Goal: Task Accomplishment & Management: Use online tool/utility

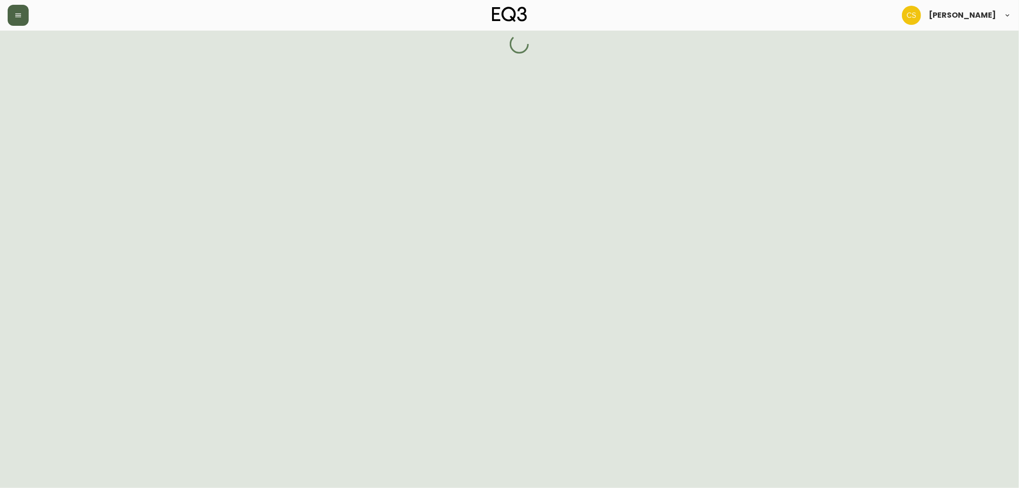
click at [15, 12] on icon "button" at bounding box center [18, 15] width 8 height 8
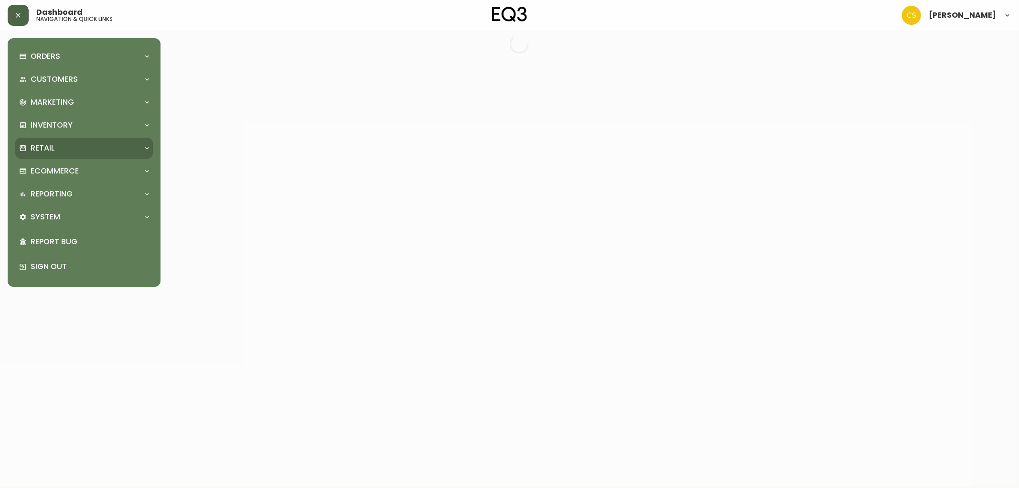
click at [54, 148] on p "Retail" at bounding box center [43, 148] width 24 height 11
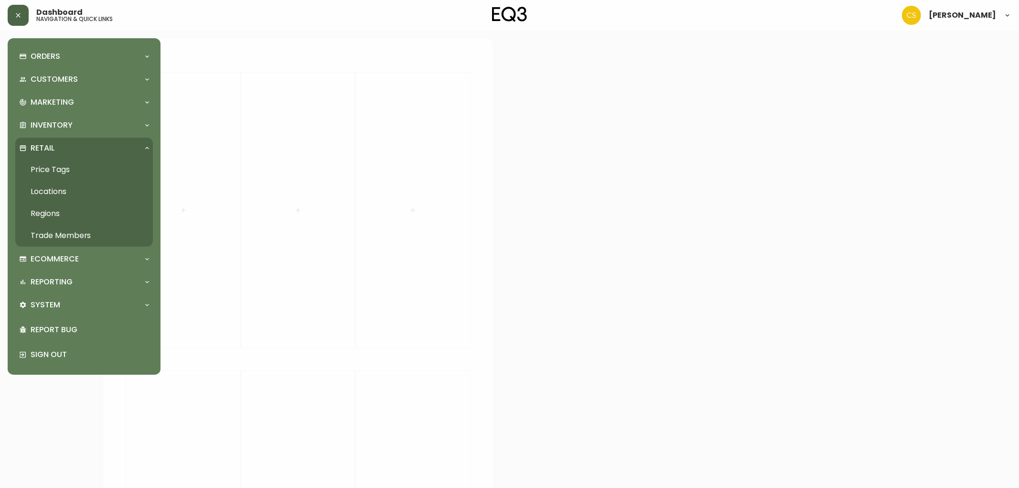
click at [62, 165] on link "Price Tags" at bounding box center [84, 170] width 138 height 22
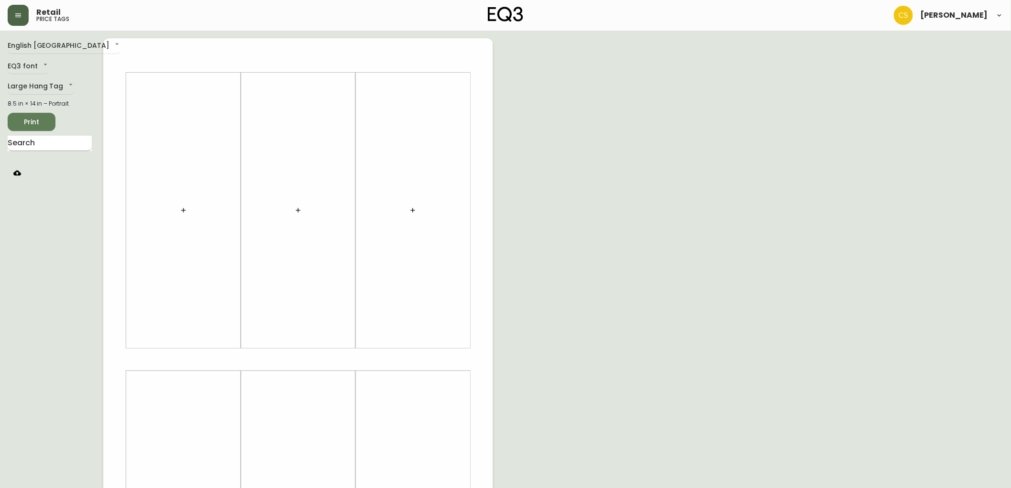
click at [65, 147] on input "text" at bounding box center [50, 143] width 84 height 15
type input "lean"
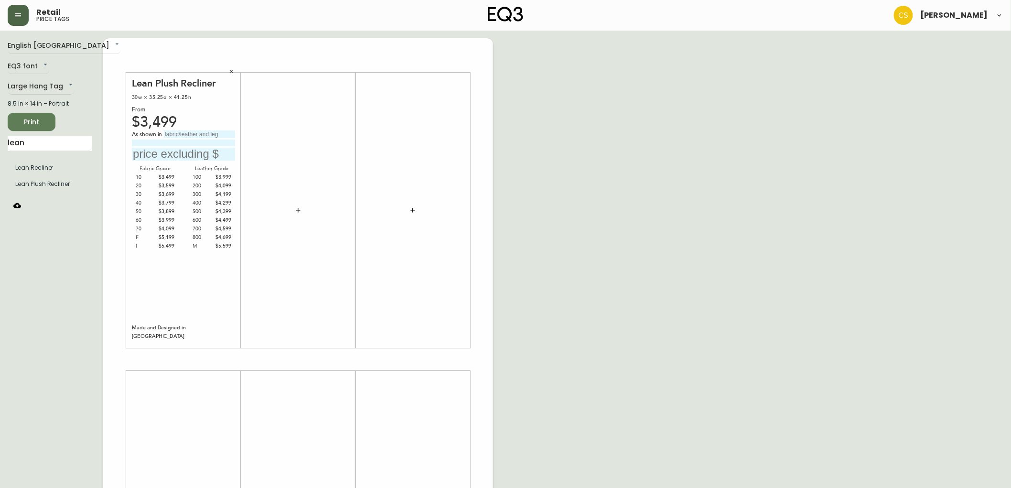
click at [185, 138] on div "As shown in" at bounding box center [183, 134] width 103 height 9
click at [186, 137] on input "text" at bounding box center [199, 134] width 71 height 8
type input "G"
type input "grade 800, Donna Camel."
click at [147, 155] on input "text" at bounding box center [183, 154] width 103 height 13
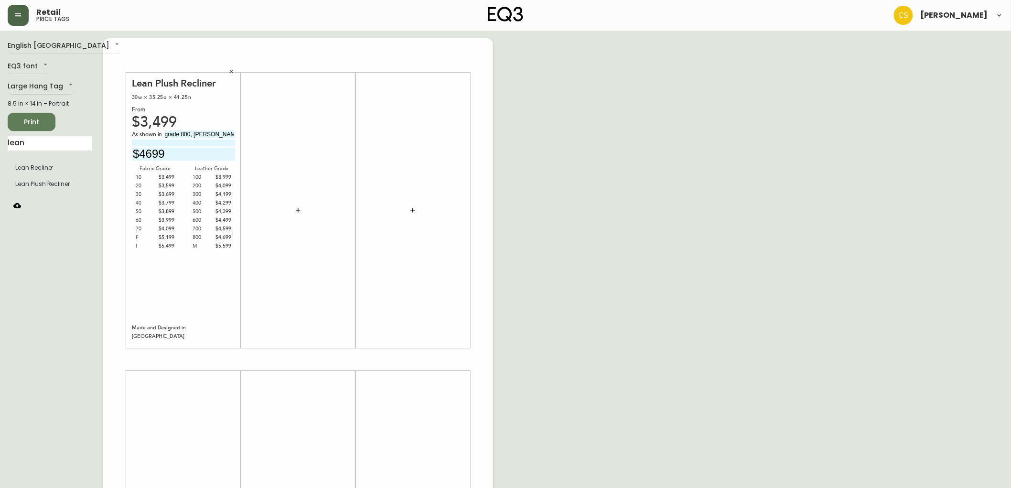
type input "$4699"
click at [294, 214] on icon "button" at bounding box center [298, 210] width 8 height 8
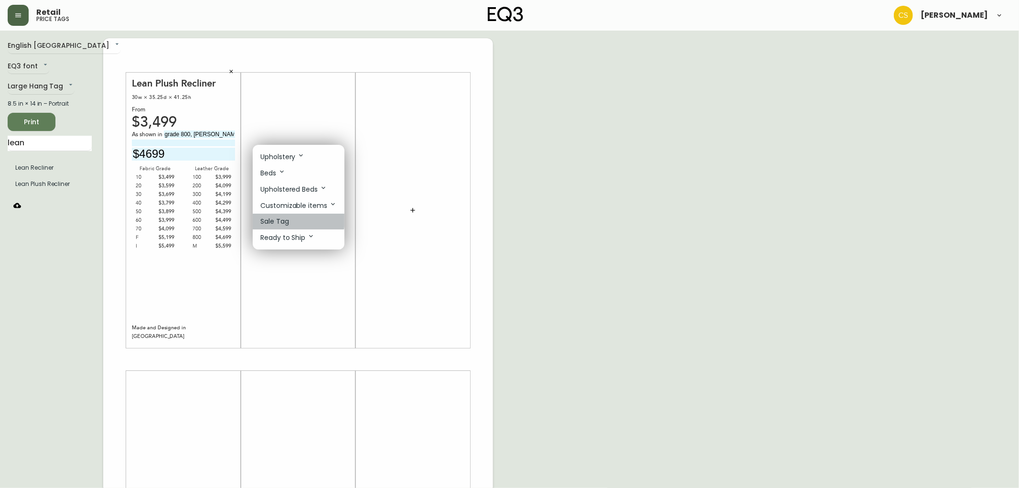
click at [284, 220] on p "Sale Tag" at bounding box center [274, 221] width 29 height 10
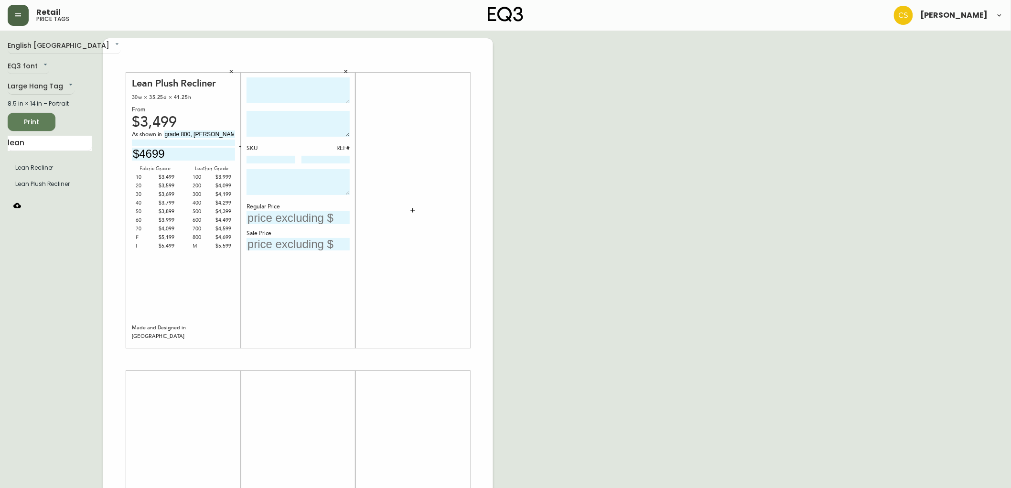
click at [345, 71] on icon "button" at bounding box center [346, 72] width 6 height 6
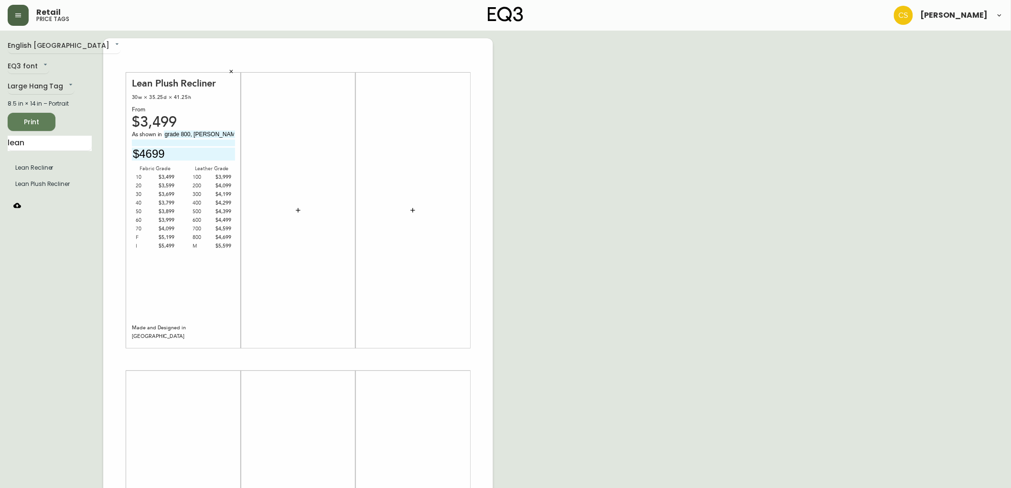
click at [296, 207] on icon "button" at bounding box center [298, 210] width 8 height 8
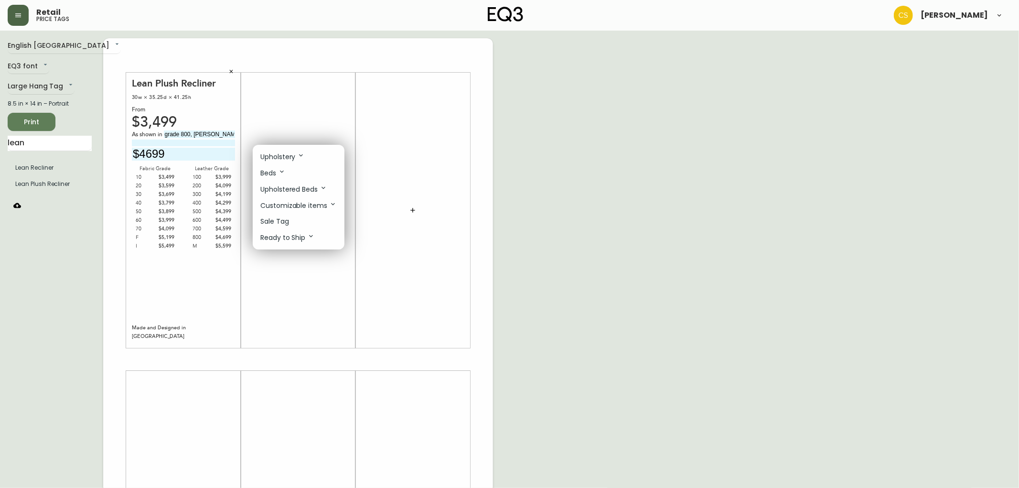
click at [289, 155] on p "Upholstery" at bounding box center [282, 156] width 44 height 11
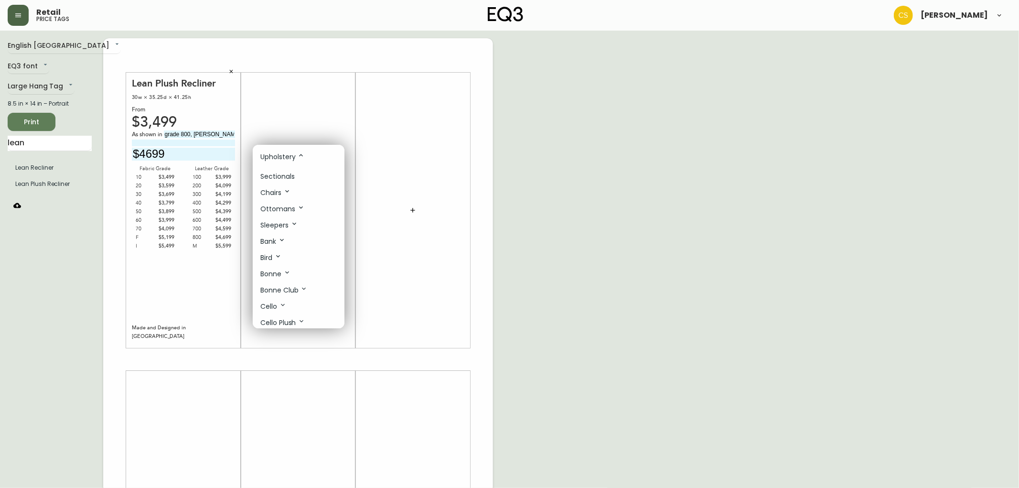
click at [289, 179] on p "Sectionals" at bounding box center [277, 177] width 34 height 10
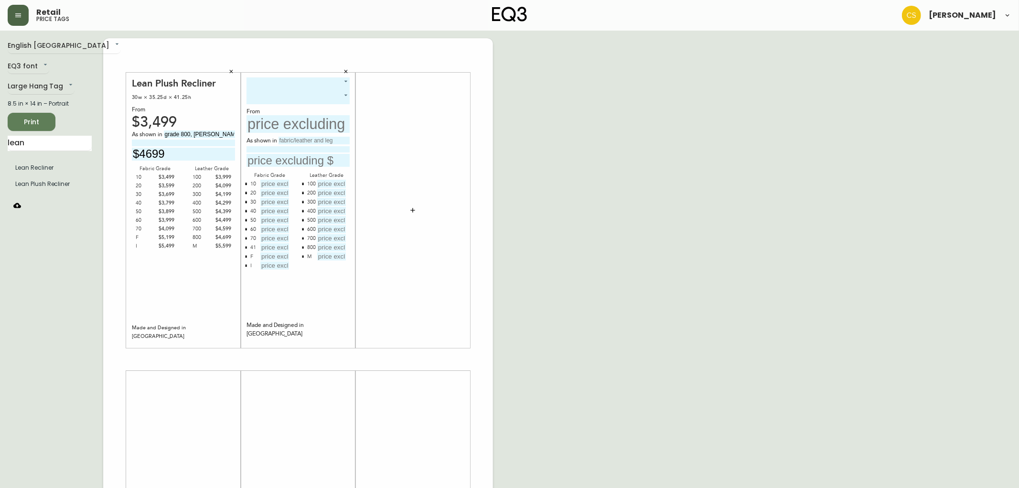
click at [288, 84] on body "Retail price tags Claire Soubry English Canada en_CA EQ3 font EQ3 Large Hang Ta…" at bounding box center [509, 340] width 1019 height 680
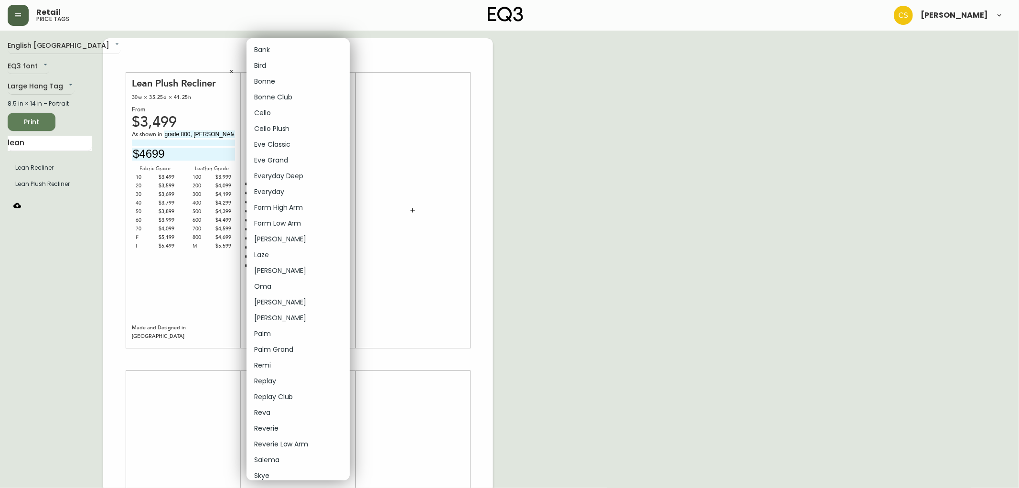
click at [280, 110] on li "Cello" at bounding box center [298, 113] width 103 height 16
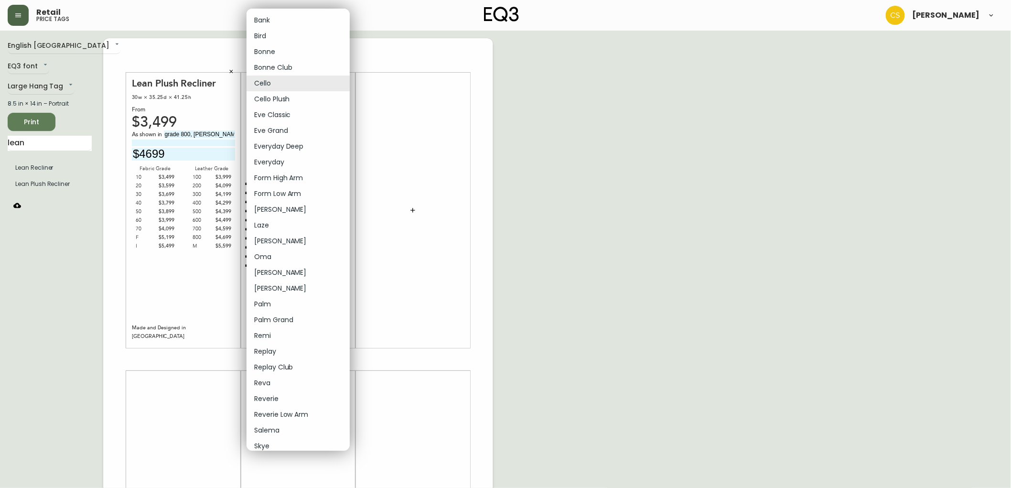
click at [290, 83] on body "Retail price tags Claire Soubry English Canada en_CA EQ3 font EQ3 Large Hang Ta…" at bounding box center [505, 340] width 1011 height 680
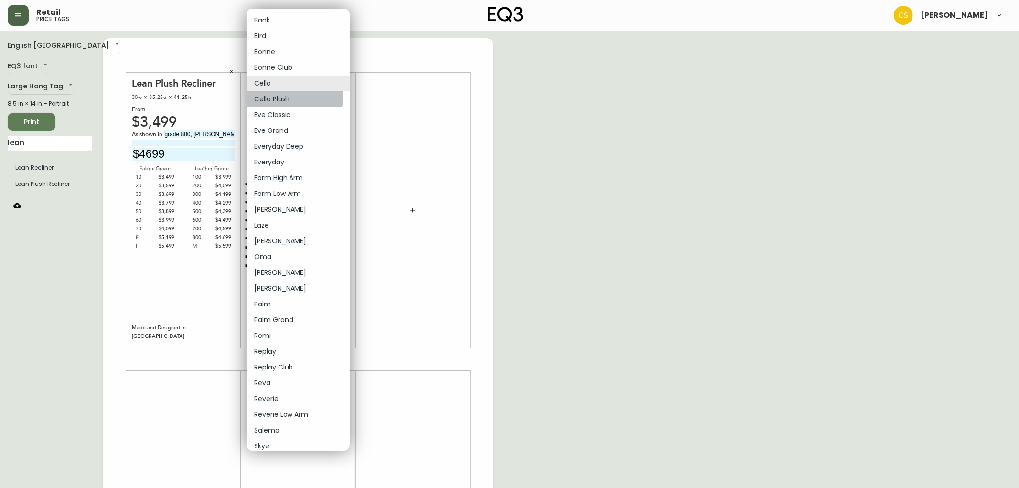
click at [288, 97] on li "Cello Plush" at bounding box center [298, 99] width 103 height 16
type input "5"
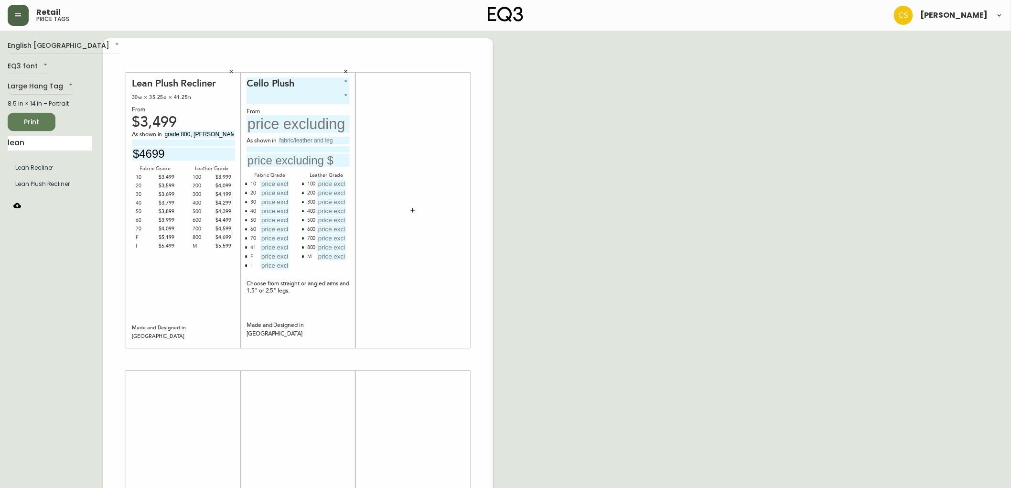
click at [291, 97] on body "Retail price tags Claire Soubry English Canada en_CA EQ3 font EQ3 Large Hang Ta…" at bounding box center [505, 340] width 1011 height 680
click at [332, 99] on body "Retail price tags Claire Soubry English Canada en_CA EQ3 font EQ3 Large Hang Ta…" at bounding box center [509, 340] width 1019 height 680
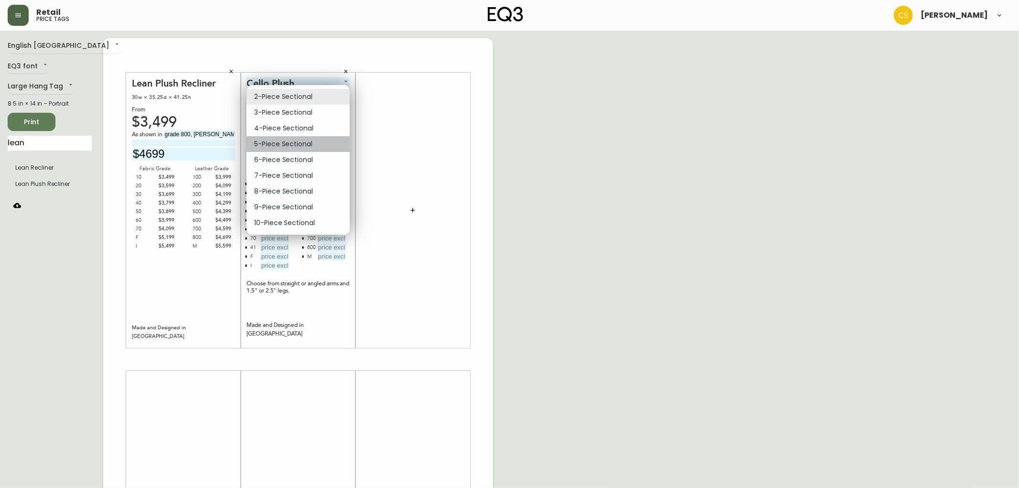
click at [274, 146] on li "5-Piece Sectional" at bounding box center [298, 144] width 103 height 16
type input "3"
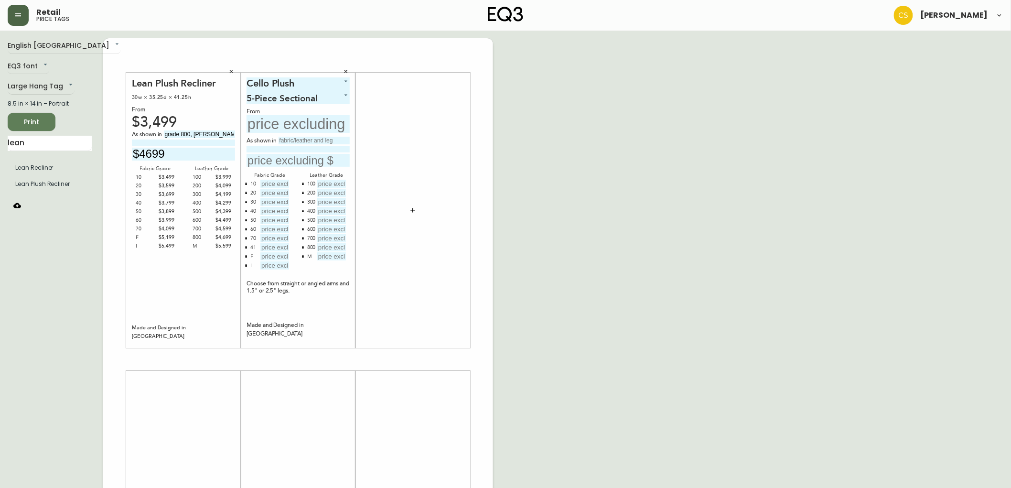
click at [275, 121] on input "text" at bounding box center [298, 124] width 103 height 18
type input "$8647"
click at [282, 138] on input "text" at bounding box center [314, 141] width 71 height 8
click at [276, 161] on input "text" at bounding box center [298, 160] width 103 height 13
click at [330, 147] on input at bounding box center [298, 149] width 103 height 6
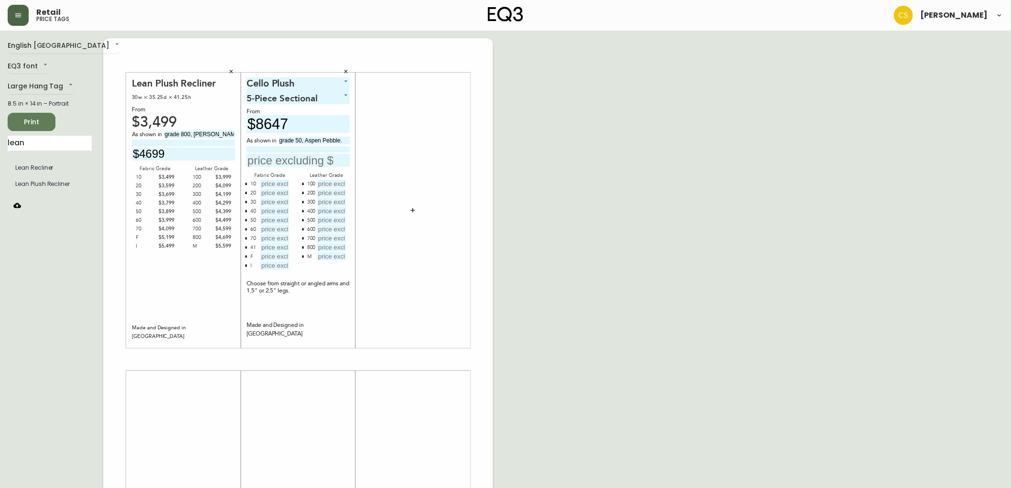
drag, startPoint x: 342, startPoint y: 140, endPoint x: 346, endPoint y: 151, distance: 12.5
click at [343, 139] on input "grade 50, Aspen Pebble." at bounding box center [314, 141] width 71 height 8
type input "grade 50, Aspen Pebble"
type input "with angled arms & 1.5" rotable legs."
click at [276, 163] on input "text" at bounding box center [298, 160] width 103 height 13
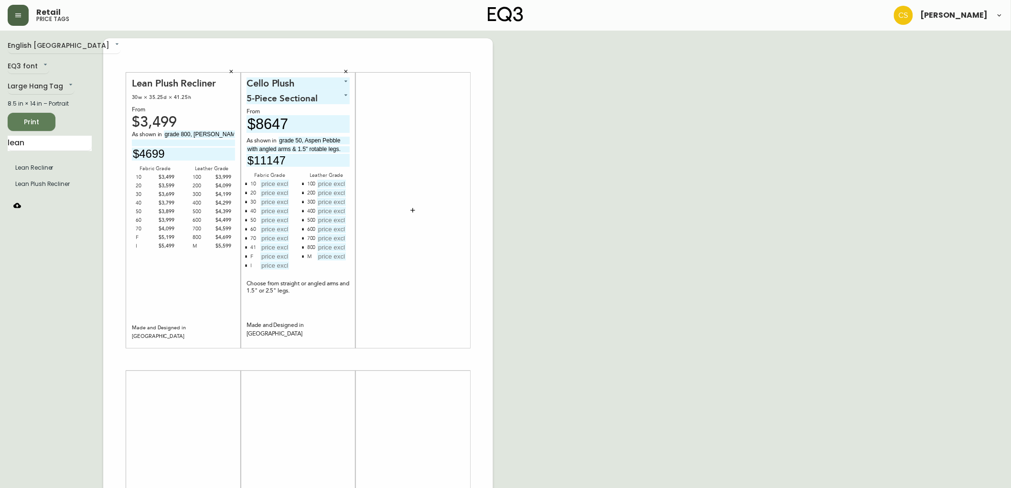
type input "$11147"
click at [270, 180] on input "text" at bounding box center [274, 184] width 29 height 8
click at [281, 189] on input "text" at bounding box center [274, 193] width 29 height 8
click at [279, 181] on input "$5647" at bounding box center [274, 184] width 29 height 8
type input "$8647"
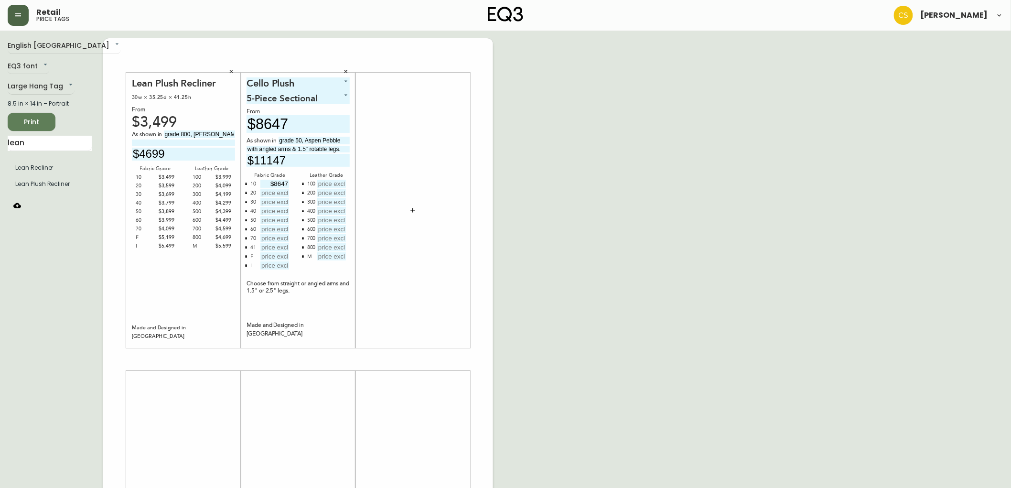
click at [282, 192] on input "text" at bounding box center [274, 193] width 29 height 8
type input "$9497"
click at [278, 204] on input "text" at bounding box center [274, 202] width 29 height 8
type input "$10047"
click at [272, 212] on input "text" at bounding box center [274, 211] width 29 height 8
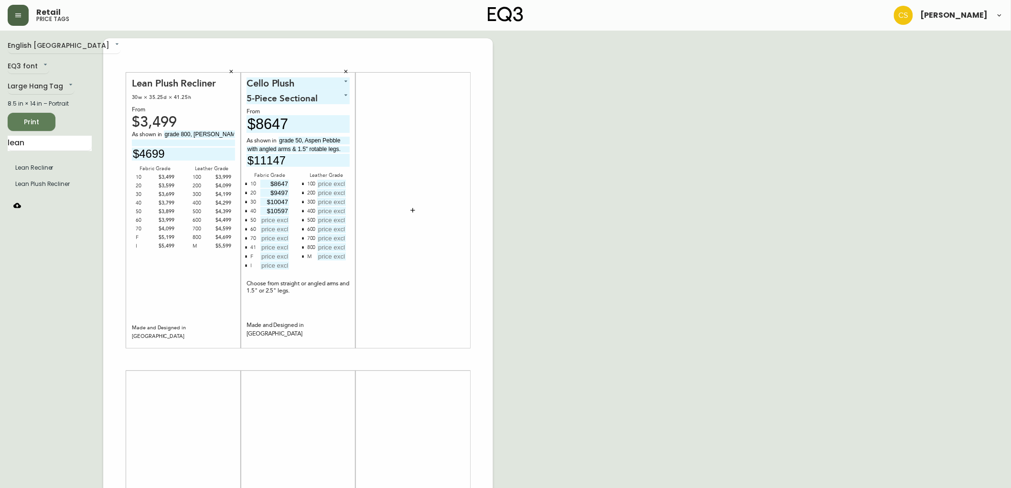
type input "$10597"
click at [270, 220] on input "text" at bounding box center [274, 220] width 29 height 8
type input "$11147"
click at [273, 227] on input "text" at bounding box center [274, 229] width 29 height 8
type input "$11697"
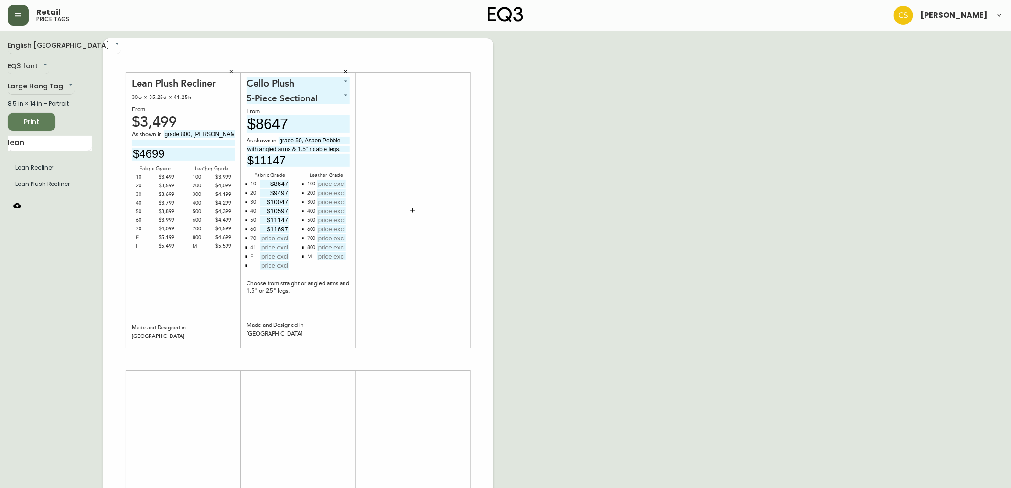
click at [278, 239] on input "text" at bounding box center [274, 238] width 29 height 8
type input "$12247"
click at [246, 246] on icon "button" at bounding box center [246, 247] width 2 height 2
click at [245, 246] on icon "button" at bounding box center [246, 247] width 3 height 3
click at [287, 246] on input "text" at bounding box center [274, 247] width 29 height 8
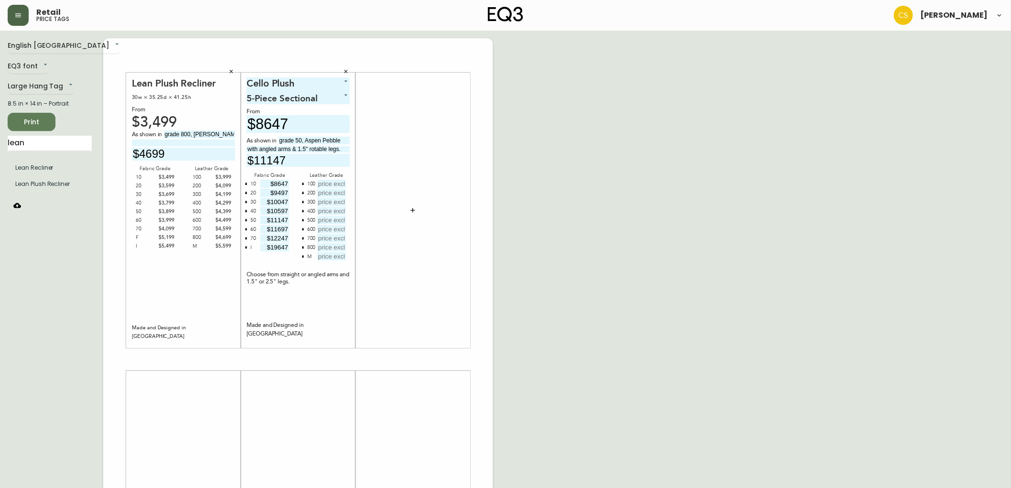
type input "$19647"
click at [331, 184] on input "text" at bounding box center [331, 184] width 29 height 8
click at [304, 255] on button "button" at bounding box center [303, 256] width 8 height 8
click at [328, 184] on input "text" at bounding box center [331, 184] width 29 height 8
type input "$12497"
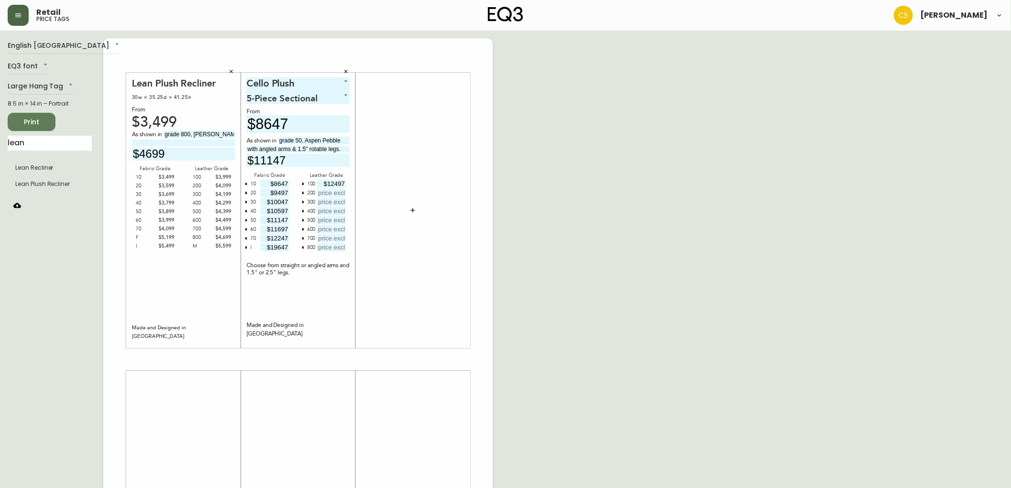
click at [340, 189] on input "text" at bounding box center [331, 193] width 29 height 8
type input "$13047"
click at [332, 198] on input "text" at bounding box center [331, 202] width 29 height 8
type input "$13597"
click at [338, 210] on input "text" at bounding box center [331, 211] width 29 height 8
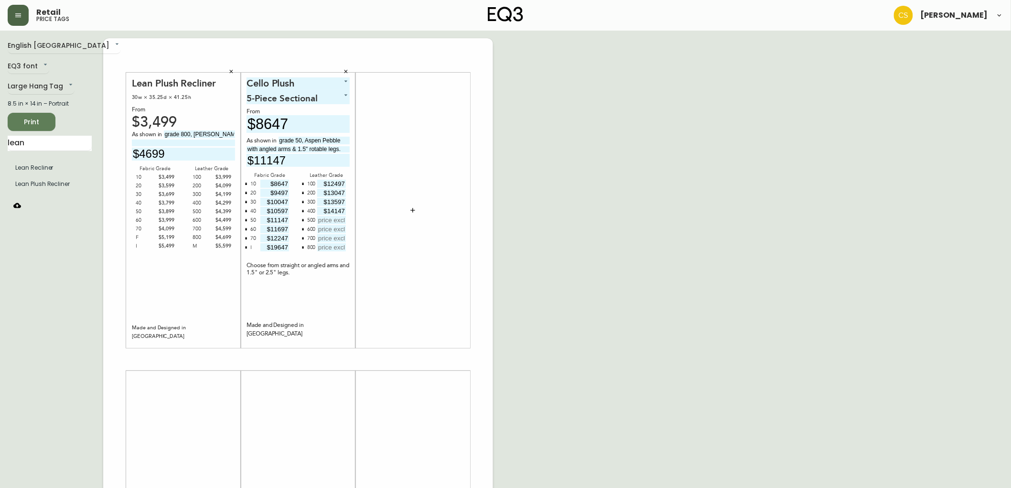
type input "$14147"
click at [333, 220] on input "text" at bounding box center [331, 220] width 29 height 8
type input "$14697"
click at [331, 228] on input "text" at bounding box center [331, 229] width 29 height 8
type input "$15247"
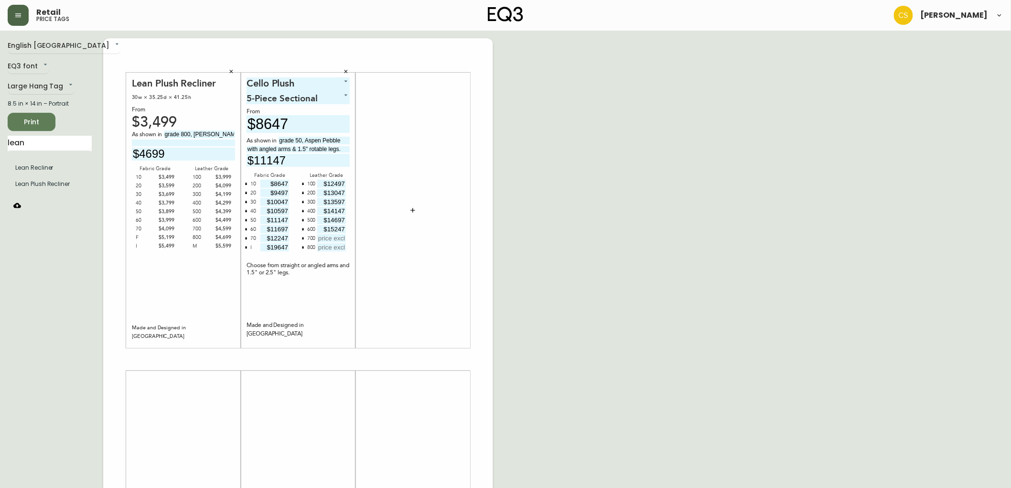
click at [333, 236] on input "text" at bounding box center [331, 238] width 29 height 8
type input "$15797"
click at [329, 246] on input "text" at bounding box center [331, 247] width 29 height 8
type input "$16347"
click at [636, 126] on div "English Canada en_CA EQ3 font EQ3 Large Hang Tag large 8.5 in × 14 in – Portrai…" at bounding box center [506, 359] width 996 height 642
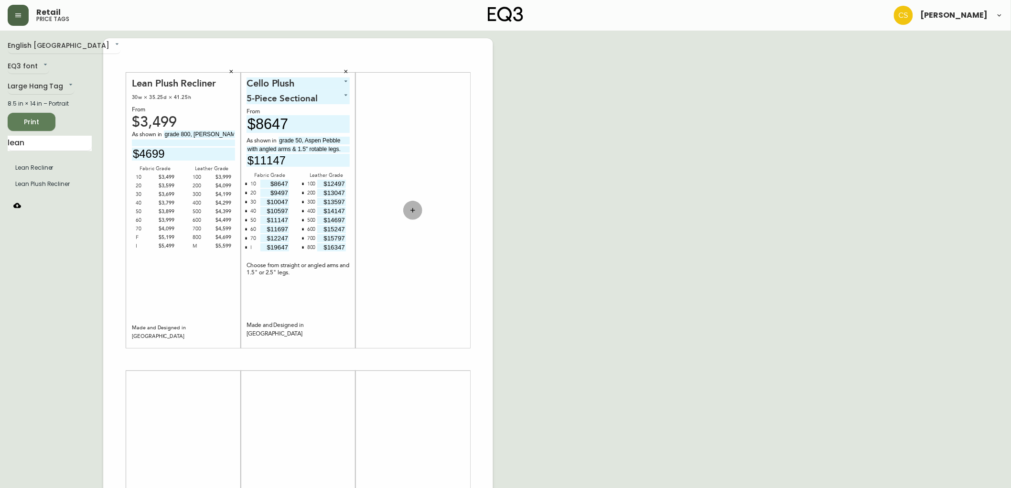
click at [418, 206] on button "button" at bounding box center [412, 210] width 19 height 19
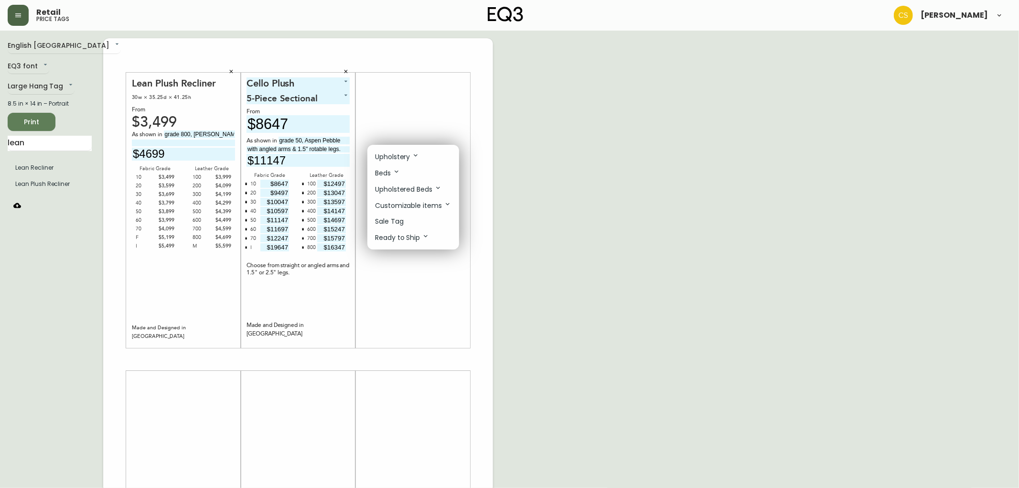
click at [574, 176] on div at bounding box center [509, 244] width 1019 height 488
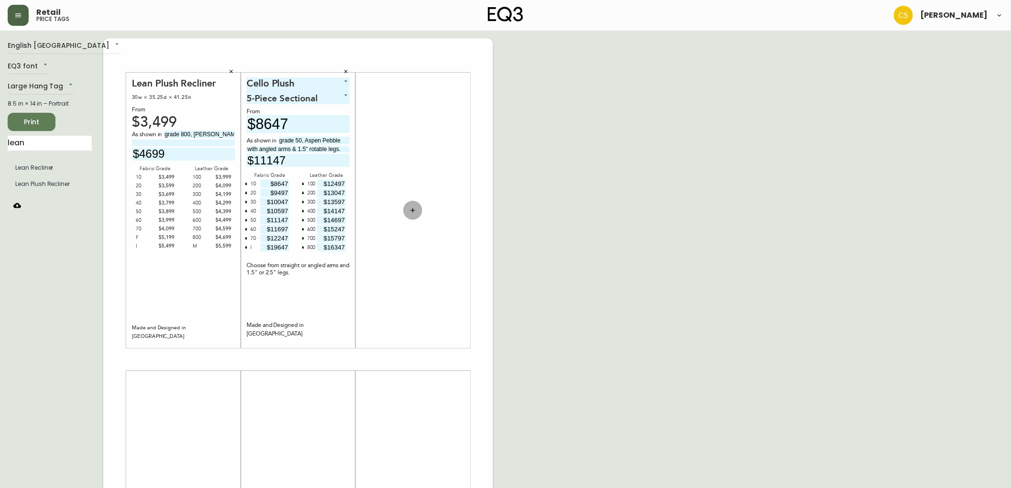
click at [409, 211] on icon "button" at bounding box center [413, 210] width 8 height 8
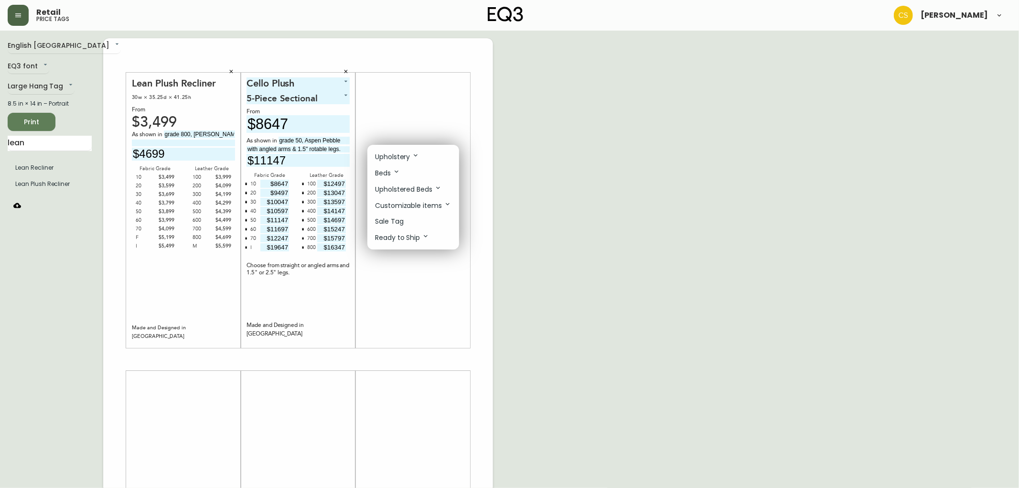
click at [500, 108] on div at bounding box center [509, 244] width 1019 height 488
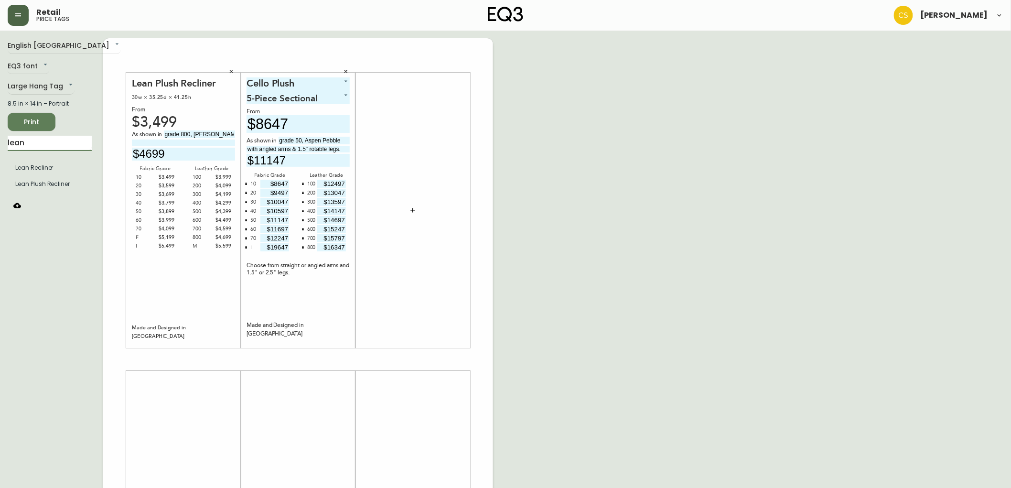
drag, startPoint x: 61, startPoint y: 146, endPoint x: 0, endPoint y: 131, distance: 62.5
click at [0, 131] on main "English Canada en_CA EQ3 font EQ3 Large Hang Tag large 8.5 in × 14 in – Portrai…" at bounding box center [505, 356] width 1011 height 650
type input "arie ott"
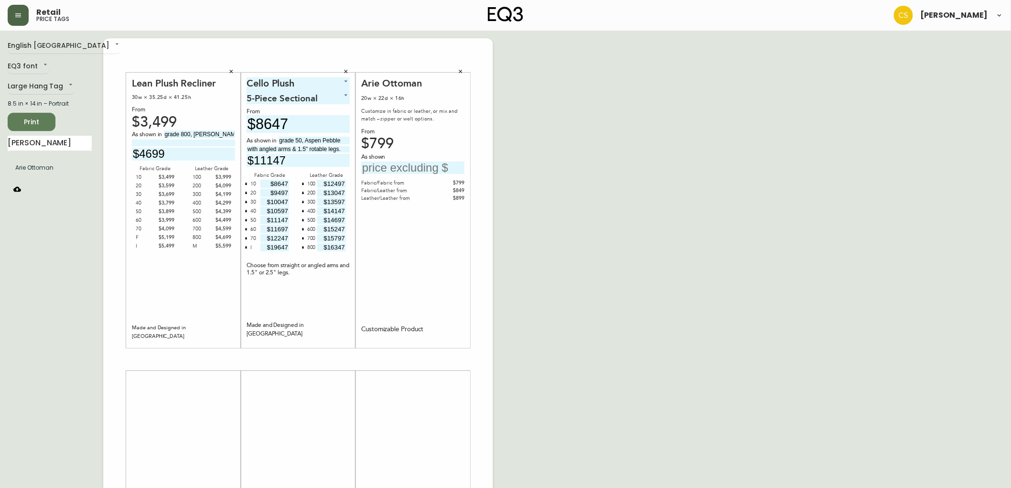
click at [405, 166] on input "text" at bounding box center [412, 167] width 103 height 13
type input "$1349"
drag, startPoint x: 54, startPoint y: 140, endPoint x: 26, endPoint y: 145, distance: 28.0
click at [26, 145] on input "arie ott" at bounding box center [50, 143] width 84 height 15
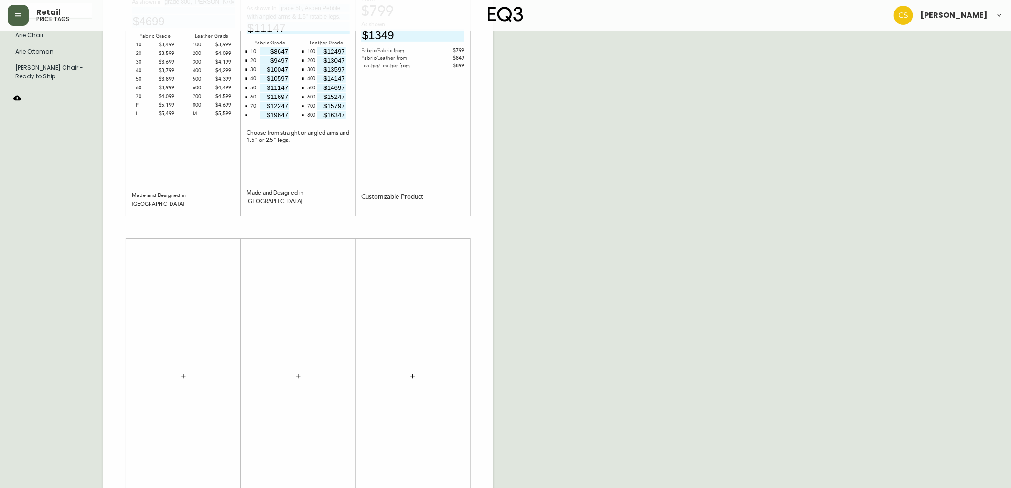
scroll to position [106, 0]
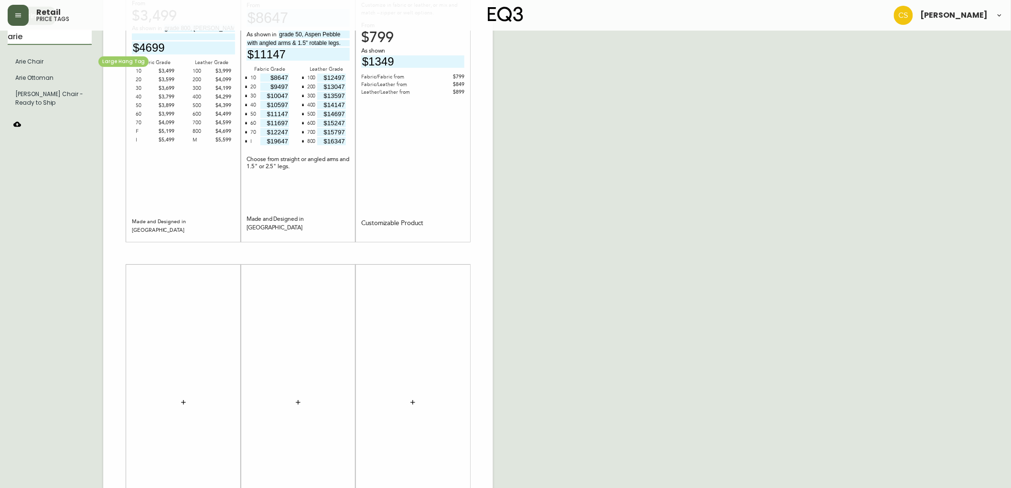
type input "arie"
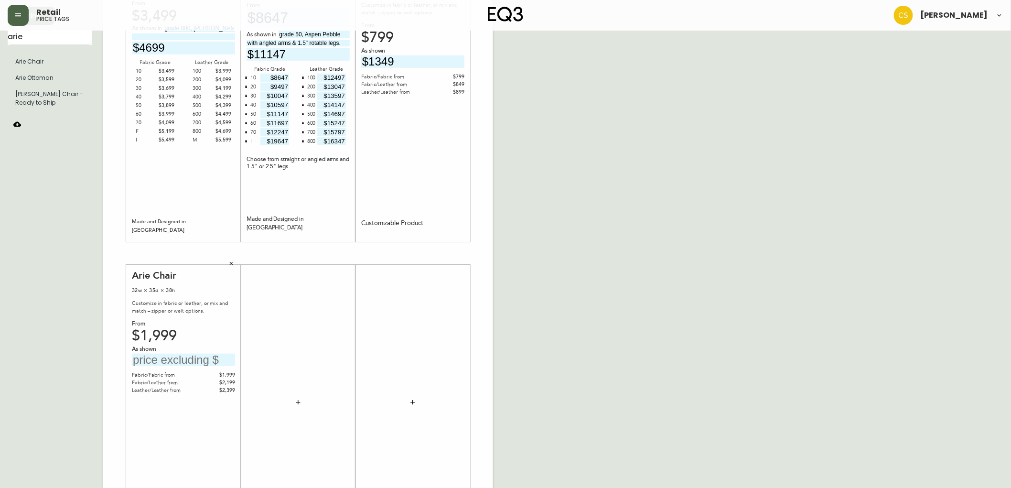
click at [208, 359] on input "text" at bounding box center [183, 360] width 103 height 13
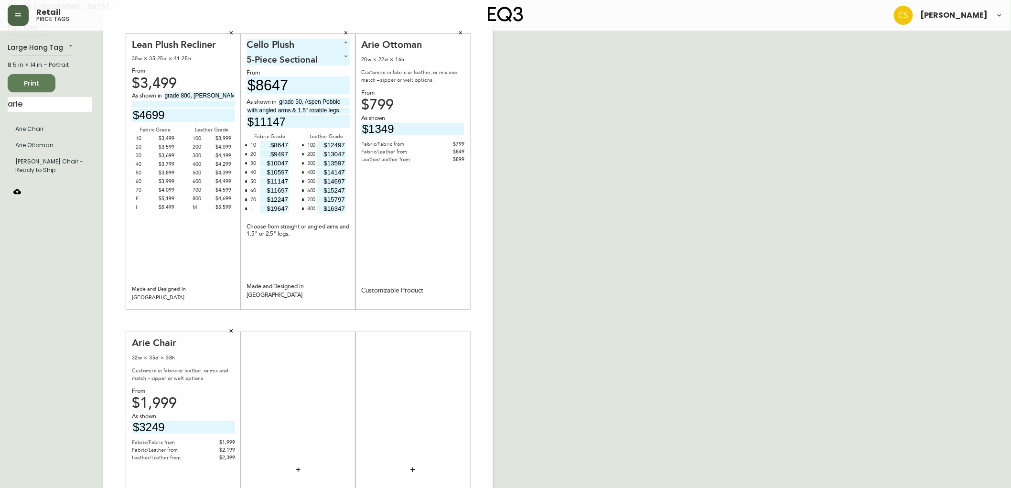
scroll to position [0, 0]
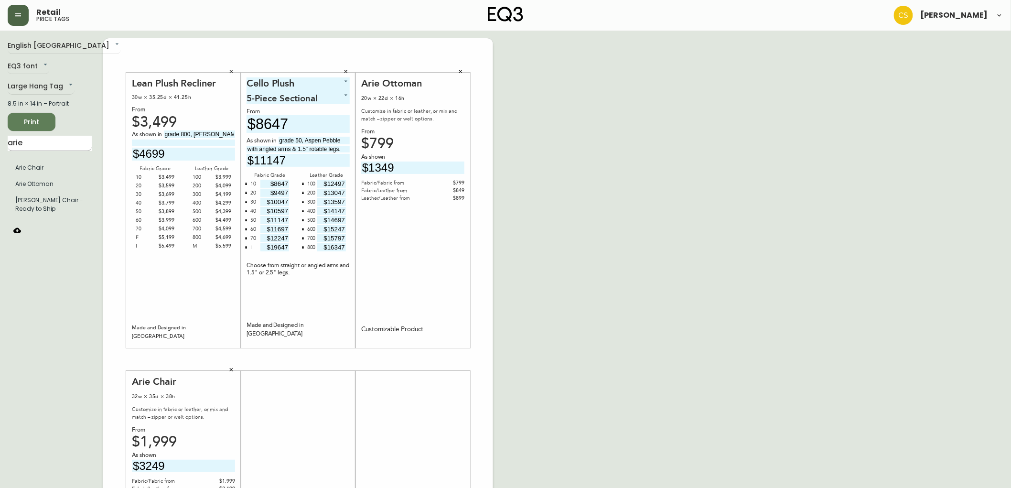
type input "$3249"
drag, startPoint x: 40, startPoint y: 142, endPoint x: 0, endPoint y: 142, distance: 40.1
click at [0, 142] on main "English Canada en_CA EQ3 font EQ3 Large Hang Tag large 8.5 in × 14 in – Portrai…" at bounding box center [505, 356] width 1011 height 650
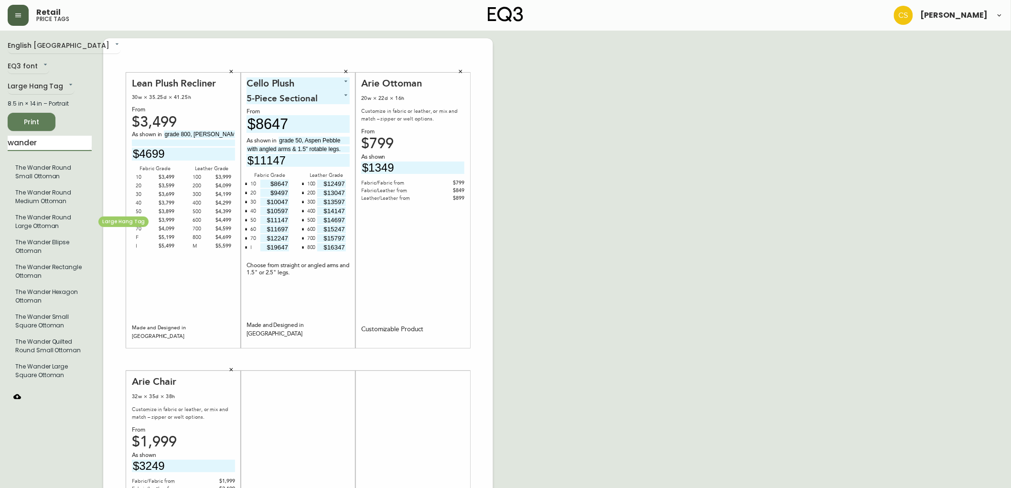
type input "wander"
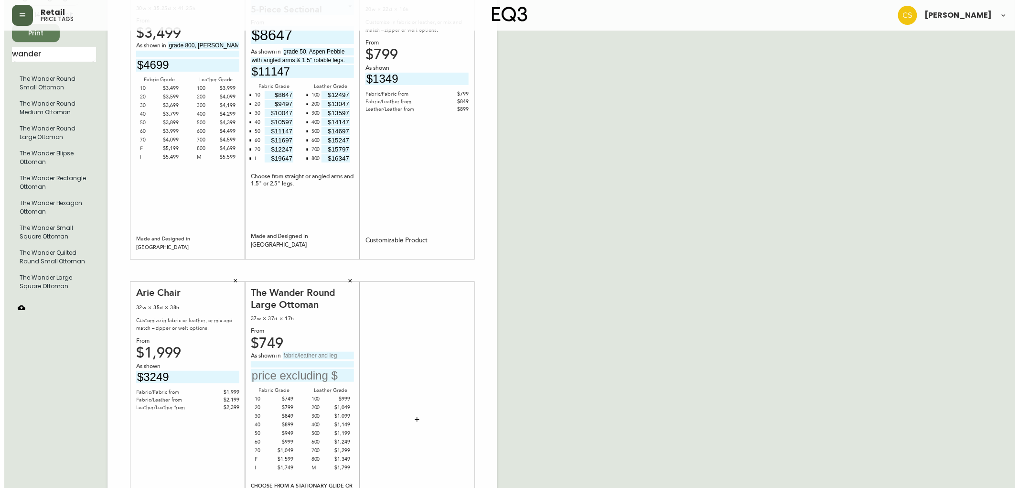
scroll to position [193, 0]
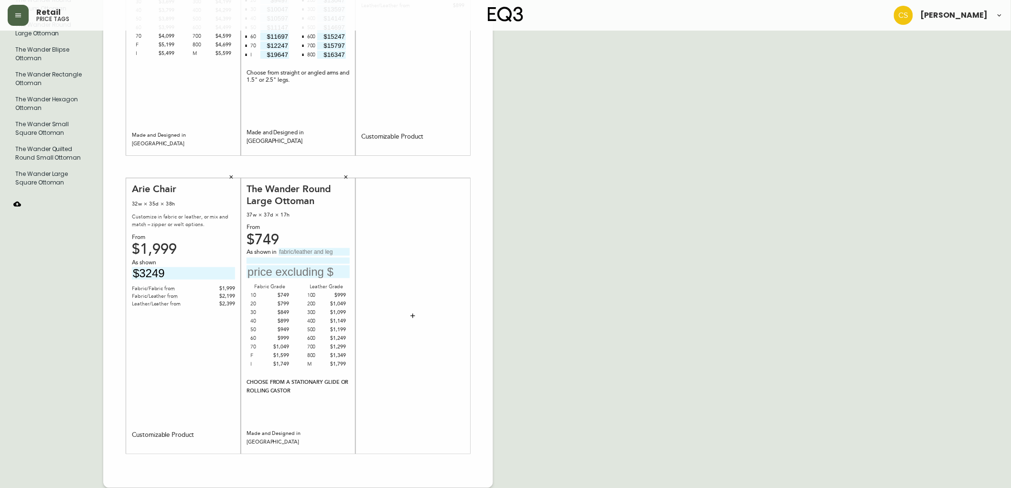
click at [288, 253] on input "text" at bounding box center [314, 252] width 71 height 8
type input "grade 800, Paloma Deep"
type input "Green with rolling casters."
click at [326, 269] on input "text" at bounding box center [298, 271] width 103 height 13
type input "$1349"
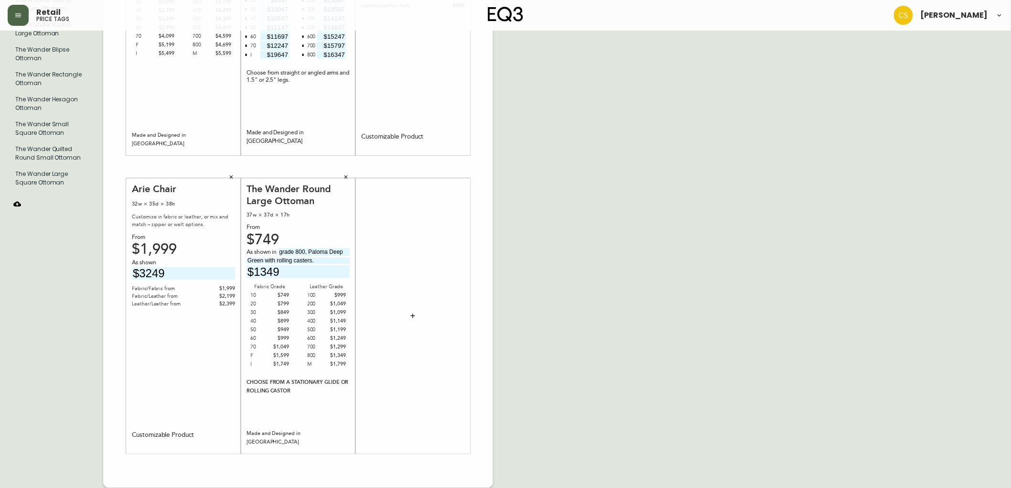
click at [312, 362] on div "M" at bounding box center [317, 364] width 20 height 9
click at [414, 313] on icon "button" at bounding box center [413, 316] width 8 height 8
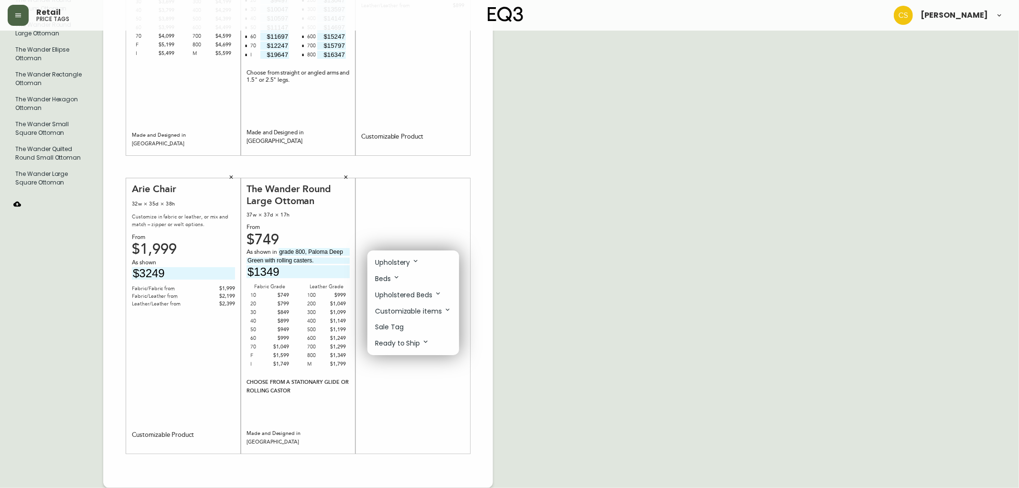
click at [408, 263] on p "Upholstery" at bounding box center [397, 262] width 44 height 11
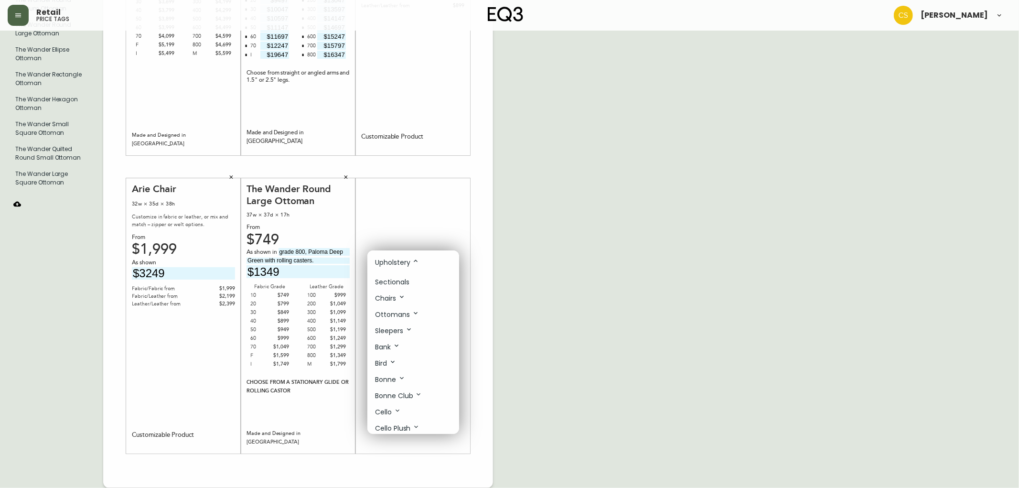
click at [401, 283] on p "Sectionals" at bounding box center [392, 282] width 34 height 10
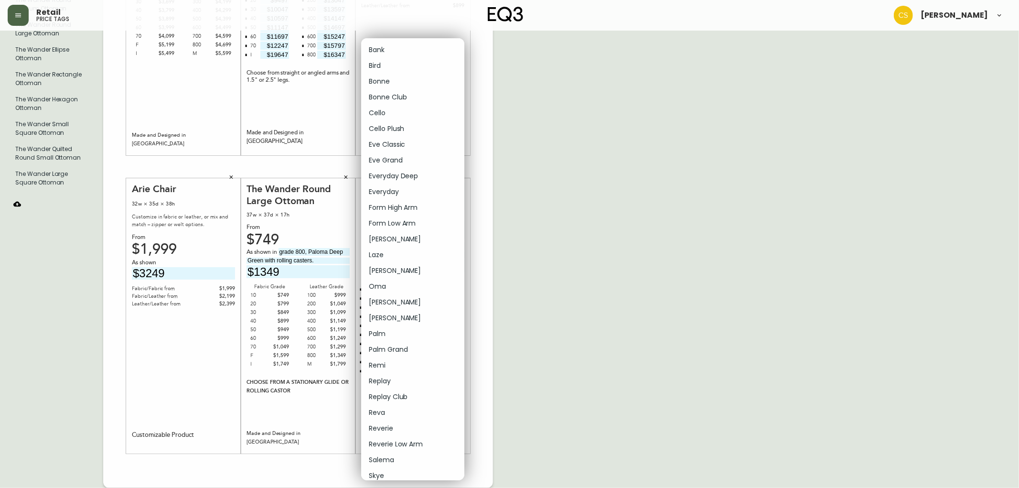
click at [389, 187] on body "Retail price tags Claire Soubry English Canada en_CA EQ3 font EQ3 Large Hang Ta…" at bounding box center [509, 147] width 1019 height 680
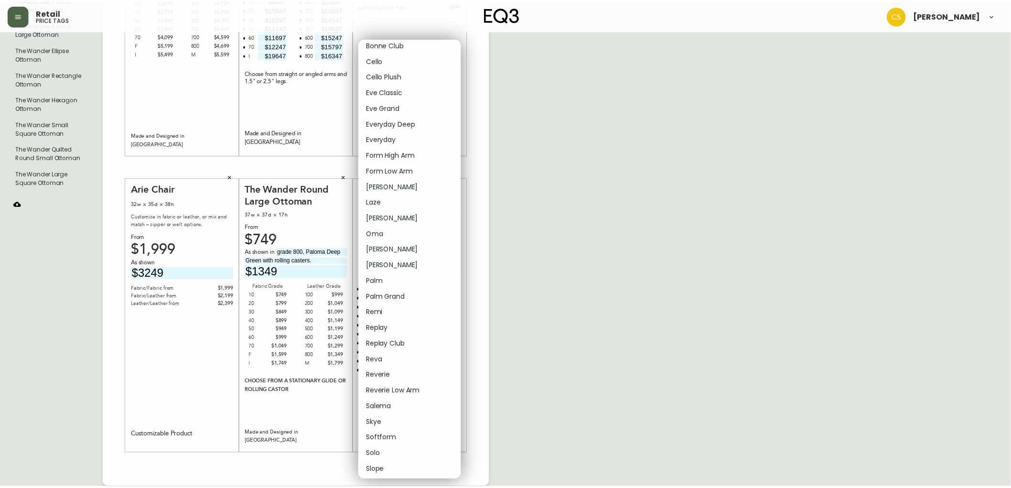
scroll to position [149, 0]
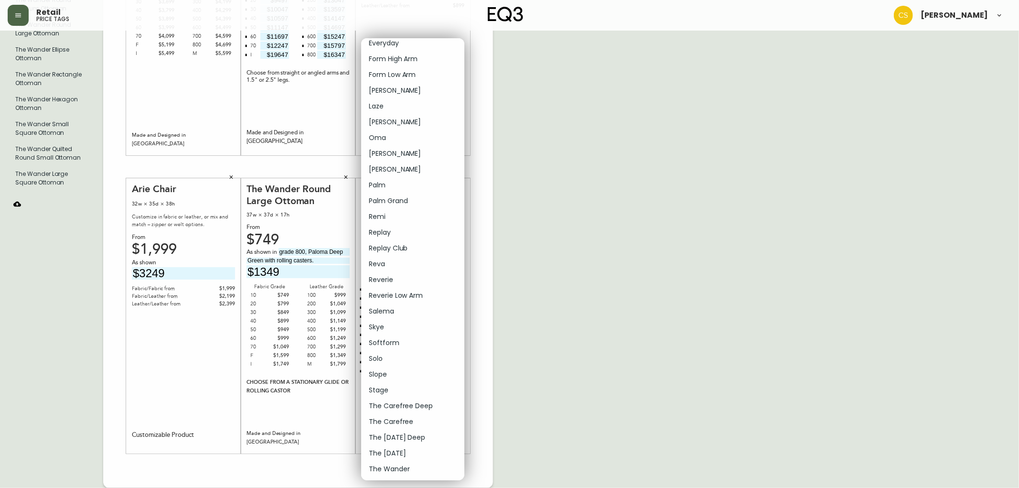
click at [398, 417] on li "The Carefree" at bounding box center [412, 422] width 103 height 16
type input "33"
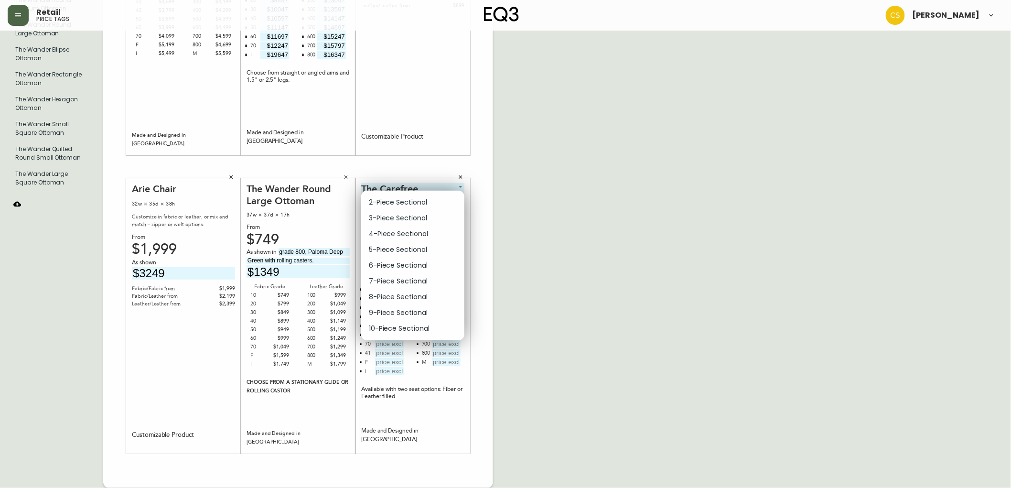
click at [409, 202] on body "Retail price tags Claire Soubry English Canada en_CA EQ3 font EQ3 Large Hang Ta…" at bounding box center [505, 147] width 1011 height 680
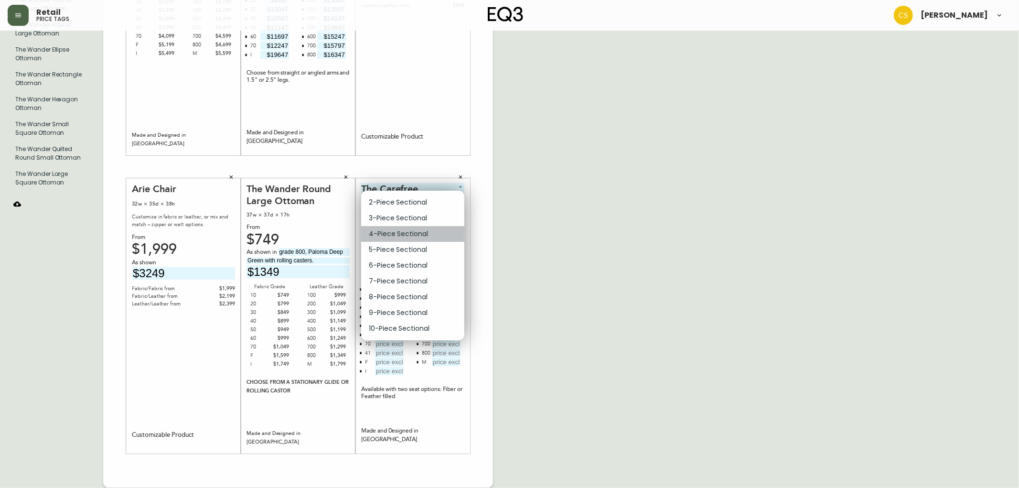
click at [402, 234] on li "4-Piece Sectional" at bounding box center [412, 234] width 103 height 16
type input "2"
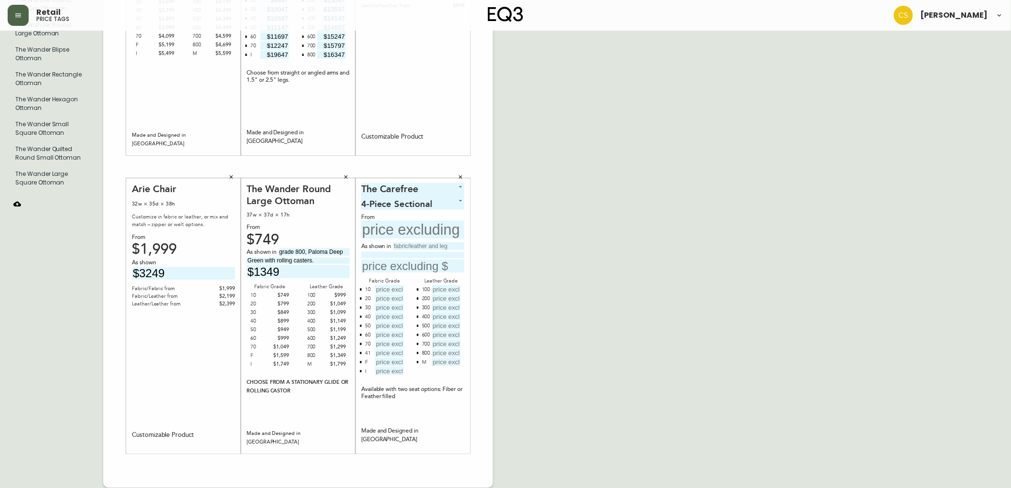
click at [402, 229] on input "text" at bounding box center [412, 230] width 103 height 18
type input "$4699"
click at [412, 246] on input "text" at bounding box center [428, 246] width 71 height 8
type input "grade 30, Lee Dove with"
type input "a"
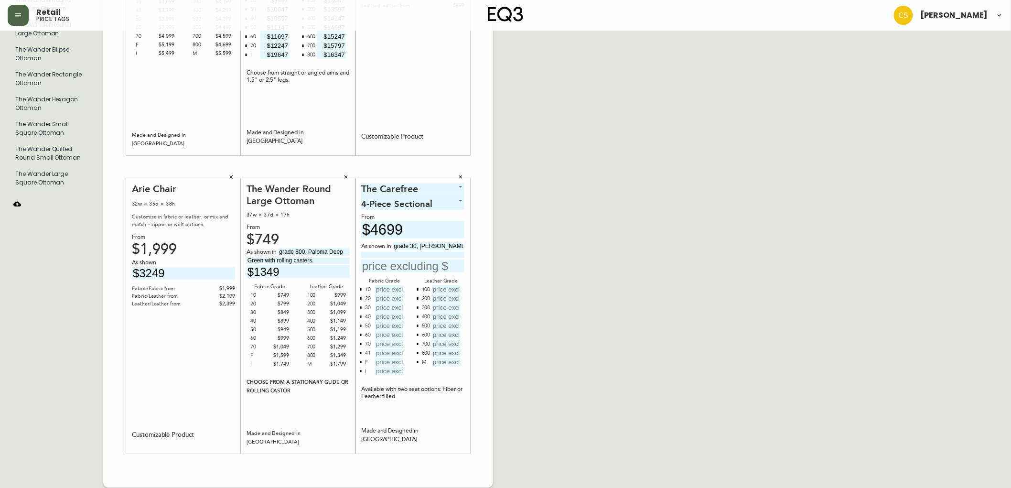
click at [461, 246] on input "grade 30, Lee Dove with" at bounding box center [428, 246] width 71 height 8
type input "grade 30, Lee Dove with a"
click at [447, 254] on input at bounding box center [412, 255] width 103 height 6
type input "premium seat and wood legs."
click at [424, 268] on input "text" at bounding box center [412, 265] width 103 height 13
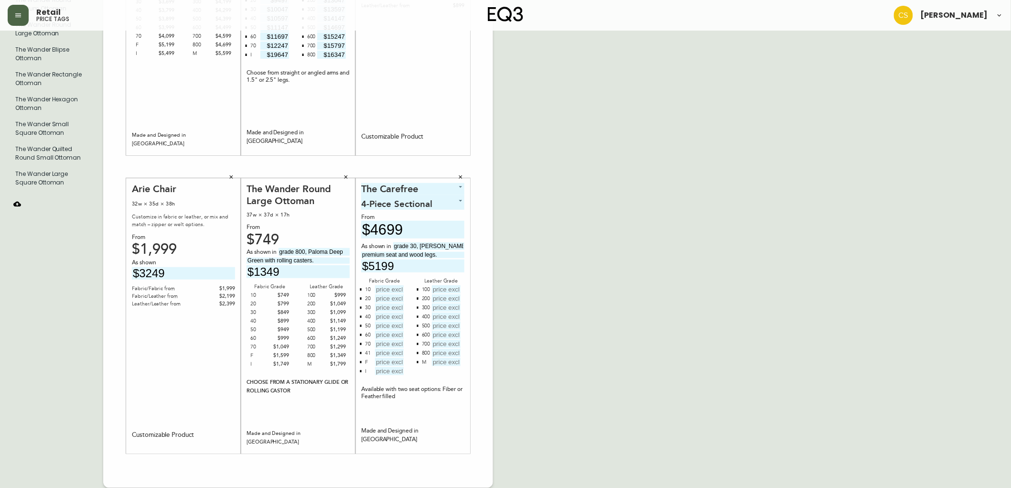
type input "$5199"
click at [383, 288] on input "text" at bounding box center [389, 289] width 29 height 8
type input "$4699"
click at [388, 301] on input "text" at bounding box center [389, 298] width 29 height 8
type input "$4949"
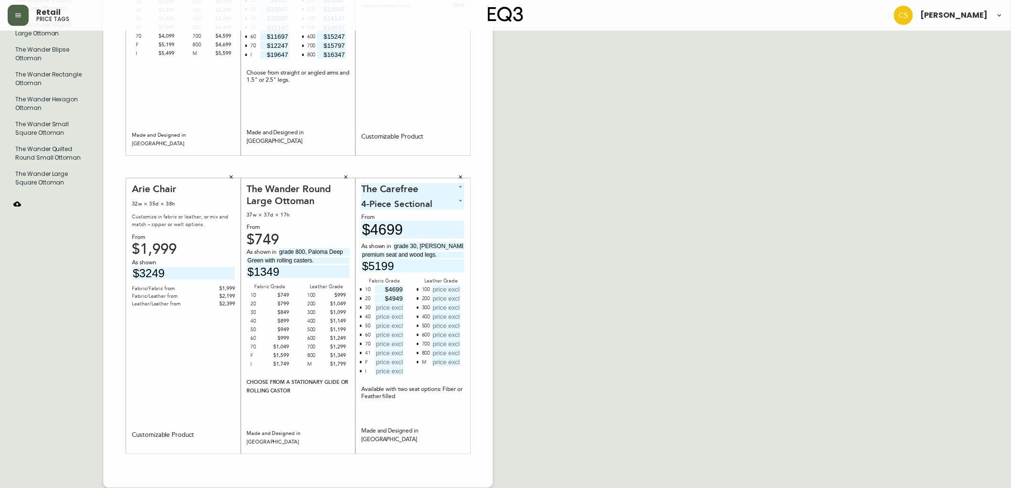
click at [388, 309] on input "text" at bounding box center [389, 307] width 29 height 8
type input "$5199"
click at [390, 315] on input "text" at bounding box center [389, 316] width 29 height 8
type input "$5449"
click at [385, 322] on input "text" at bounding box center [389, 326] width 29 height 8
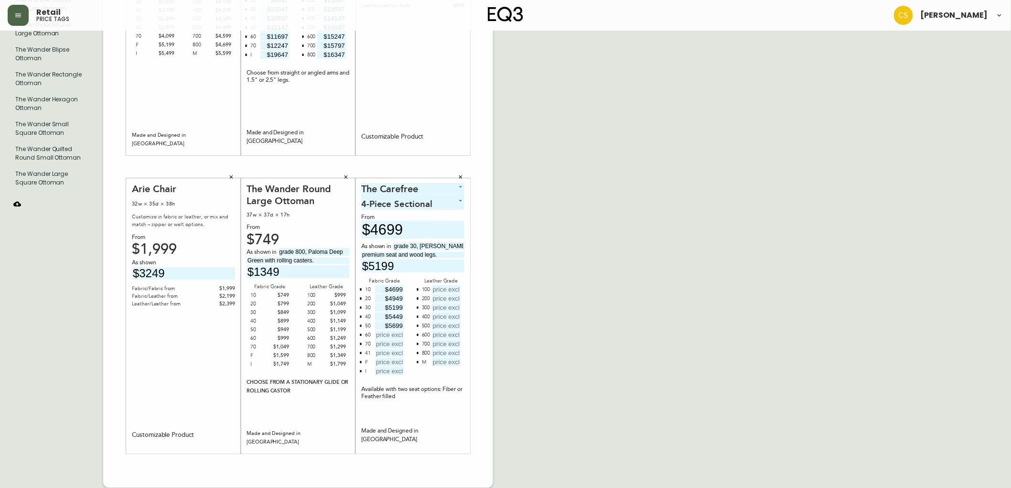
type input "$5699"
click at [395, 333] on input "text" at bounding box center [389, 335] width 29 height 8
type input "$5949"
click at [389, 345] on input "text" at bounding box center [389, 344] width 29 height 8
type input "$6199"
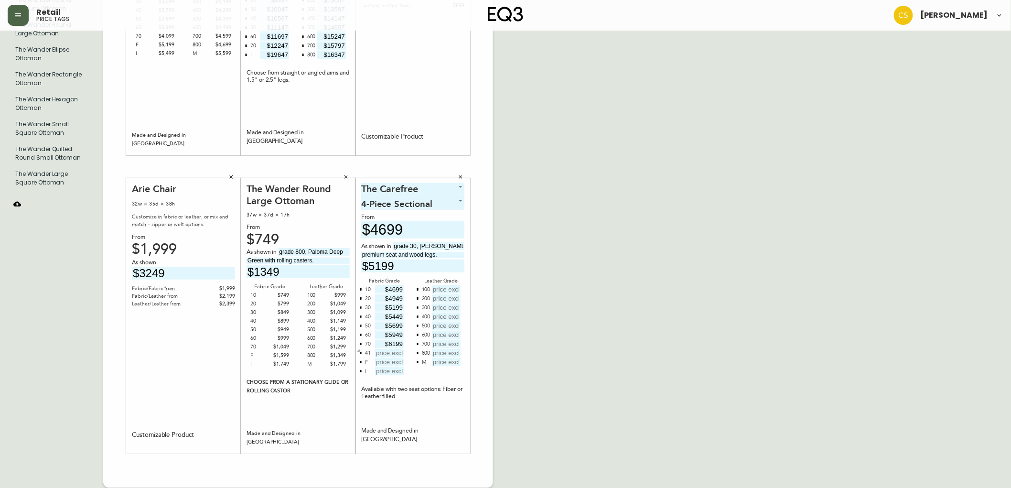
click at [359, 353] on icon "button" at bounding box center [360, 352] width 3 height 3
click at [360, 354] on icon "button" at bounding box center [360, 352] width 3 height 3
click at [379, 355] on input "text" at bounding box center [389, 353] width 29 height 8
type input "$9699"
click at [442, 287] on input "text" at bounding box center [446, 289] width 29 height 8
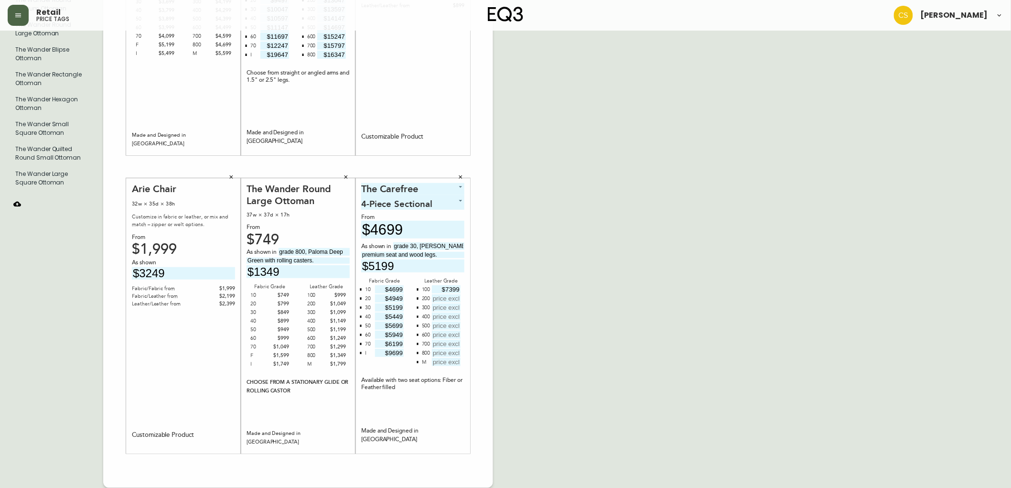
type input "$7399"
click at [448, 299] on input "text" at bounding box center [446, 298] width 29 height 8
type input "$7649"
click at [446, 307] on input "text" at bounding box center [446, 307] width 29 height 8
type input "$7899"
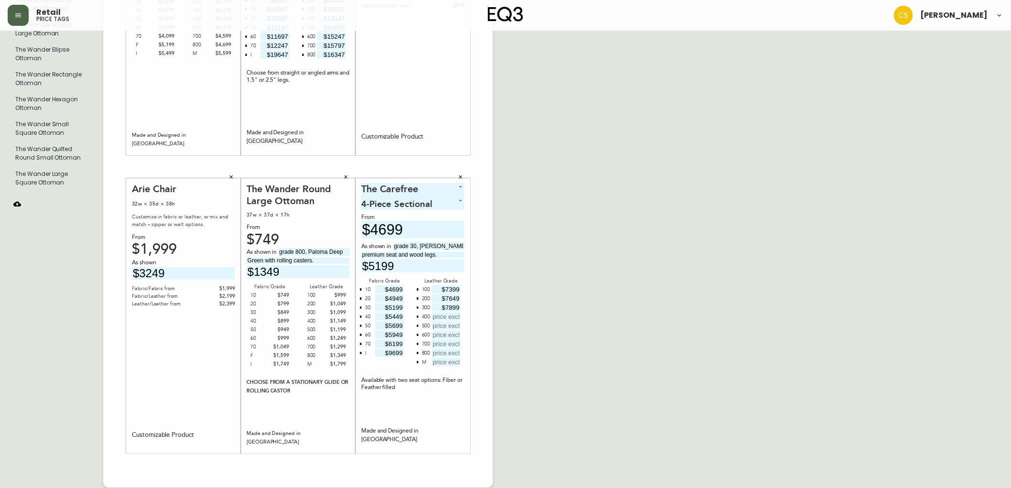
click at [443, 315] on input "text" at bounding box center [446, 316] width 29 height 8
type input "$8149"
click at [448, 327] on input "text" at bounding box center [446, 326] width 29 height 8
click at [449, 336] on input "text" at bounding box center [446, 335] width 29 height 8
click at [452, 322] on input "$8149" at bounding box center [446, 326] width 29 height 8
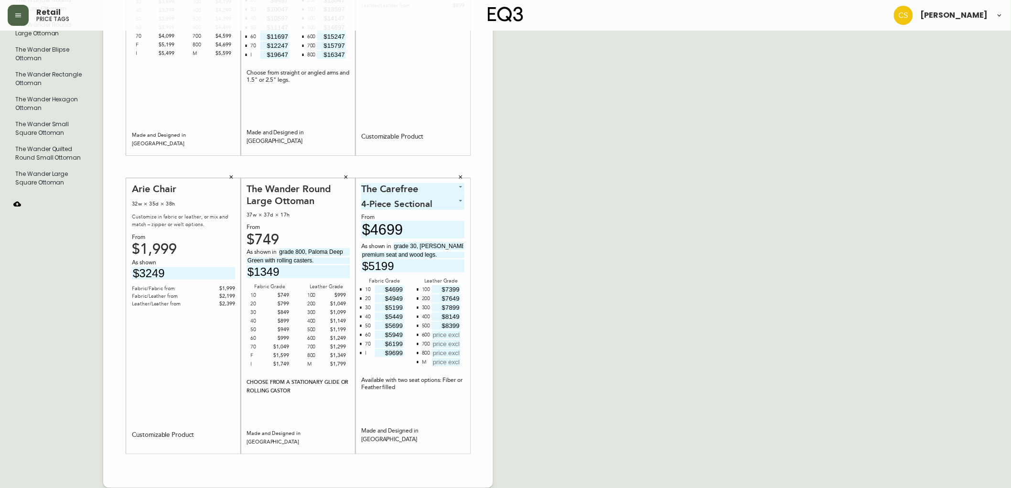
type input "$8399"
click at [449, 336] on input "text" at bounding box center [446, 335] width 29 height 8
type input "$8649"
click at [449, 342] on input "text" at bounding box center [446, 344] width 29 height 8
type input "$8899"
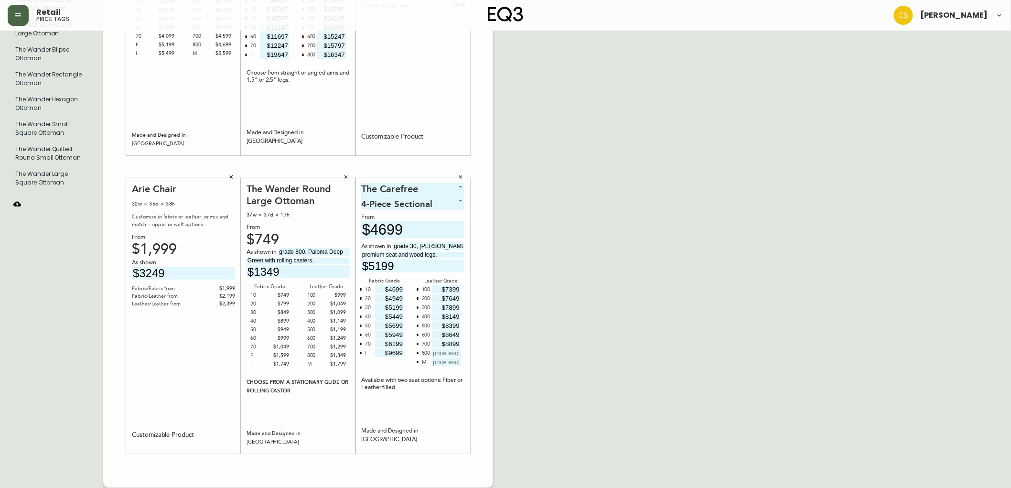
click at [451, 353] on input "text" at bounding box center [446, 353] width 29 height 8
type input "$9149"
click at [419, 362] on button "button" at bounding box center [418, 362] width 8 height 8
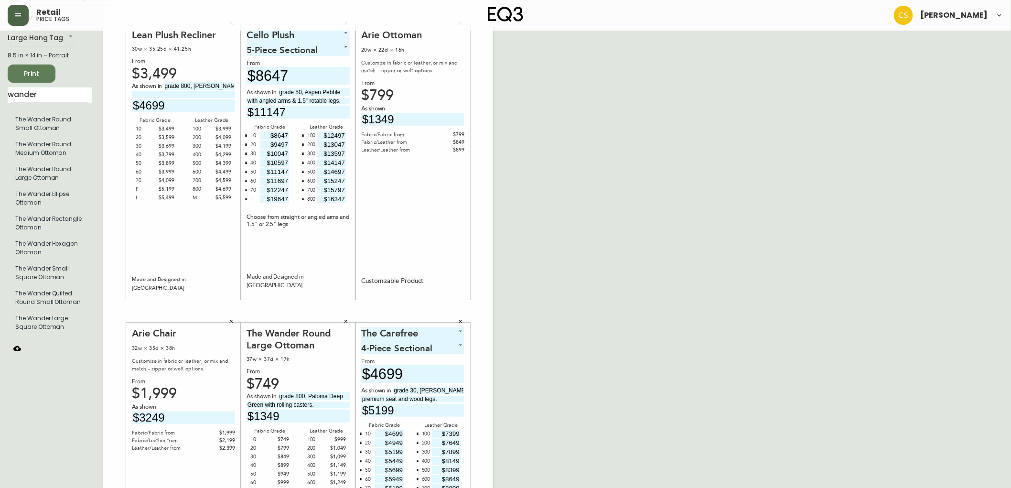
scroll to position [0, 0]
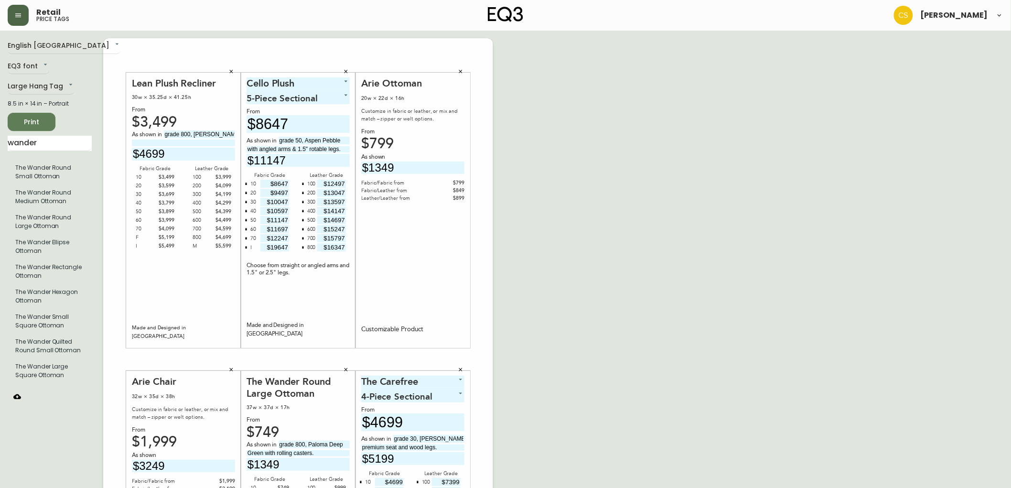
click at [39, 117] on span "Print" at bounding box center [31, 122] width 32 height 12
click at [230, 70] on icon "button" at bounding box center [231, 72] width 6 height 6
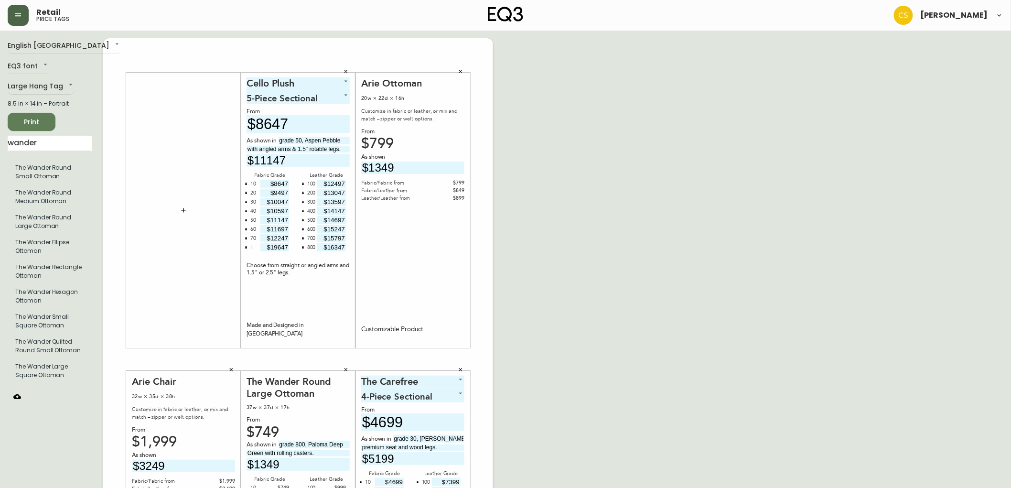
click at [344, 73] on icon "button" at bounding box center [346, 72] width 6 height 6
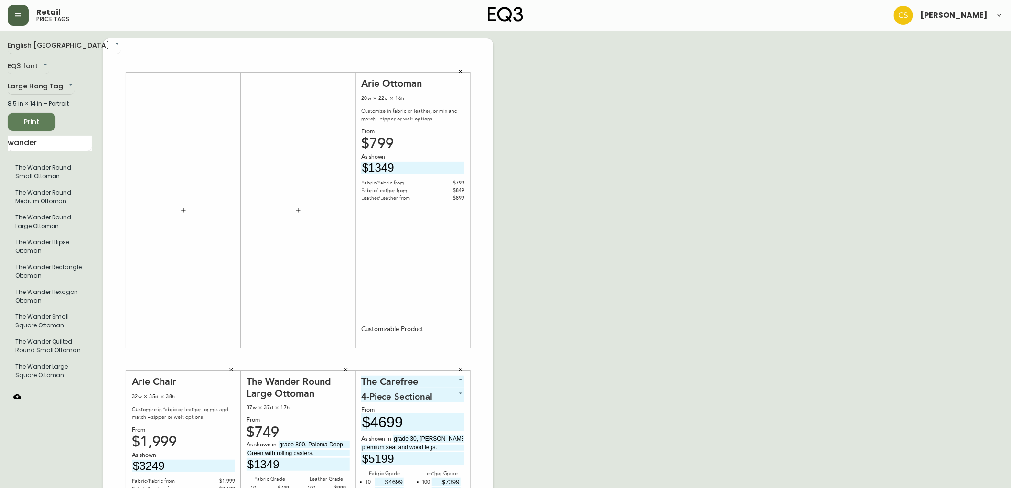
click at [459, 69] on icon "button" at bounding box center [461, 72] width 6 height 6
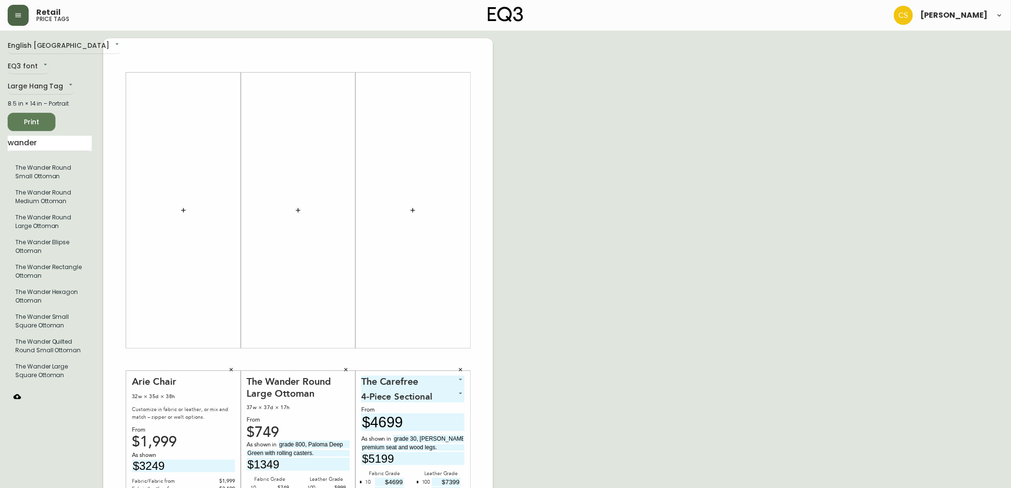
click at [463, 374] on button "button" at bounding box center [460, 370] width 14 height 14
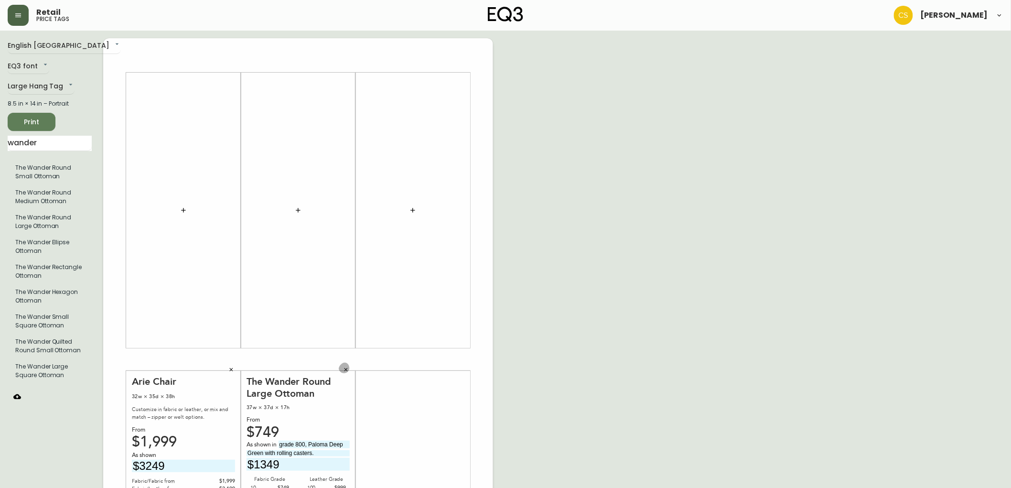
click at [353, 370] on button "button" at bounding box center [346, 370] width 14 height 14
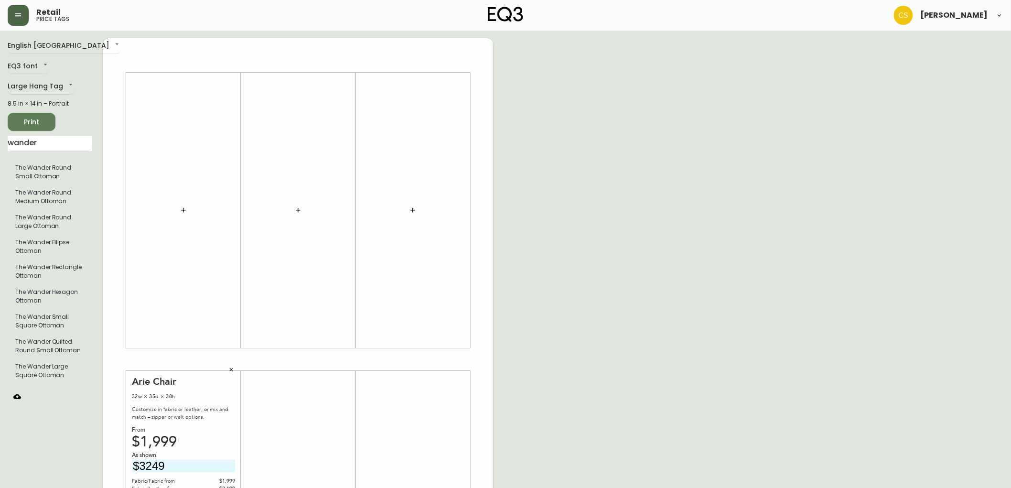
click at [229, 370] on icon "button" at bounding box center [231, 370] width 6 height 6
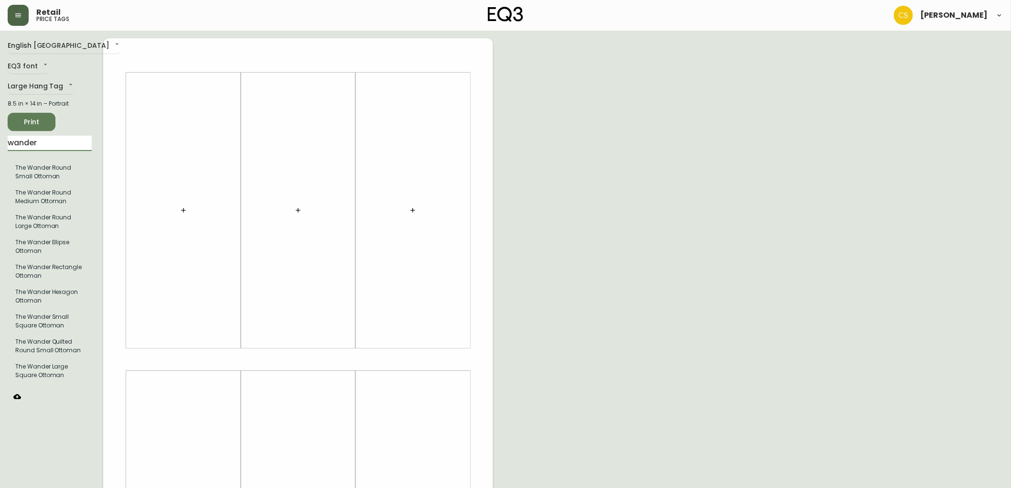
drag, startPoint x: 62, startPoint y: 142, endPoint x: 0, endPoint y: 140, distance: 62.1
click at [0, 140] on main "English Canada en_CA EQ3 font EQ3 Large Hang Tag large 8.5 in × 14 in – Portrai…" at bounding box center [505, 356] width 1011 height 650
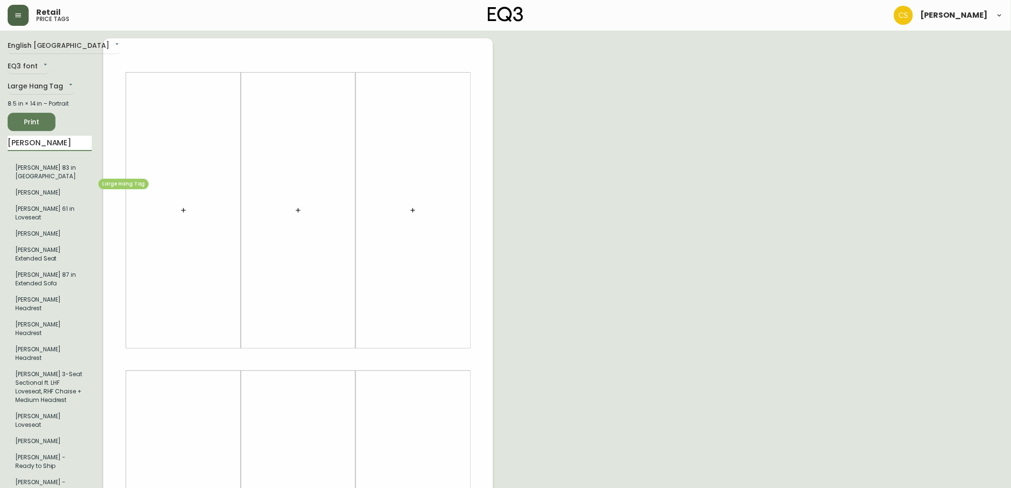
type input "joan"
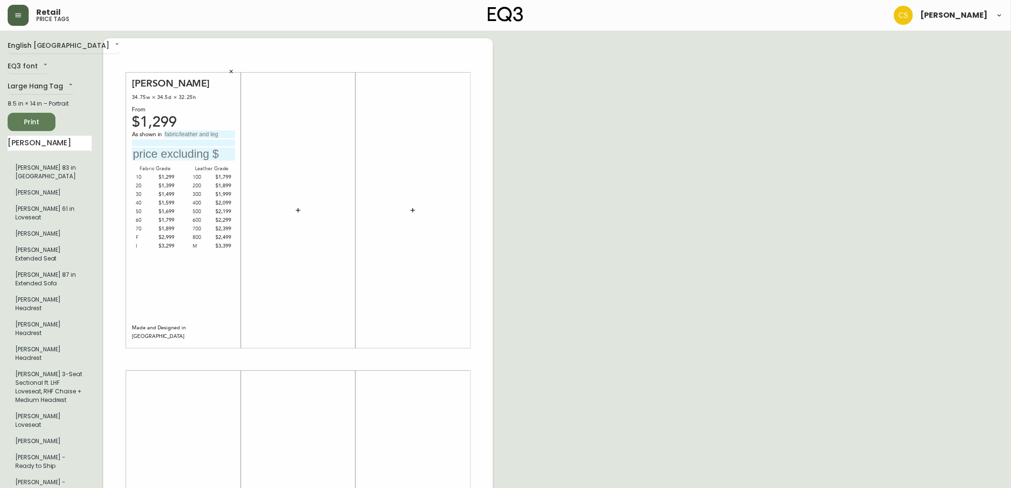
click at [195, 135] on input "text" at bounding box center [199, 134] width 71 height 8
type input "grade 800, Paloma Deer"
type input "with polished alumimum legs."
click at [194, 153] on input "text" at bounding box center [183, 154] width 103 height 13
type input "$2499"
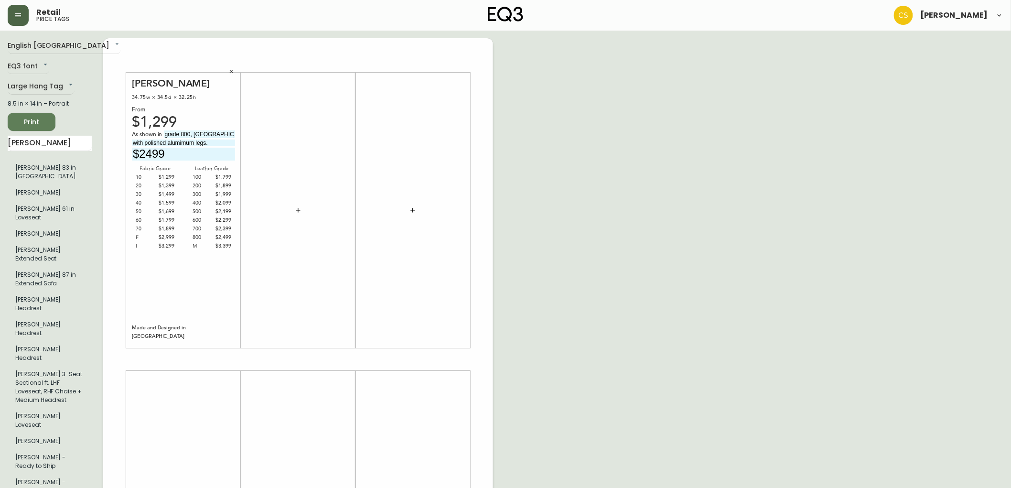
drag, startPoint x: 134, startPoint y: 144, endPoint x: 150, endPoint y: 154, distance: 18.9
click at [134, 144] on input "with polished alumimum legs." at bounding box center [183, 143] width 103 height 6
type input "non-tufter with polished alumimum legs."
click at [294, 209] on icon "button" at bounding box center [298, 210] width 8 height 8
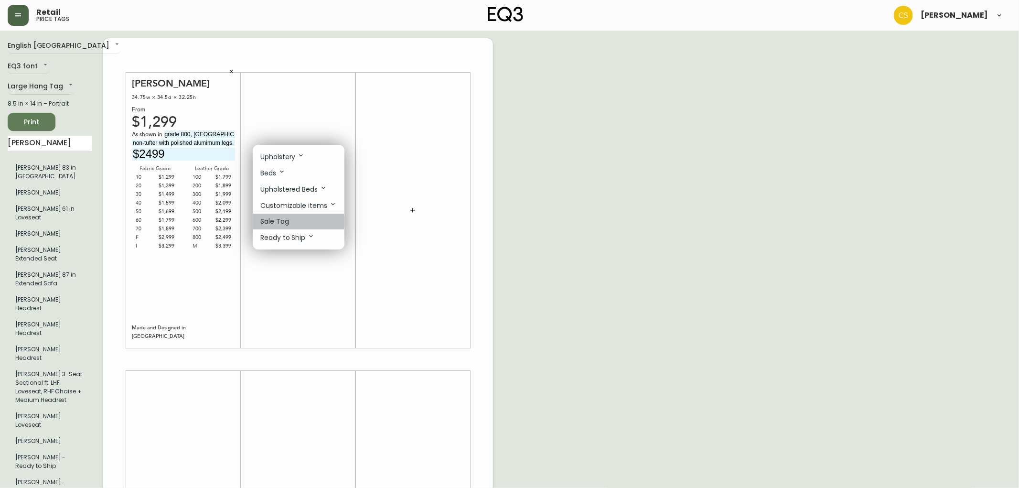
click at [287, 223] on p "Sale Tag" at bounding box center [274, 221] width 29 height 10
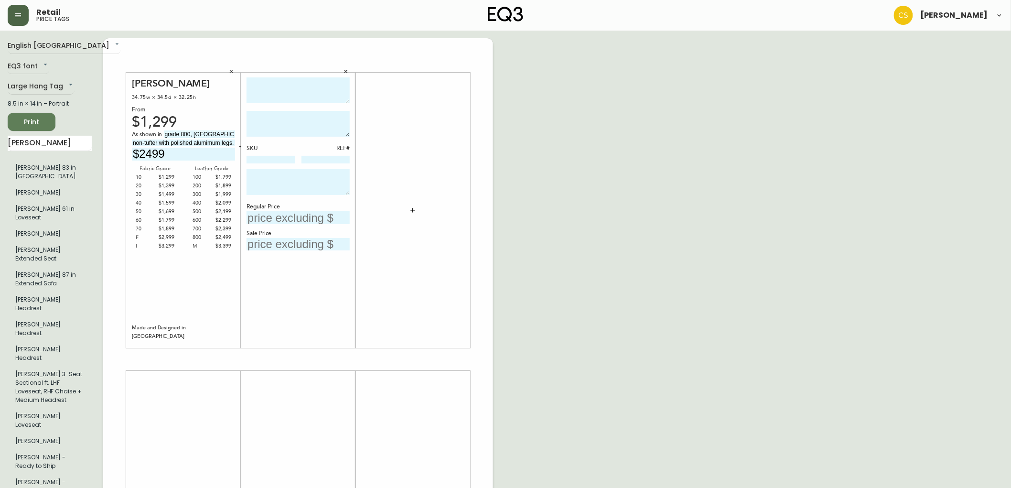
click at [277, 97] on textarea at bounding box center [298, 90] width 103 height 26
click at [347, 72] on icon "button" at bounding box center [346, 72] width 6 height 6
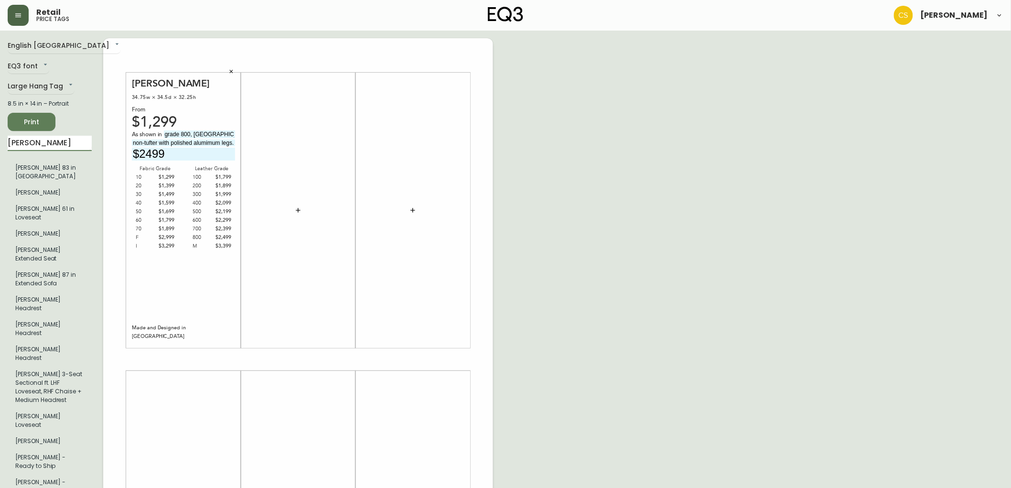
drag, startPoint x: 25, startPoint y: 142, endPoint x: 0, endPoint y: 142, distance: 24.8
click at [0, 142] on main "English Canada en_CA EQ3 font EQ3 Large Hang Tag large 8.5 in × 14 in – Portrai…" at bounding box center [505, 356] width 1011 height 650
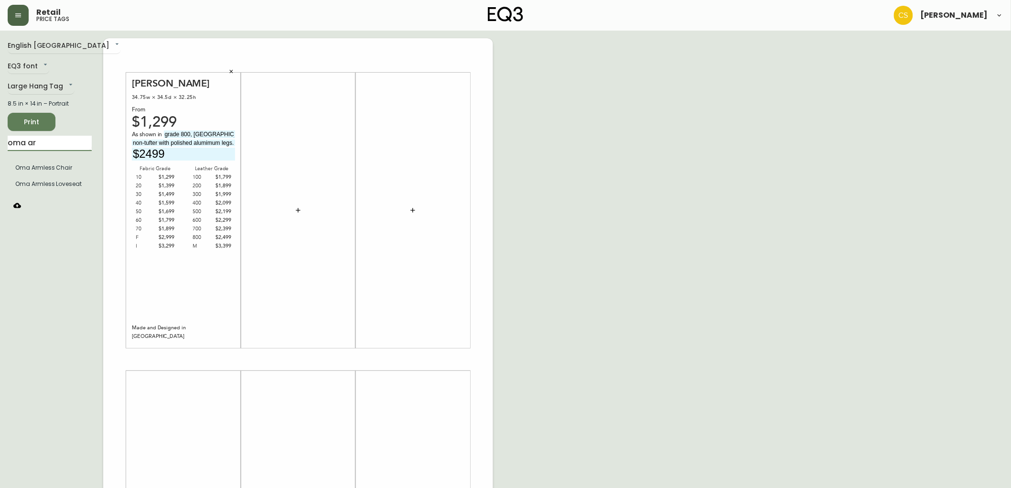
type input "oma ar"
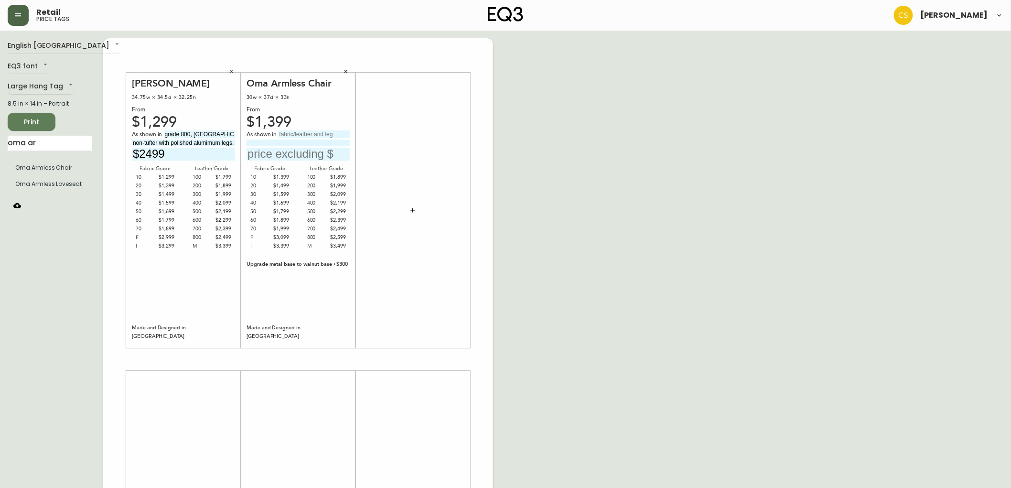
click at [308, 130] on input "text" at bounding box center [314, 134] width 71 height 8
type input "grade 800, Paloma Hemp"
type input "with anthracite legs."
click at [285, 158] on input "text" at bounding box center [298, 154] width 103 height 13
type input "$2599"
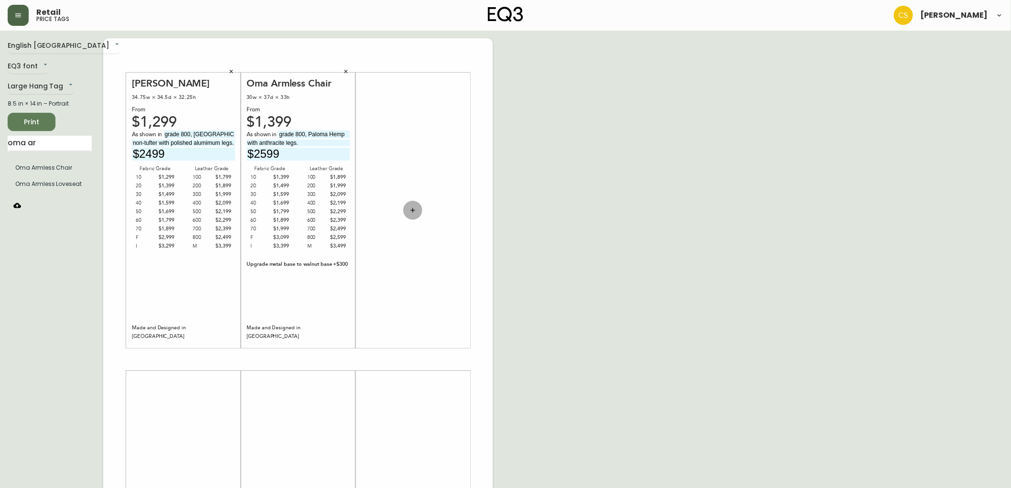
click at [407, 204] on button "button" at bounding box center [412, 210] width 19 height 19
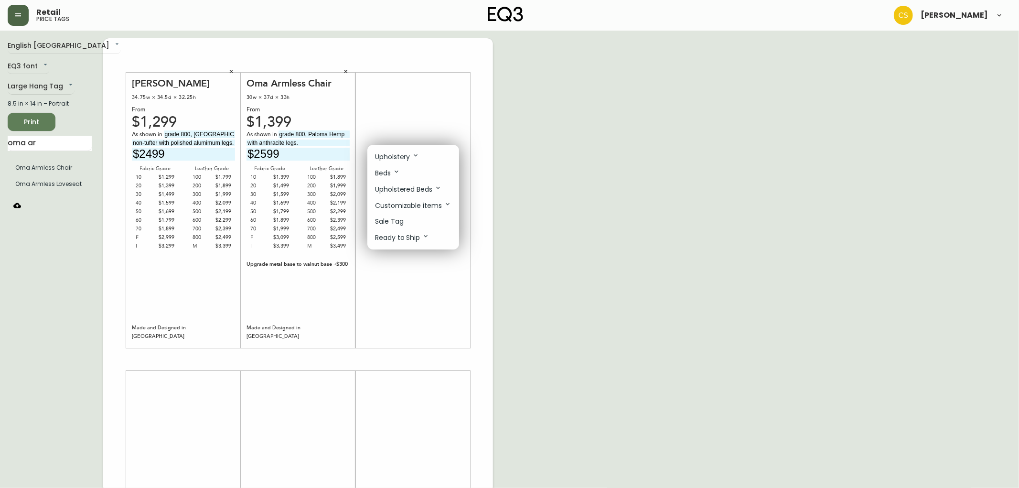
click at [412, 212] on li "Customizable items" at bounding box center [413, 205] width 92 height 16
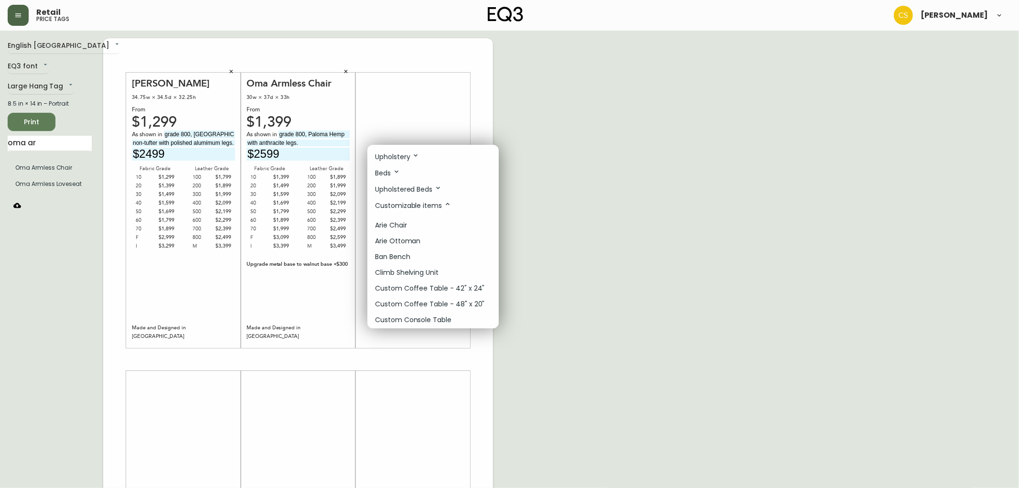
click at [617, 158] on div at bounding box center [509, 244] width 1019 height 488
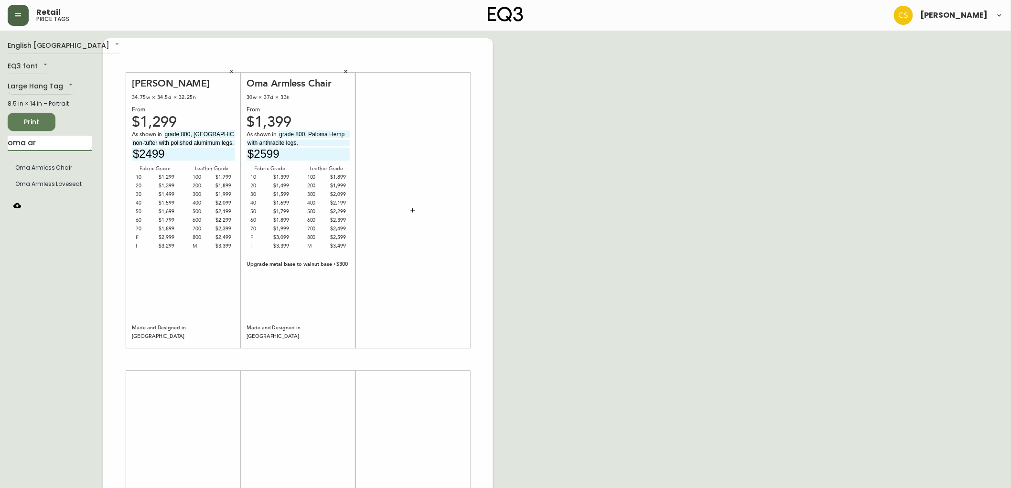
drag, startPoint x: 42, startPoint y: 141, endPoint x: 25, endPoint y: 145, distance: 17.2
click at [25, 145] on input "oma ar" at bounding box center [50, 143] width 84 height 15
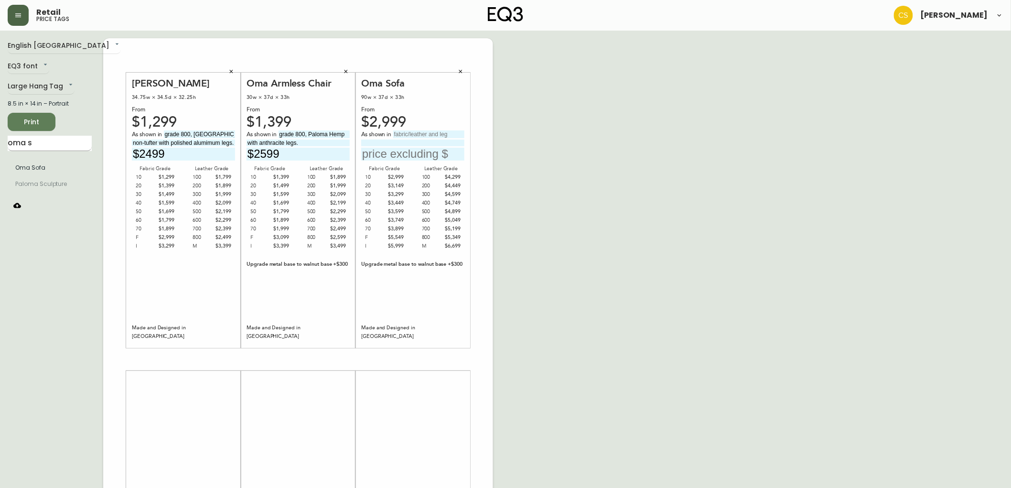
click at [32, 141] on input "oma s" at bounding box center [50, 143] width 84 height 15
type input "oma e"
click at [459, 71] on icon "button" at bounding box center [461, 72] width 6 height 6
click at [408, 136] on input "text" at bounding box center [428, 134] width 71 height 8
type input "G"
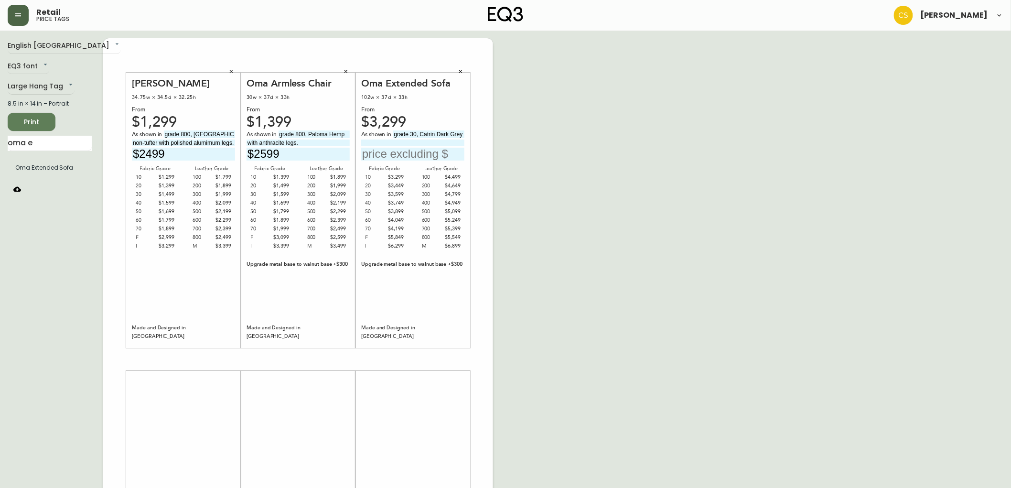
type input "grade 30, Catrin Dark Grey"
click at [385, 139] on div "As shown in grade 30, Catrin Dark Grey" at bounding box center [412, 145] width 103 height 30
click at [371, 137] on span "As shown in" at bounding box center [377, 134] width 32 height 9
click at [374, 143] on input at bounding box center [412, 143] width 103 height 6
type input "with Walnut Legs (+300)."
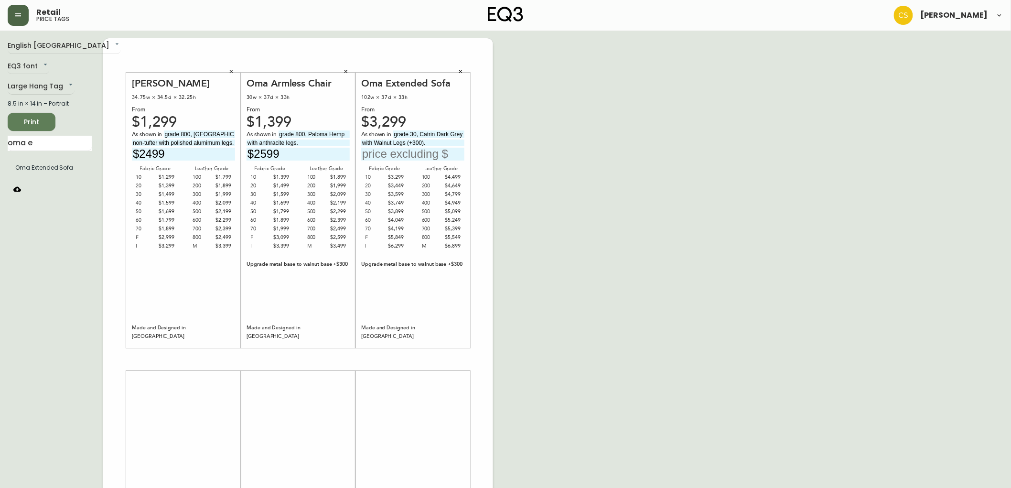
click at [385, 151] on input "text" at bounding box center [412, 154] width 103 height 13
type input "$3899"
click at [543, 196] on div "English Canada en_CA EQ3 font EQ3 Large Hang Tag large 8.5 in × 14 in – Portrai…" at bounding box center [506, 359] width 996 height 642
drag, startPoint x: 44, startPoint y: 140, endPoint x: 0, endPoint y: 142, distance: 44.5
click at [0, 142] on main "English Canada en_CA EQ3 font EQ3 Large Hang Tag large 8.5 in × 14 in – Portrai…" at bounding box center [505, 356] width 1011 height 650
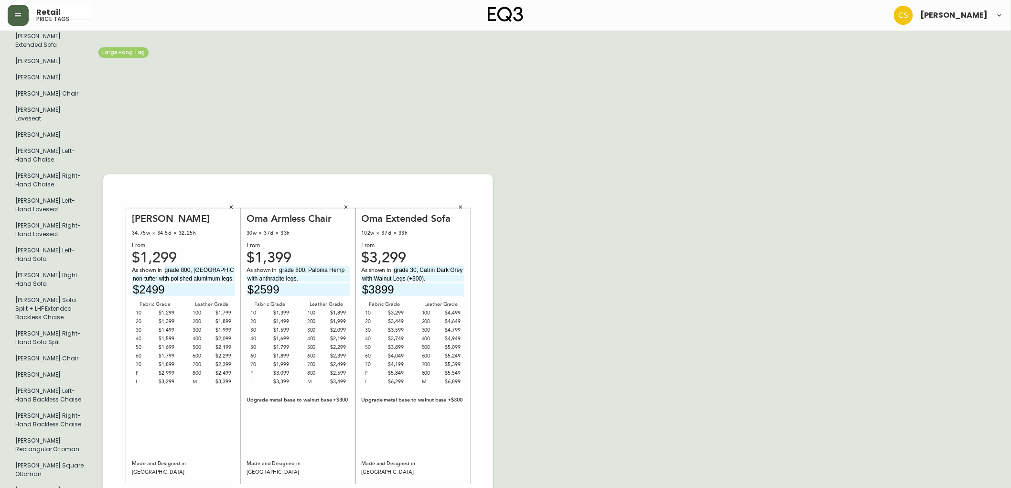
scroll to position [106, 0]
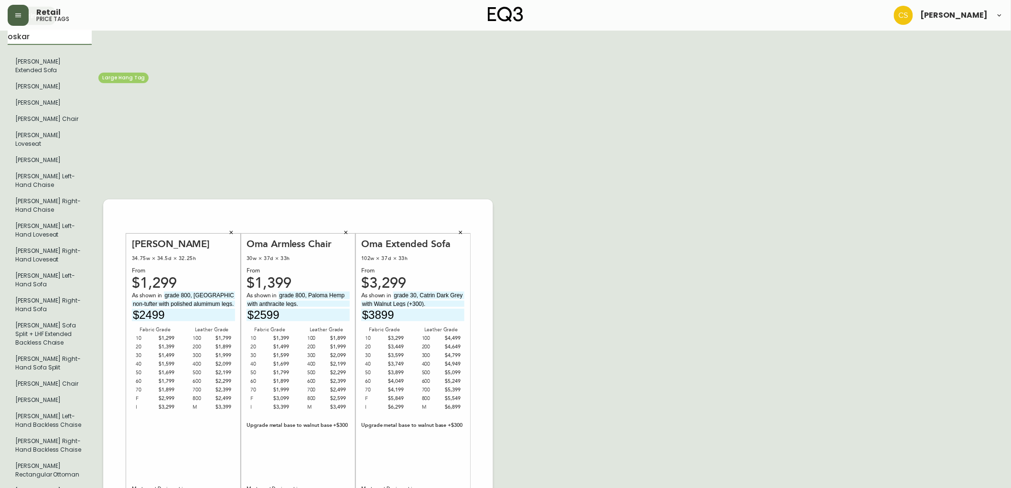
type input "oskar"
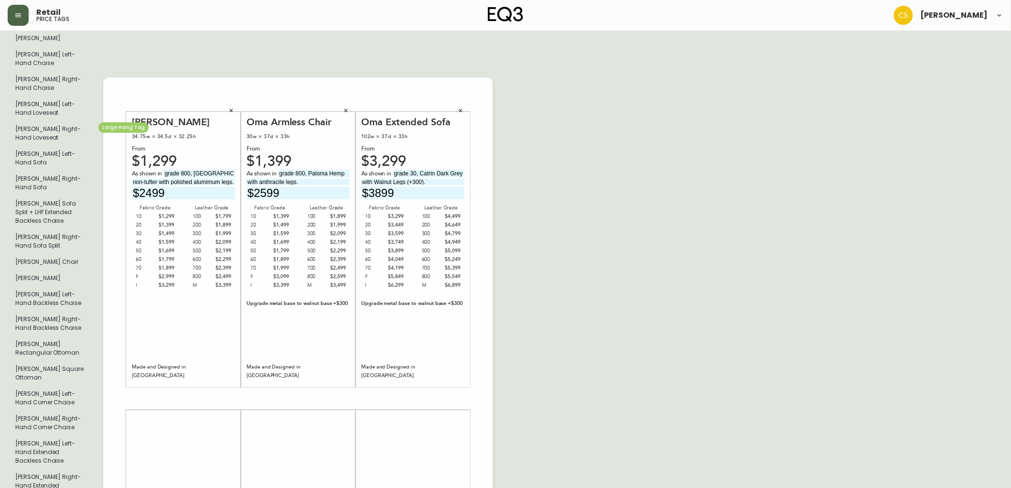
scroll to position [306, 0]
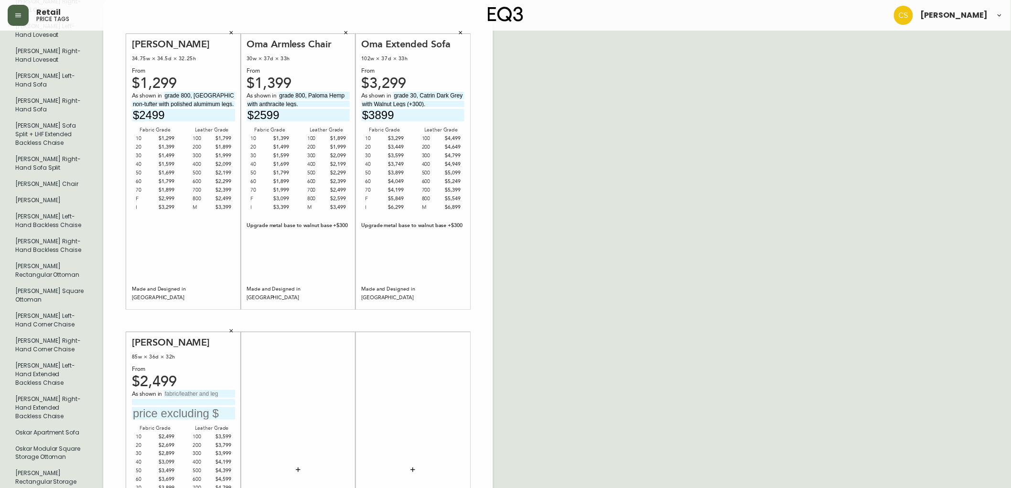
click at [184, 390] on input "text" at bounding box center [199, 394] width 71 height 8
type input "grade 300, Solana Granite"
click at [172, 399] on input at bounding box center [183, 402] width 103 height 6
type input "with black ash legs."
click at [182, 407] on input "text" at bounding box center [183, 413] width 103 height 13
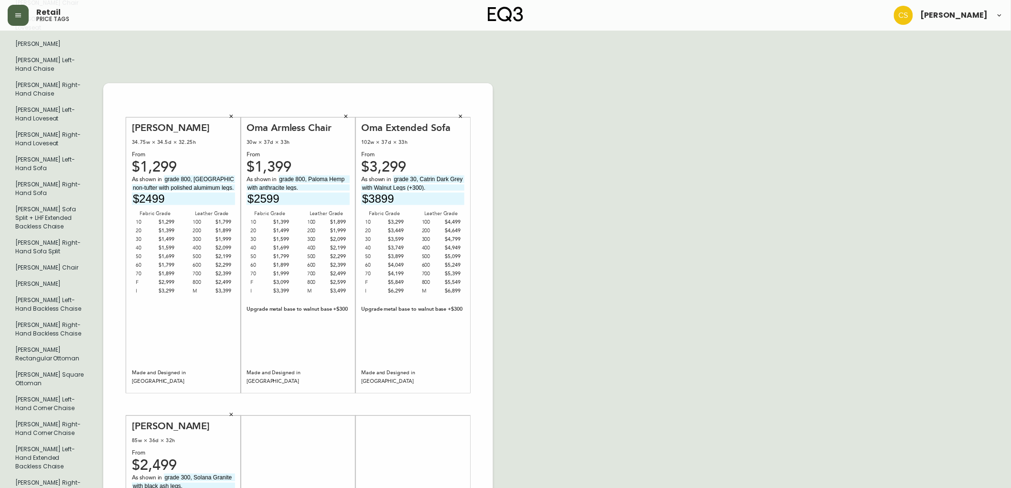
scroll to position [0, 0]
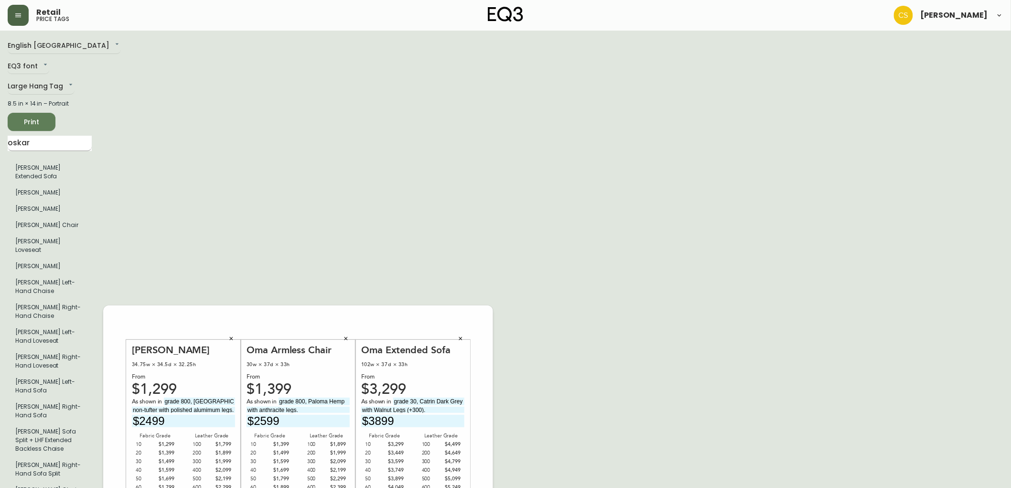
type input "$3999"
drag, startPoint x: 31, startPoint y: 146, endPoint x: 0, endPoint y: 141, distance: 31.0
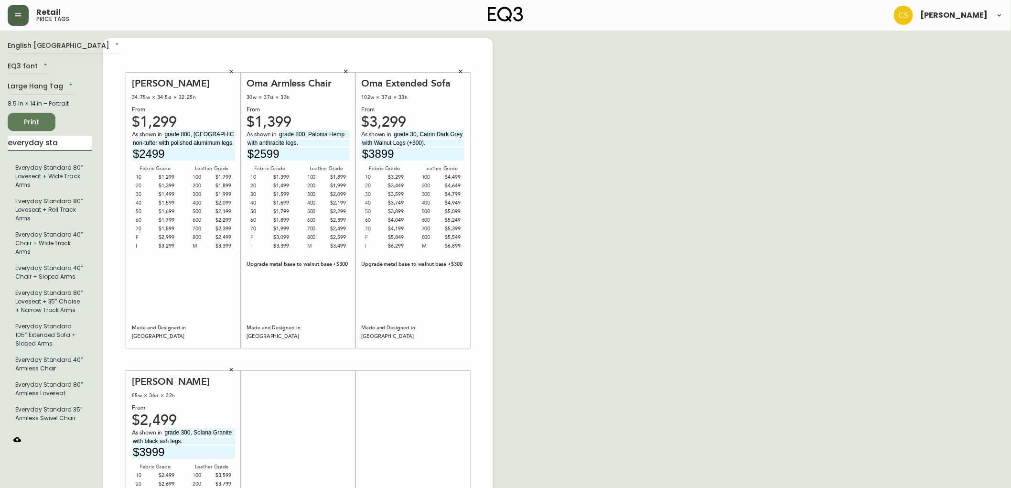
click at [75, 145] on input "everyday sta" at bounding box center [50, 143] width 84 height 15
type input "everyday standard"
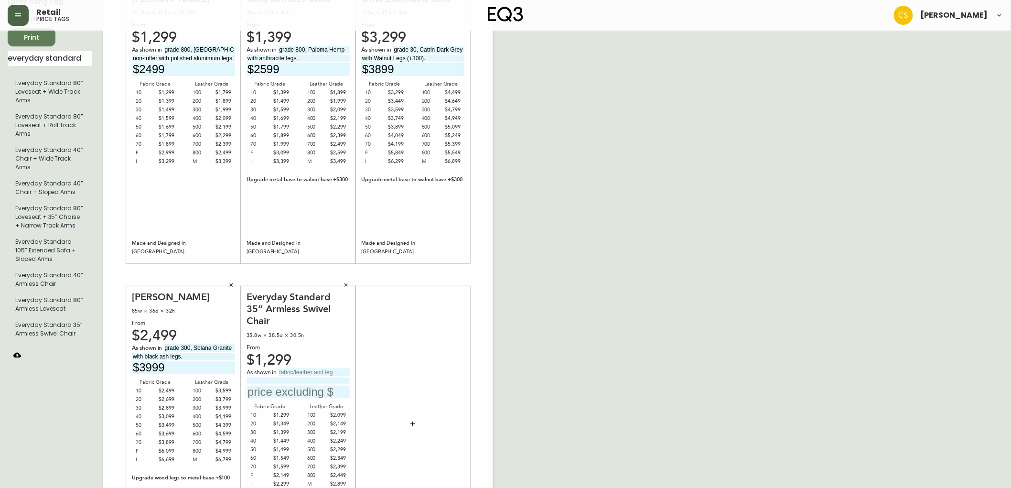
scroll to position [159, 0]
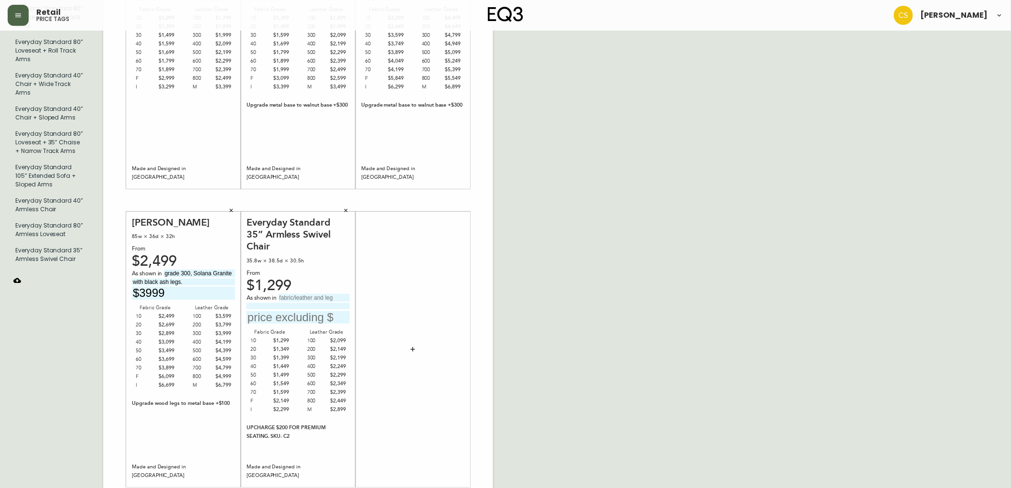
click at [303, 294] on input "text" at bounding box center [314, 298] width 71 height 8
click at [322, 294] on input "text" at bounding box center [314, 298] width 71 height 8
drag, startPoint x: 305, startPoint y: 284, endPoint x: 297, endPoint y: 284, distance: 7.7
click at [297, 294] on input "grade 700" at bounding box center [314, 298] width 71 height 8
type input "grade 600, Elba Desert."
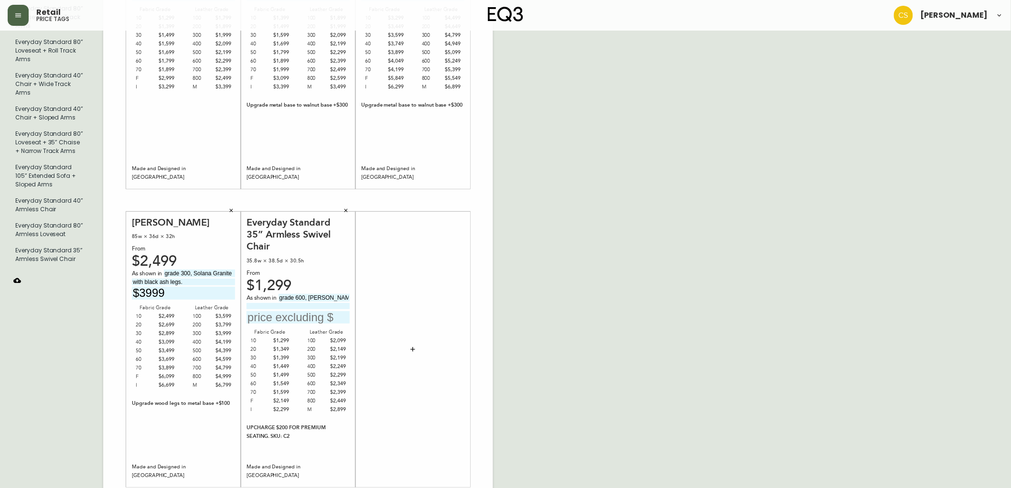
click at [307, 311] on input "text" at bounding box center [298, 317] width 103 height 13
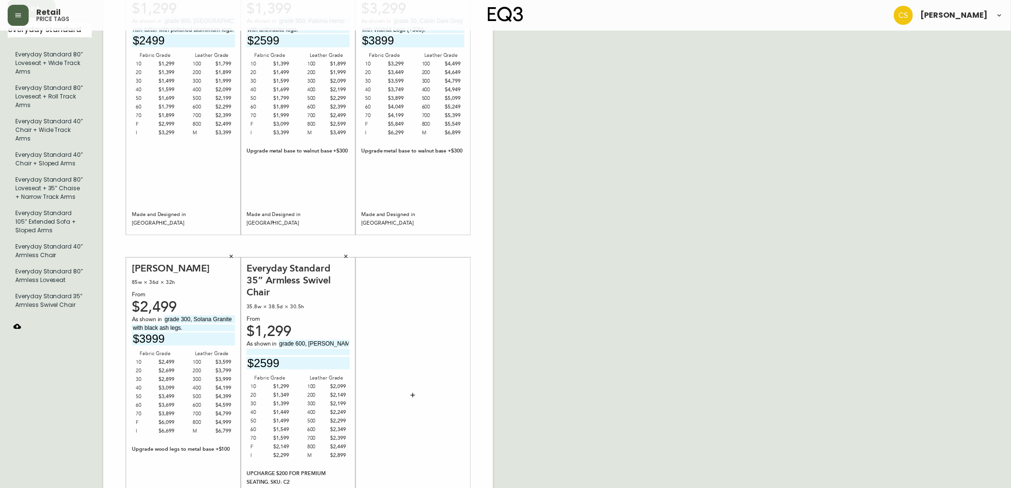
scroll to position [0, 0]
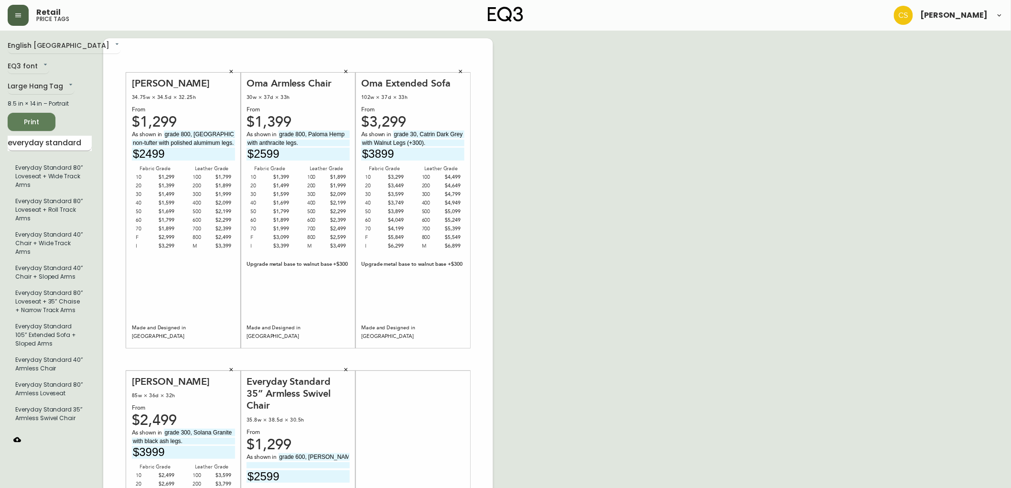
type input "$2599"
drag, startPoint x: 82, startPoint y: 142, endPoint x: 0, endPoint y: 137, distance: 81.9
click at [0, 137] on main "English Canada en_CA EQ3 font EQ3 Large Hang Tag large 8.5 in × 14 in – Portrai…" at bounding box center [505, 356] width 1011 height 650
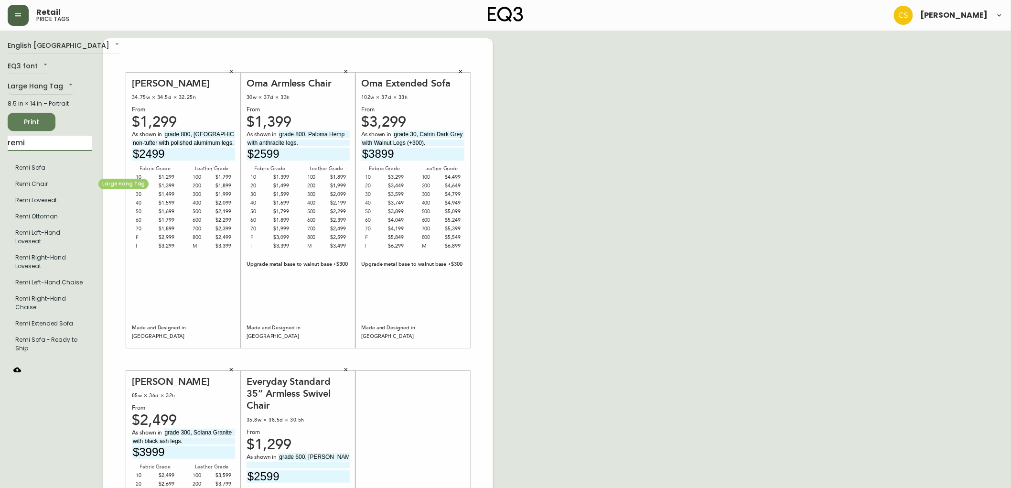
type input "remi"
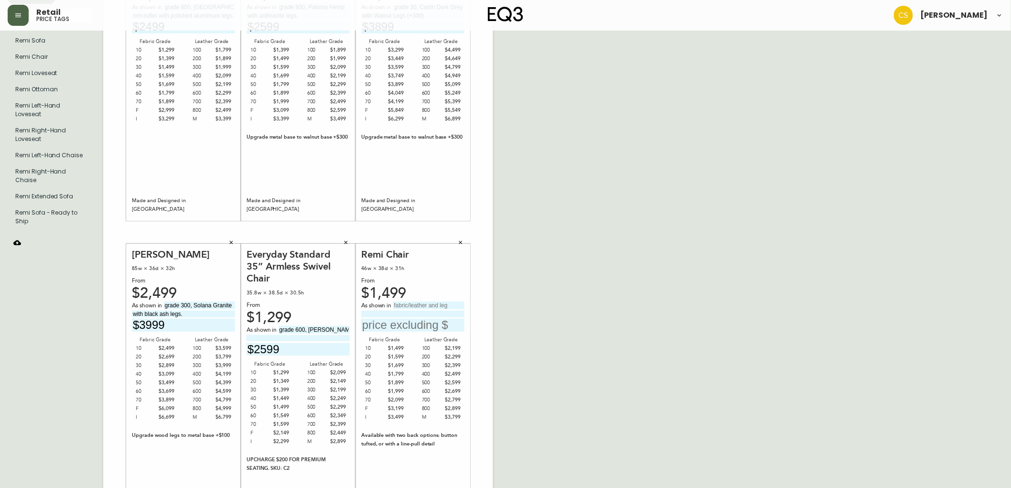
scroll to position [193, 0]
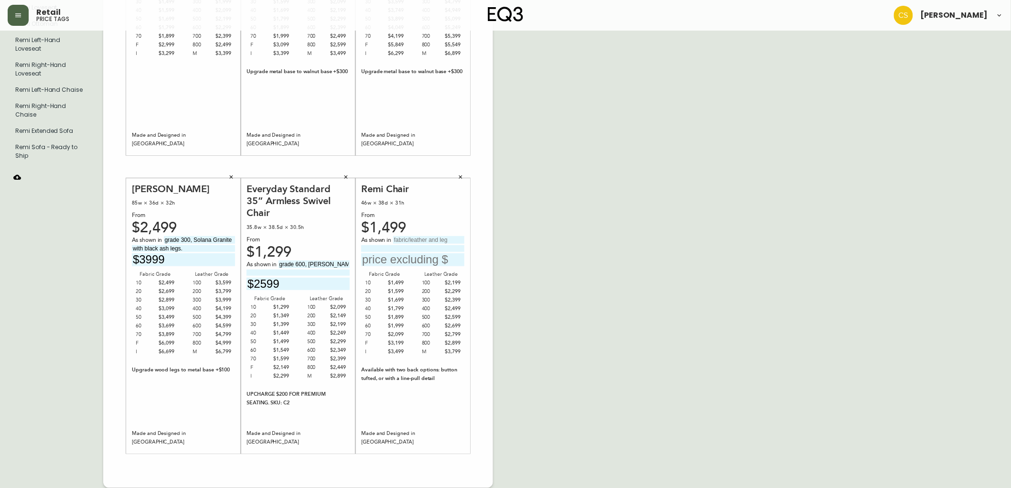
click at [399, 240] on input "text" at bounding box center [428, 240] width 71 height 8
click at [457, 237] on input "grade 600, Elba Desert" at bounding box center [428, 240] width 71 height 8
type input "grade 600, Elba Desert"
type input "with black legs."
click at [400, 265] on input "text" at bounding box center [412, 259] width 103 height 13
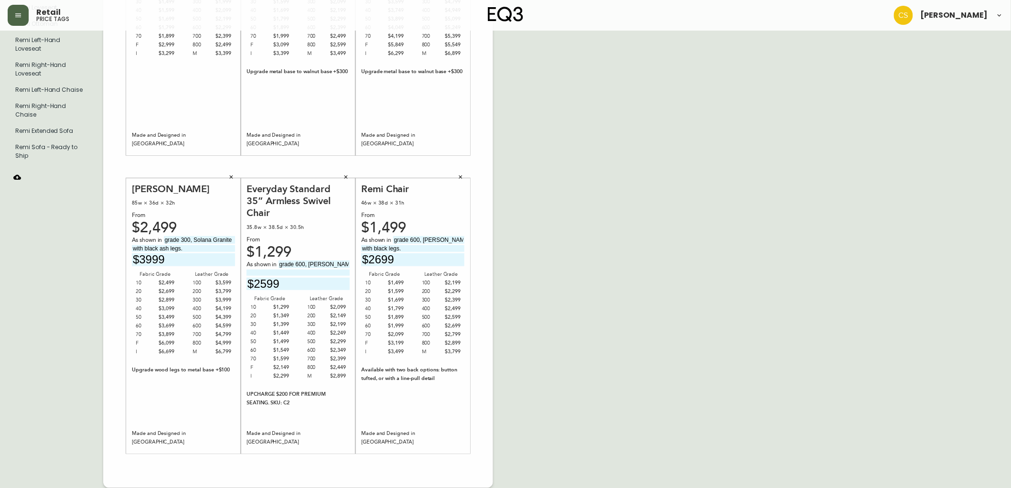
type input "$2699"
click at [585, 257] on div "English Canada en_CA EQ3 font EQ3 Large Hang Tag large 8.5 in × 14 in – Portrai…" at bounding box center [506, 167] width 996 height 642
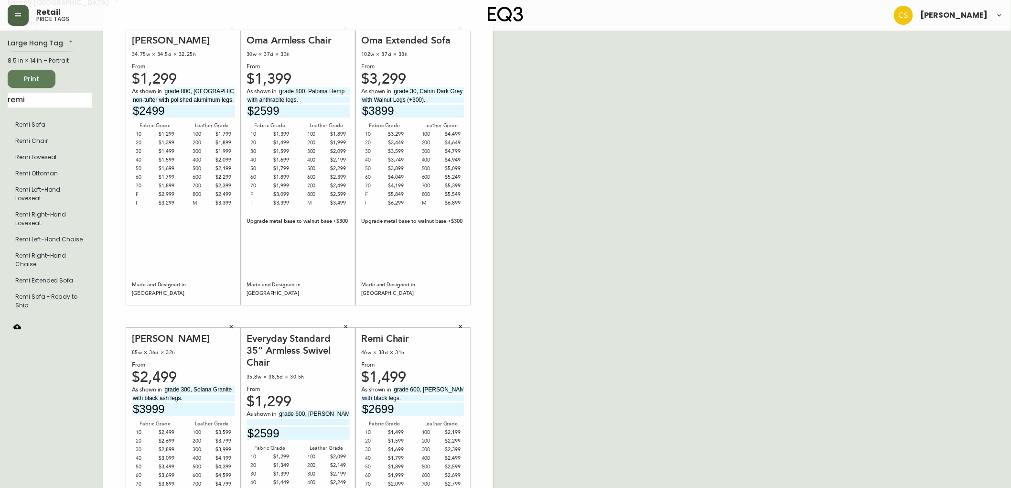
scroll to position [0, 0]
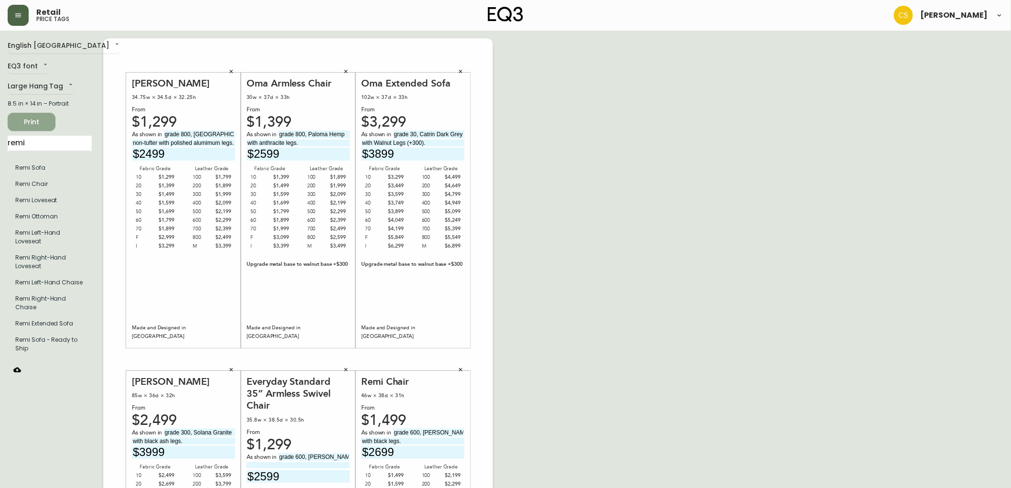
click at [25, 121] on span "Print" at bounding box center [31, 122] width 32 height 12
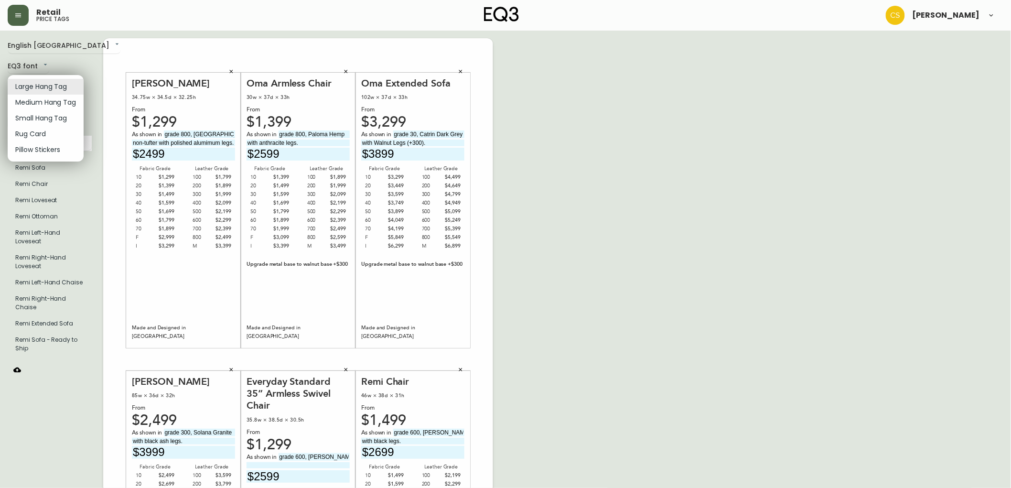
click at [61, 87] on body "Retail price tags Claire Soubry English Canada en_CA EQ3 font EQ3 Large Hang Ta…" at bounding box center [505, 340] width 1011 height 680
click at [50, 101] on li "Medium Hang Tag" at bounding box center [46, 103] width 76 height 16
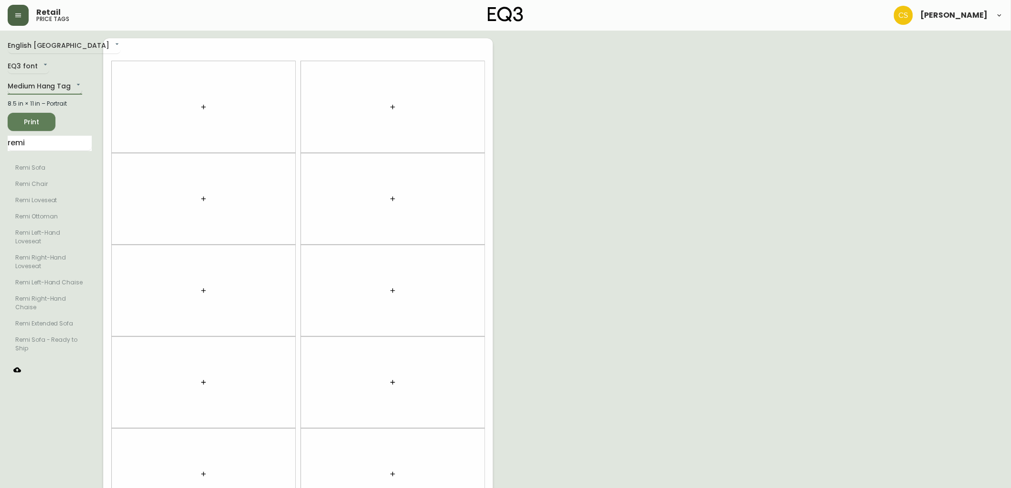
click at [42, 87] on body "Retail price tags Claire Soubry English Canada en_CA EQ3 font EQ3 Medium Hang T…" at bounding box center [505, 271] width 1011 height 543
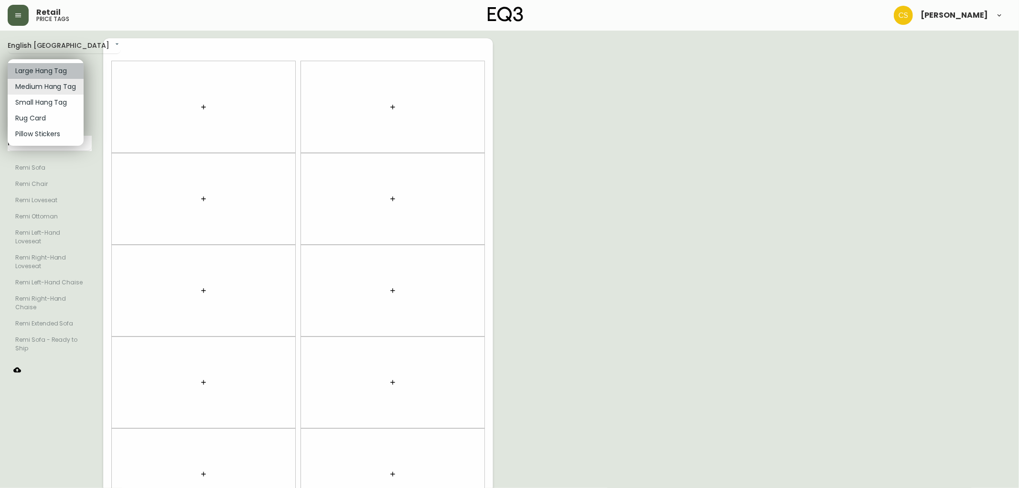
click at [40, 75] on li "Large Hang Tag" at bounding box center [46, 71] width 76 height 16
type input "large"
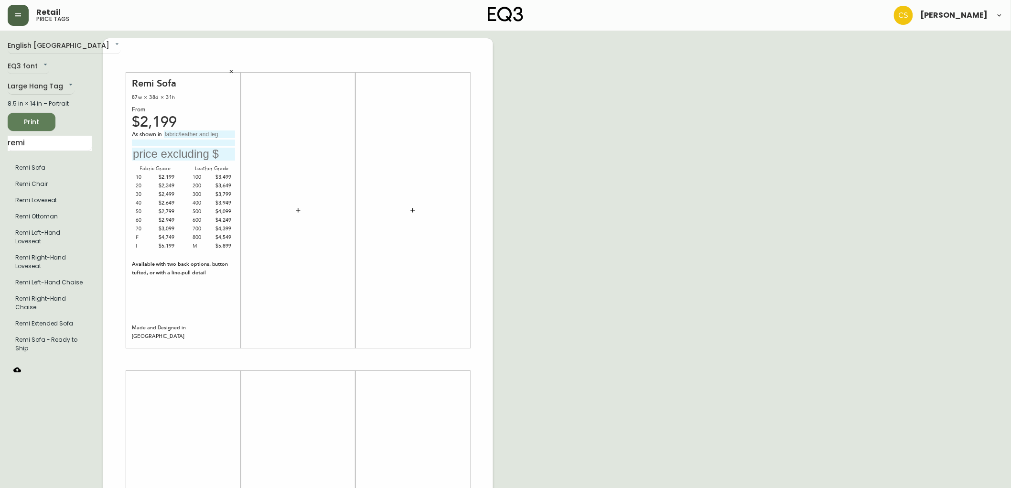
click at [184, 134] on input "text" at bounding box center [199, 134] width 71 height 8
type input "grade 30, Valley Cream"
type input "with walnut legs."
click at [172, 148] on input "text" at bounding box center [183, 154] width 103 height 13
type input "$2499"
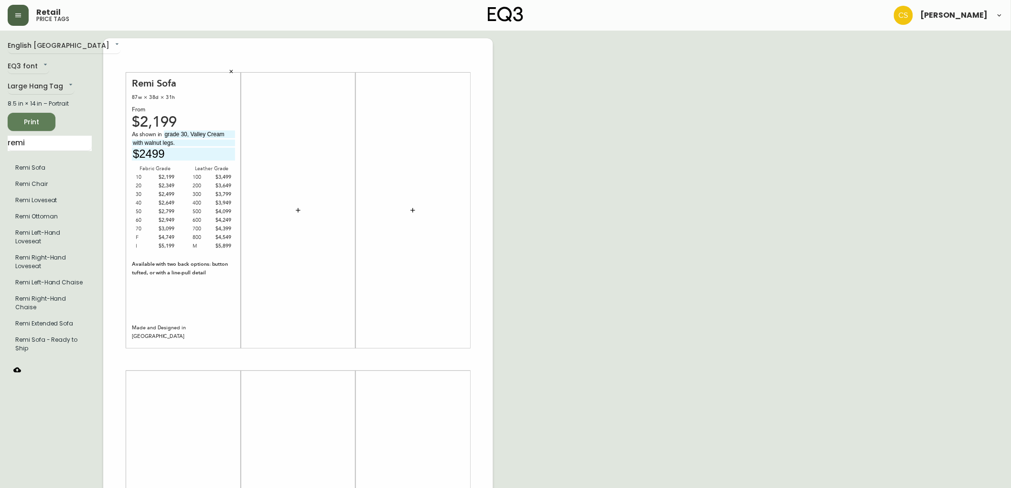
click at [301, 206] on icon "button" at bounding box center [298, 210] width 8 height 8
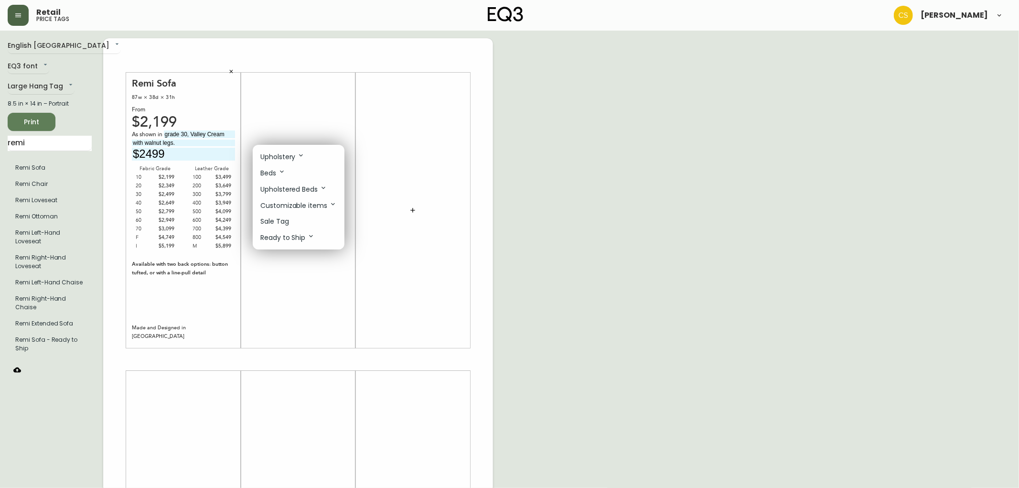
click at [279, 85] on div at bounding box center [509, 244] width 1019 height 488
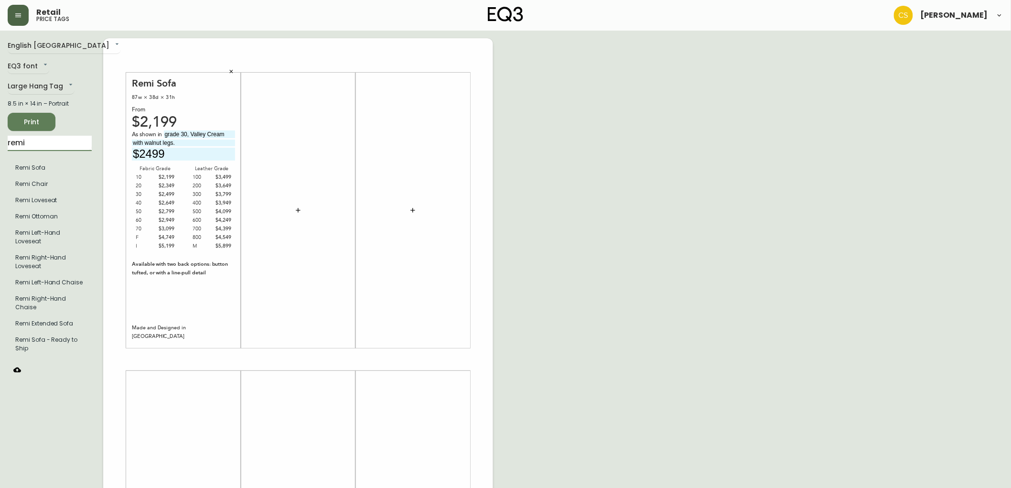
drag, startPoint x: 52, startPoint y: 141, endPoint x: 0, endPoint y: 130, distance: 52.9
click at [0, 130] on main "English Canada en_CA EQ3 font EQ3 Large Hang Tag large 8.5 in × 14 in – Portrai…" at bounding box center [505, 356] width 1011 height 650
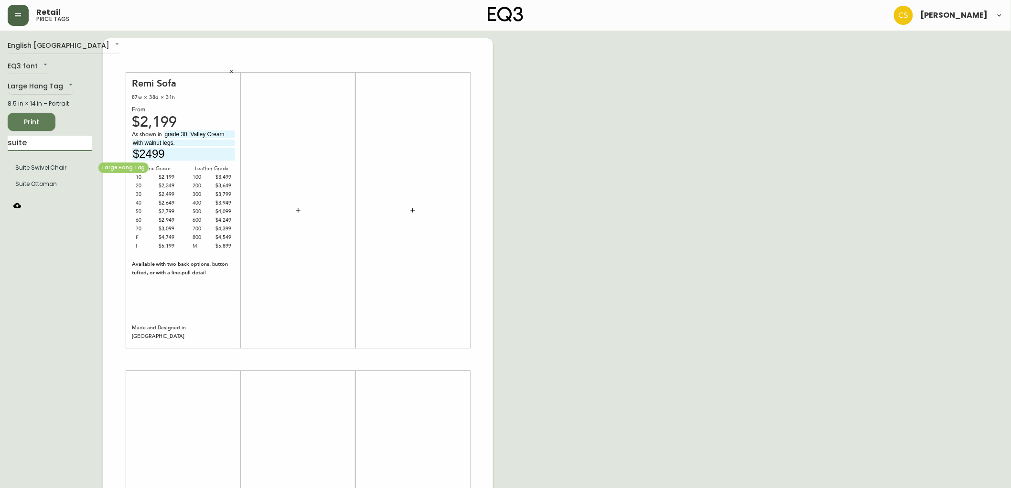
type input "suite"
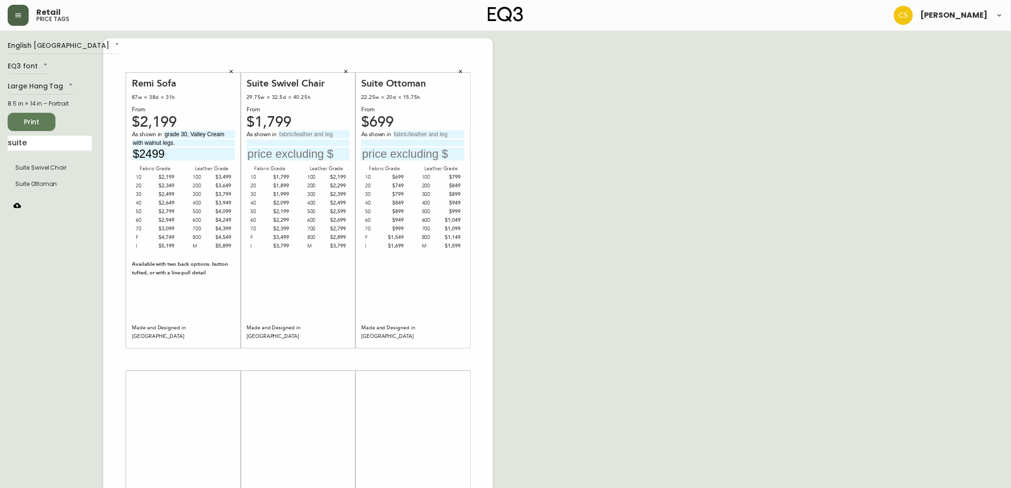
click at [306, 133] on input "text" at bounding box center [314, 134] width 71 height 8
type input "grade 30, Catrin Forest"
drag, startPoint x: 319, startPoint y: 142, endPoint x: 223, endPoint y: 139, distance: 95.6
click at [223, 139] on div "Remi Sofa 87w × 38d × 31h From $2,199 As shown in grade 30, Valley Cream with w…" at bounding box center [298, 359] width 390 height 642
type input "with stainless steel base."
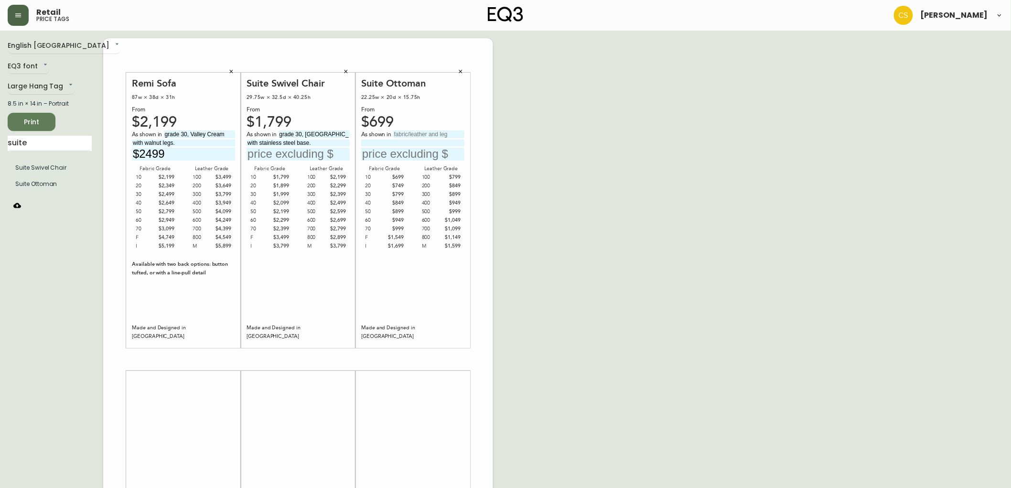
click at [384, 143] on input at bounding box center [412, 143] width 103 height 6
paste input "with stainless steel base."
type input "with stainless steel base."
drag, startPoint x: 338, startPoint y: 134, endPoint x: 242, endPoint y: 133, distance: 96.0
click at [242, 133] on div "Suite Swivel Chair 29.75w × 32.5d × 40.25h From $1,799 As shown in grade 30, Ca…" at bounding box center [298, 210] width 115 height 275
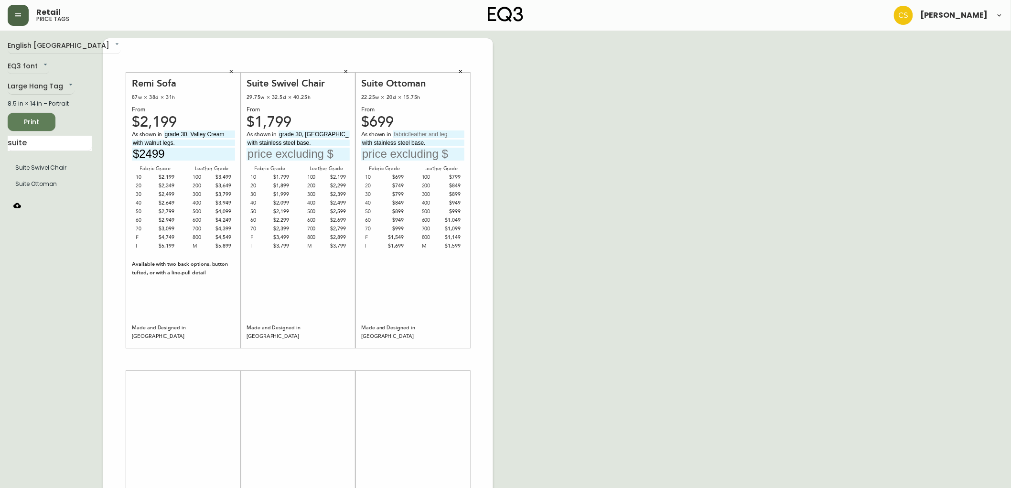
click at [433, 136] on input "text" at bounding box center [428, 134] width 71 height 8
paste input "grade 30, Catrin Forest"
type input "grade 30, Catrin Forest"
click at [287, 153] on input "text" at bounding box center [298, 154] width 103 height 13
type input "$1999"
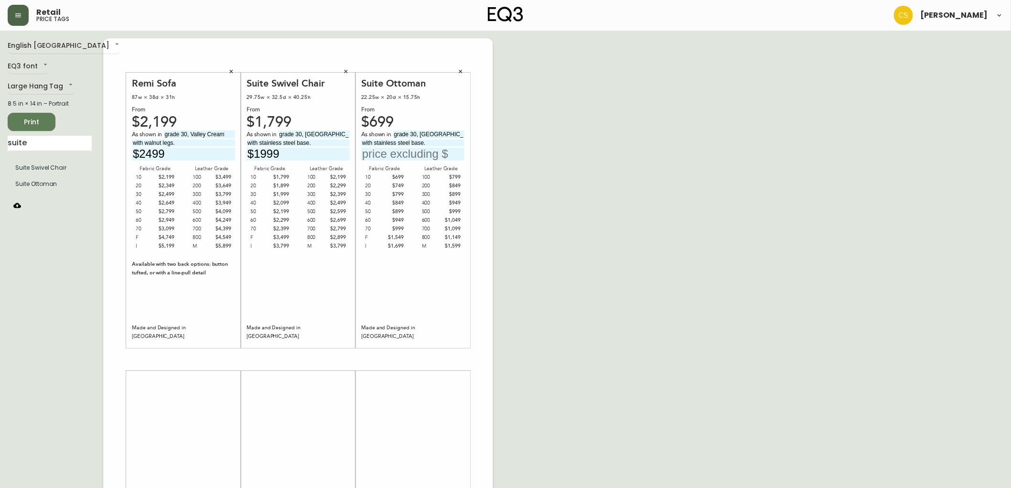
click at [404, 151] on input "text" at bounding box center [412, 154] width 103 height 13
click at [403, 153] on input "text" at bounding box center [412, 154] width 103 height 13
type input "$799"
click at [553, 141] on div "English Canada en_CA EQ3 font EQ3 Large Hang Tag large 8.5 in × 14 in – Portrai…" at bounding box center [506, 359] width 996 height 642
click at [0, 135] on main "English Canada en_CA EQ3 font EQ3 Large Hang Tag large 8.5 in × 14 in – Portrai…" at bounding box center [505, 356] width 1011 height 650
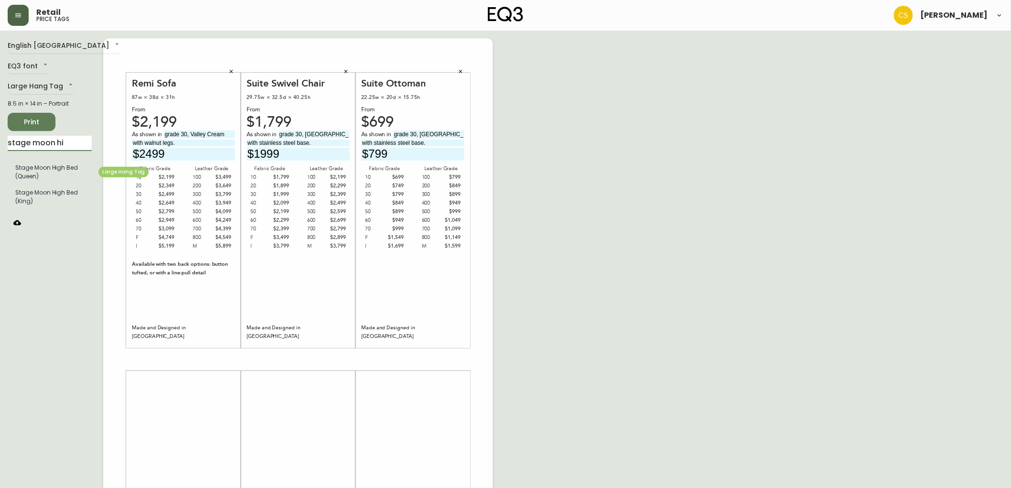
type input "stage moon hi"
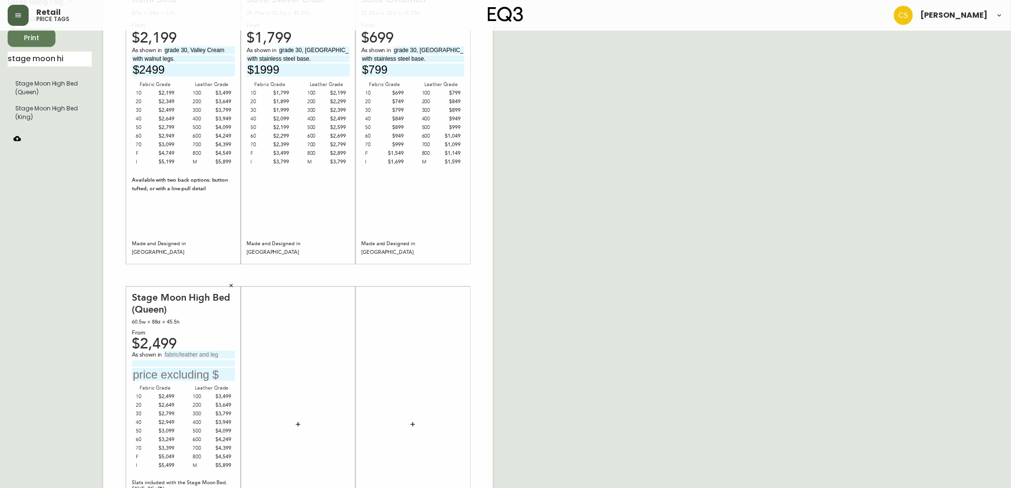
scroll to position [159, 0]
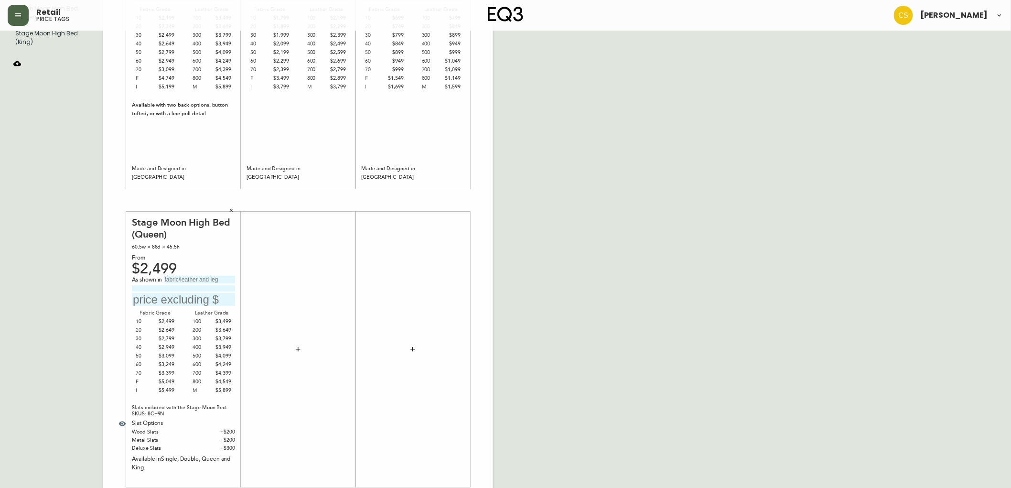
click at [187, 281] on input "text" at bounding box center [199, 280] width 71 height 8
type input "grade 10, Arezzo Moss."
click at [178, 298] on input "text" at bounding box center [183, 299] width 103 height 13
type input "$2499"
click at [591, 260] on div "English Canada en_CA EQ3 font EQ3 Large Hang Tag large 8.5 in × 14 in – Portrai…" at bounding box center [506, 200] width 996 height 642
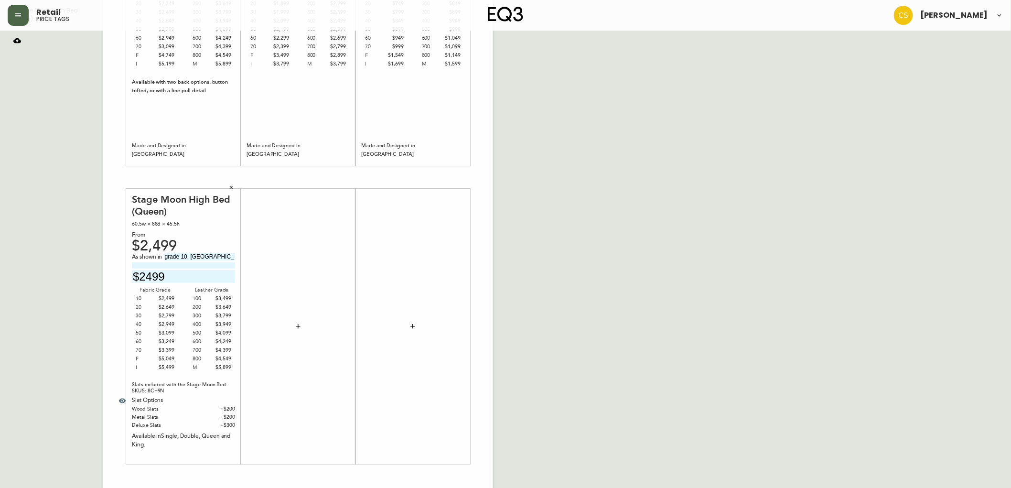
scroll to position [193, 0]
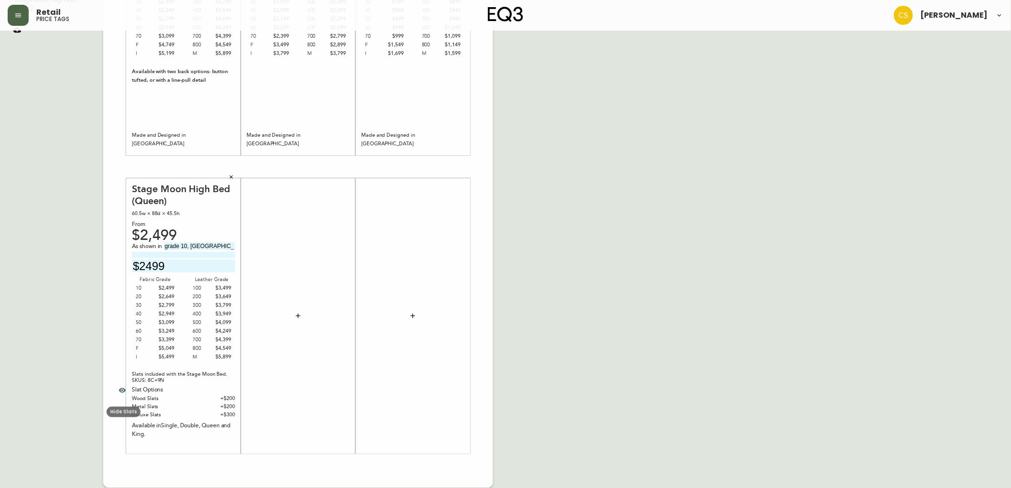
click at [121, 389] on icon "button" at bounding box center [122, 391] width 8 height 8
click at [299, 317] on icon "button" at bounding box center [298, 316] width 8 height 8
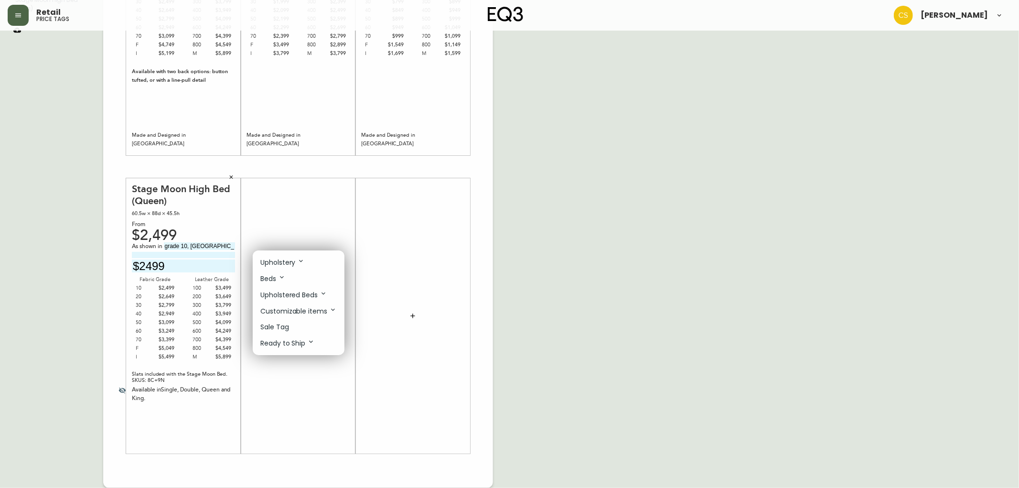
click at [286, 268] on li "Upholstery" at bounding box center [299, 262] width 92 height 16
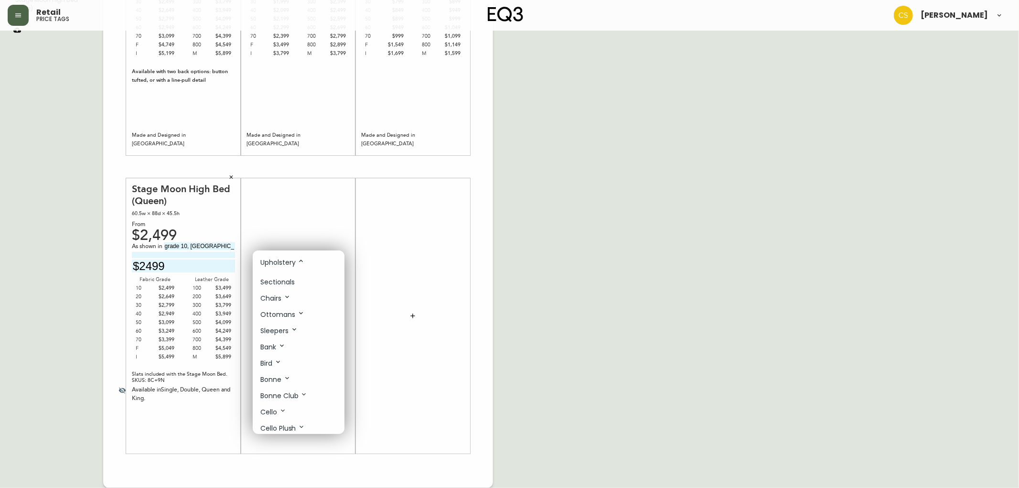
click at [284, 278] on p "Sectionals" at bounding box center [277, 282] width 34 height 10
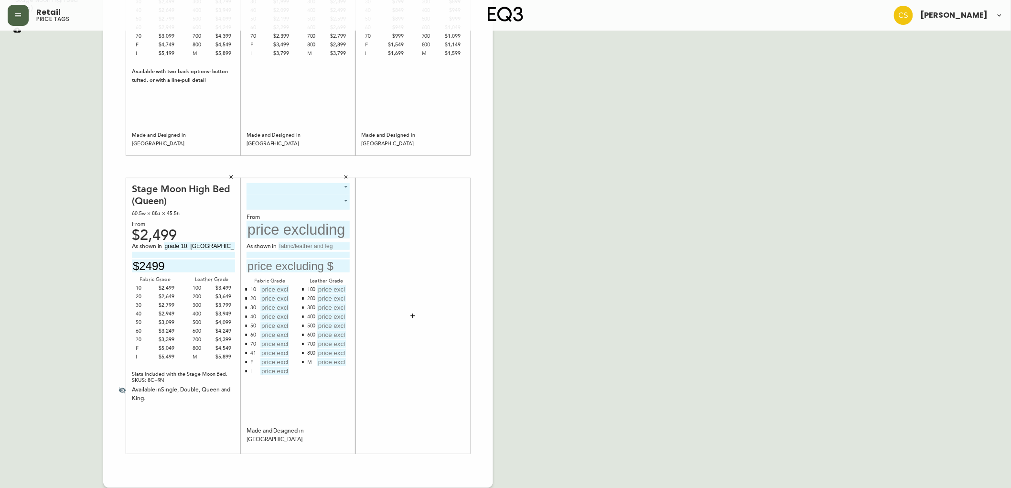
click at [279, 183] on body "Retail price tags Claire Soubry English Canada en_CA EQ3 font EQ3 Large Hang Ta…" at bounding box center [505, 147] width 1011 height 680
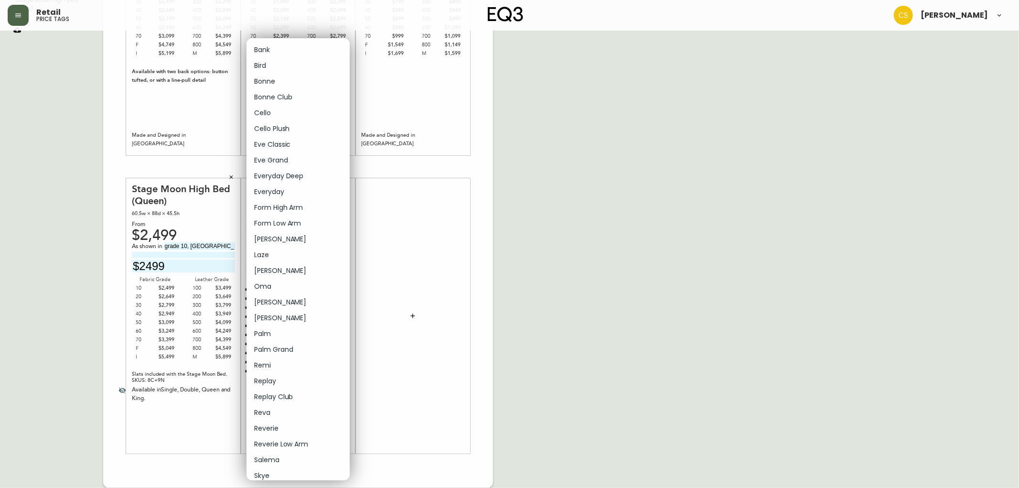
click at [280, 314] on li "Oskar Plush" at bounding box center [298, 318] width 103 height 16
type input "17"
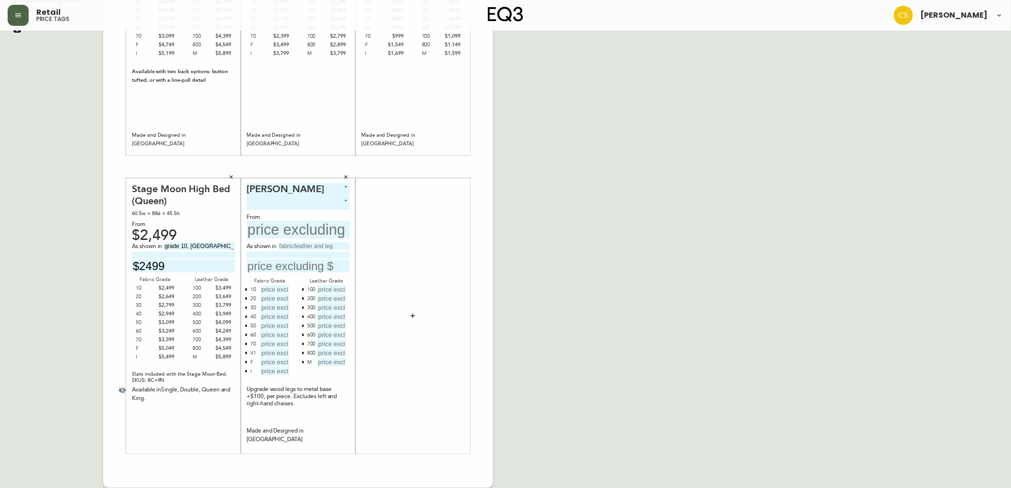
click at [294, 199] on body "Retail price tags Claire Soubry English Canada en_CA EQ3 font EQ3 Large Hang Ta…" at bounding box center [505, 147] width 1011 height 680
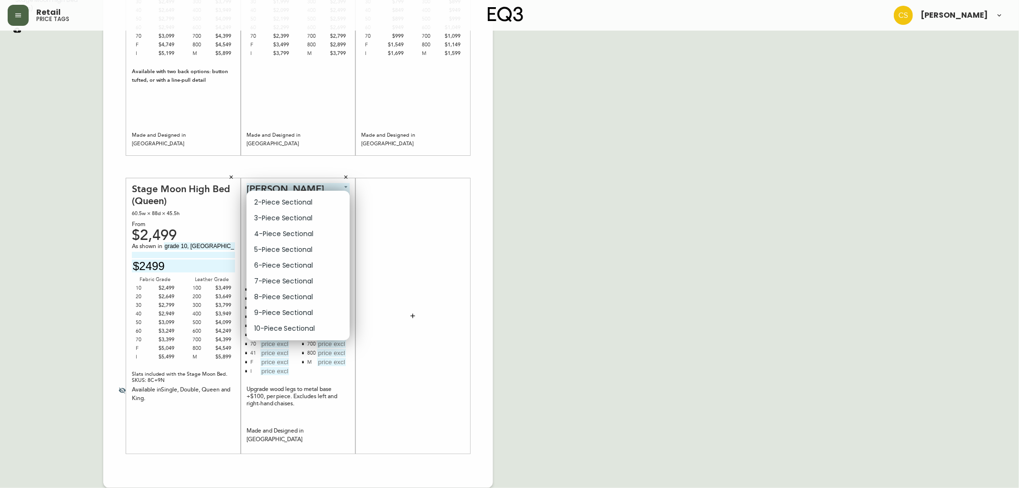
click at [287, 204] on li "2-Piece Sectional" at bounding box center [298, 202] width 103 height 16
type input "0"
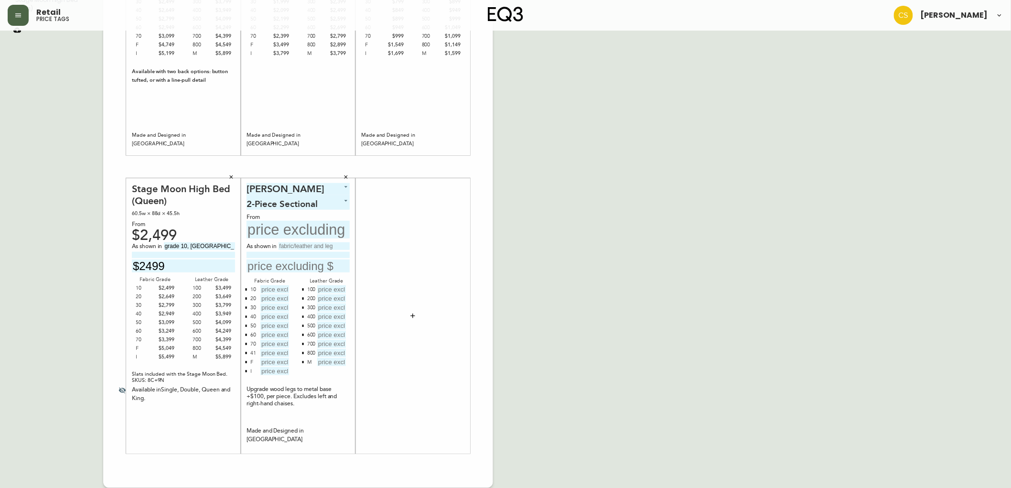
click at [285, 229] on input "text" at bounding box center [298, 230] width 103 height 18
type input "$6148"
click at [308, 246] on input "text" at bounding box center [314, 246] width 71 height 8
click at [300, 245] on input "text" at bounding box center [314, 246] width 71 height 8
click at [333, 247] on input "grade 30, Catrin Da" at bounding box center [314, 246] width 71 height 8
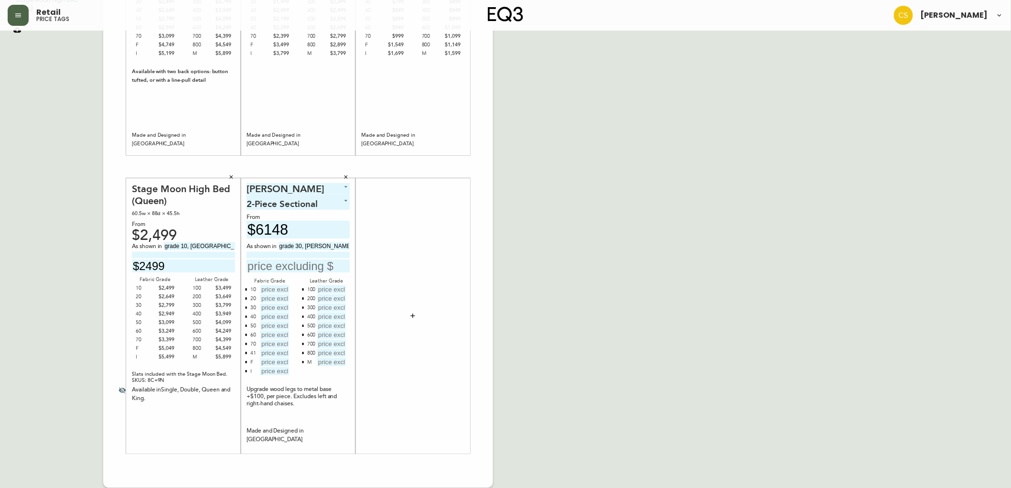
type input "grade 30, Catrin ash with"
type input "black ash legs & medium headrest."
click at [267, 264] on input "text" at bounding box center [298, 265] width 103 height 13
type input "$7038"
click at [245, 361] on icon "button" at bounding box center [246, 361] width 3 height 3
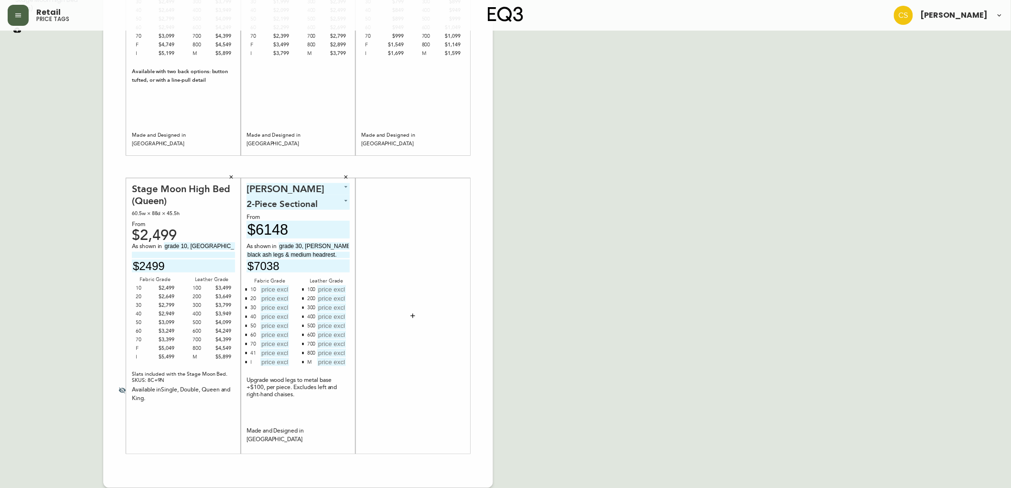
click at [245, 350] on button "button" at bounding box center [246, 353] width 8 height 8
click at [303, 361] on icon "button" at bounding box center [303, 362] width 2 height 2
click at [275, 292] on input "text" at bounding box center [274, 289] width 29 height 8
type input "$6198"
type input "$9918"
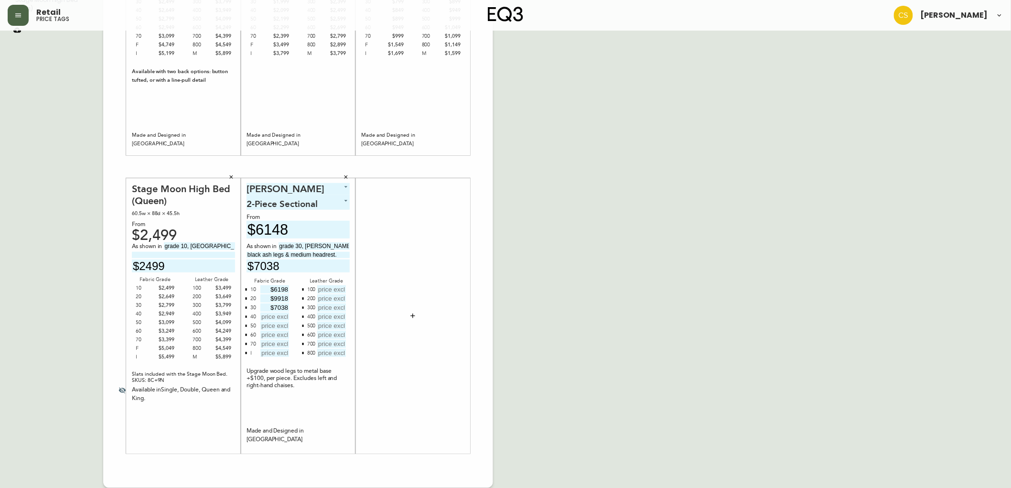
type input "$7038"
type input "$7458"
type input "$7878"
type input "$8298"
type input "$8718"
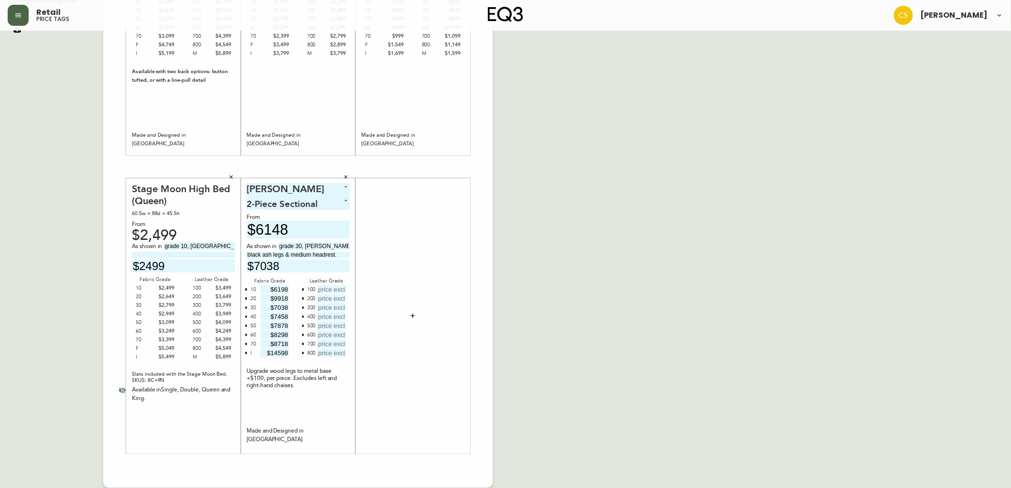
type input "$14598"
click at [334, 286] on input "text" at bounding box center [331, 289] width 29 height 8
type input "$8348"
type input "$8768"
click at [337, 308] on input "text" at bounding box center [331, 307] width 29 height 8
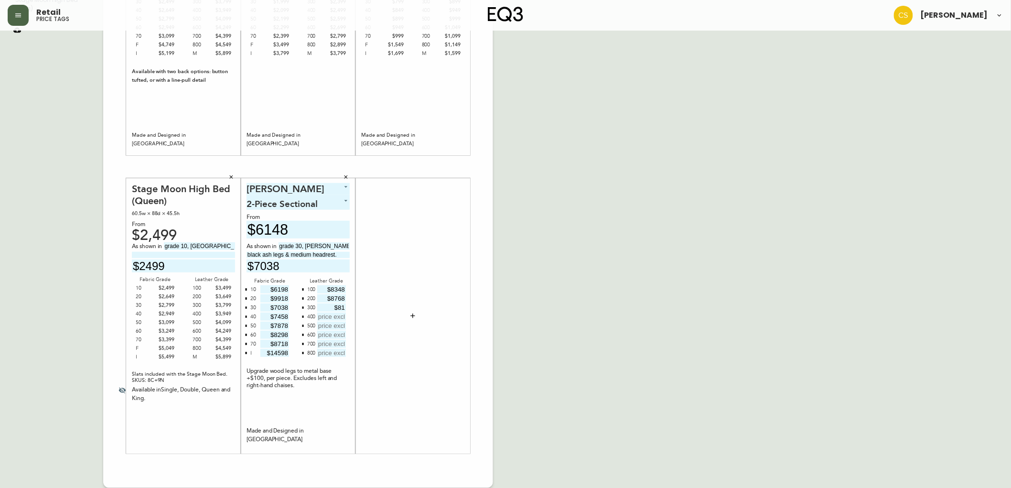
type input "$8"
type input "$9188"
type input "$9608"
type input "$10028"
type input "$10448"
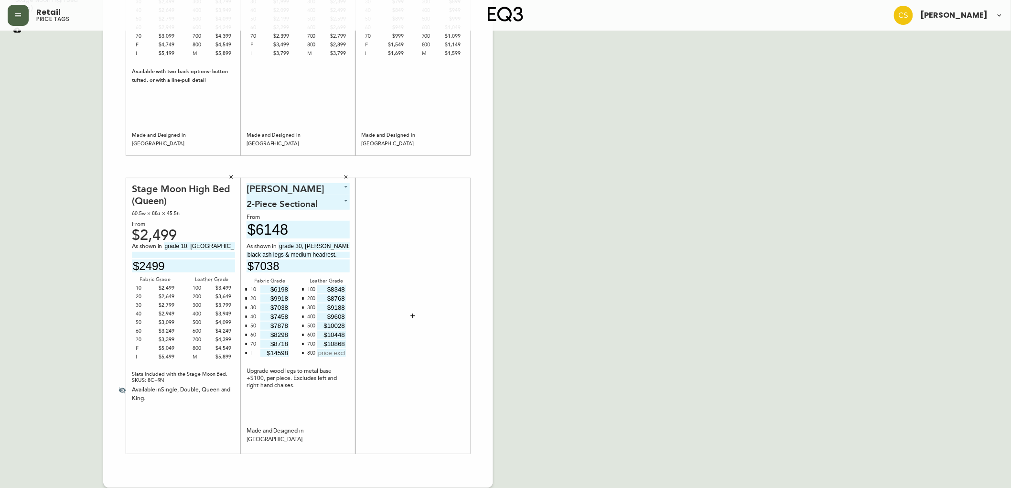
type input "$10868"
type input "$11288"
click at [491, 323] on div "Remi Sofa 87w × 38d × 31h From $2,199 As shown in grade 30, Valley Cream with w…" at bounding box center [298, 167] width 390 height 642
click at [528, 233] on div "English Canada en_CA EQ3 font EQ3 Large Hang Tag large 8.5 in × 14 in – Portrai…" at bounding box center [506, 167] width 996 height 642
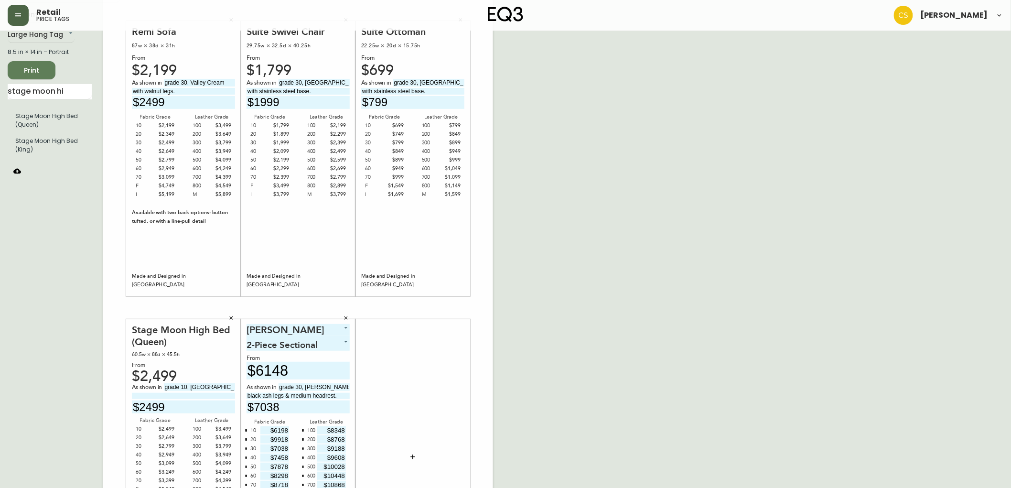
scroll to position [0, 0]
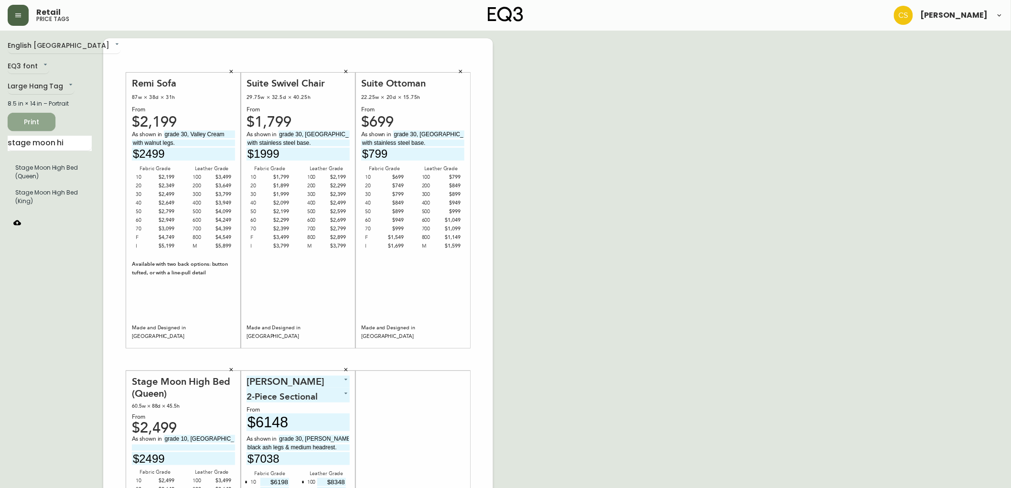
click at [39, 122] on span "Print" at bounding box center [31, 122] width 32 height 12
